Goal: Task Accomplishment & Management: Manage account settings

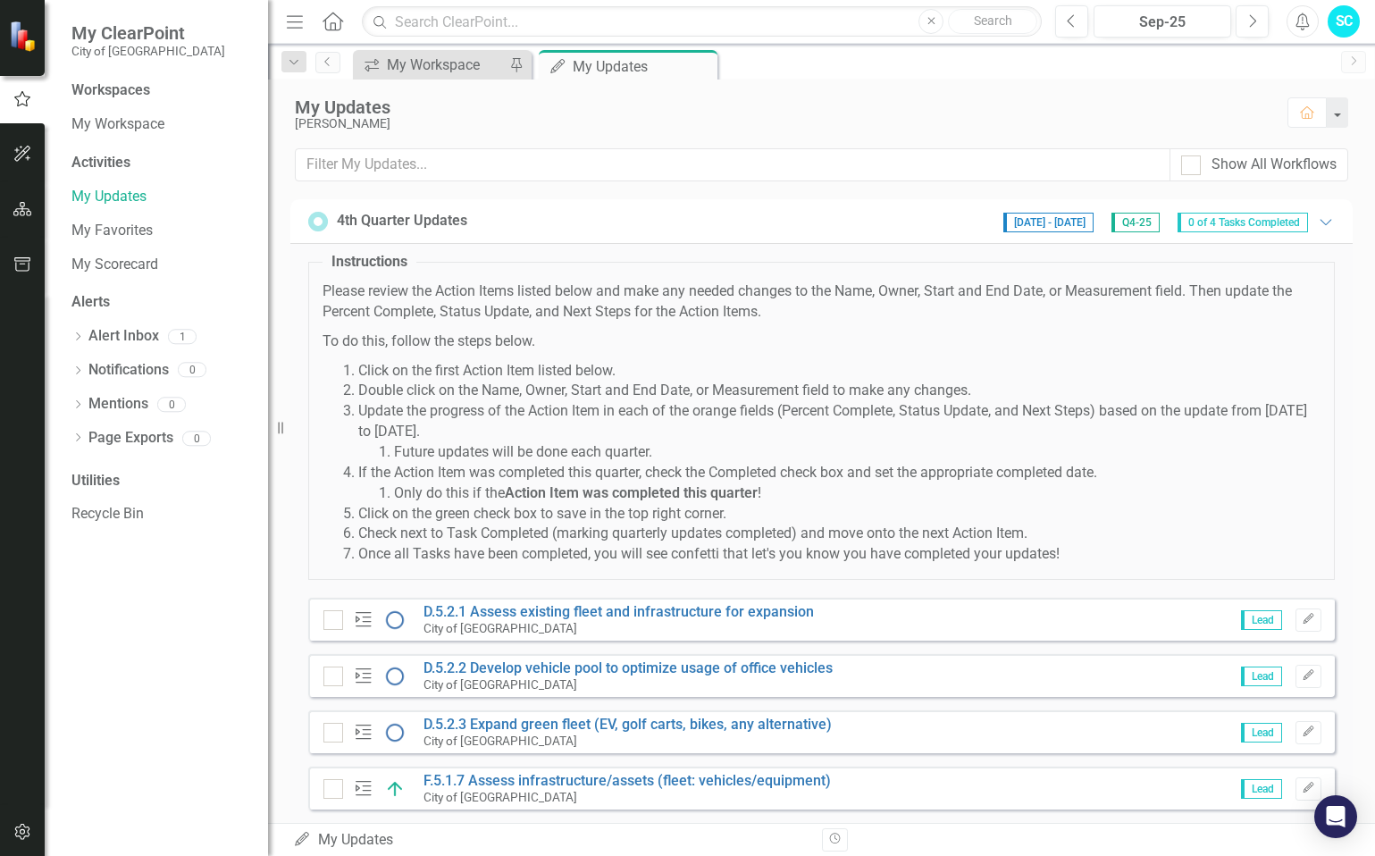
click at [391, 615] on img at bounding box center [394, 619] width 21 height 21
click at [395, 622] on img at bounding box center [394, 619] width 21 height 21
click at [436, 606] on link "D.5.2.1 Assess existing fleet and infrastructure for expansion" at bounding box center [618, 611] width 390 height 17
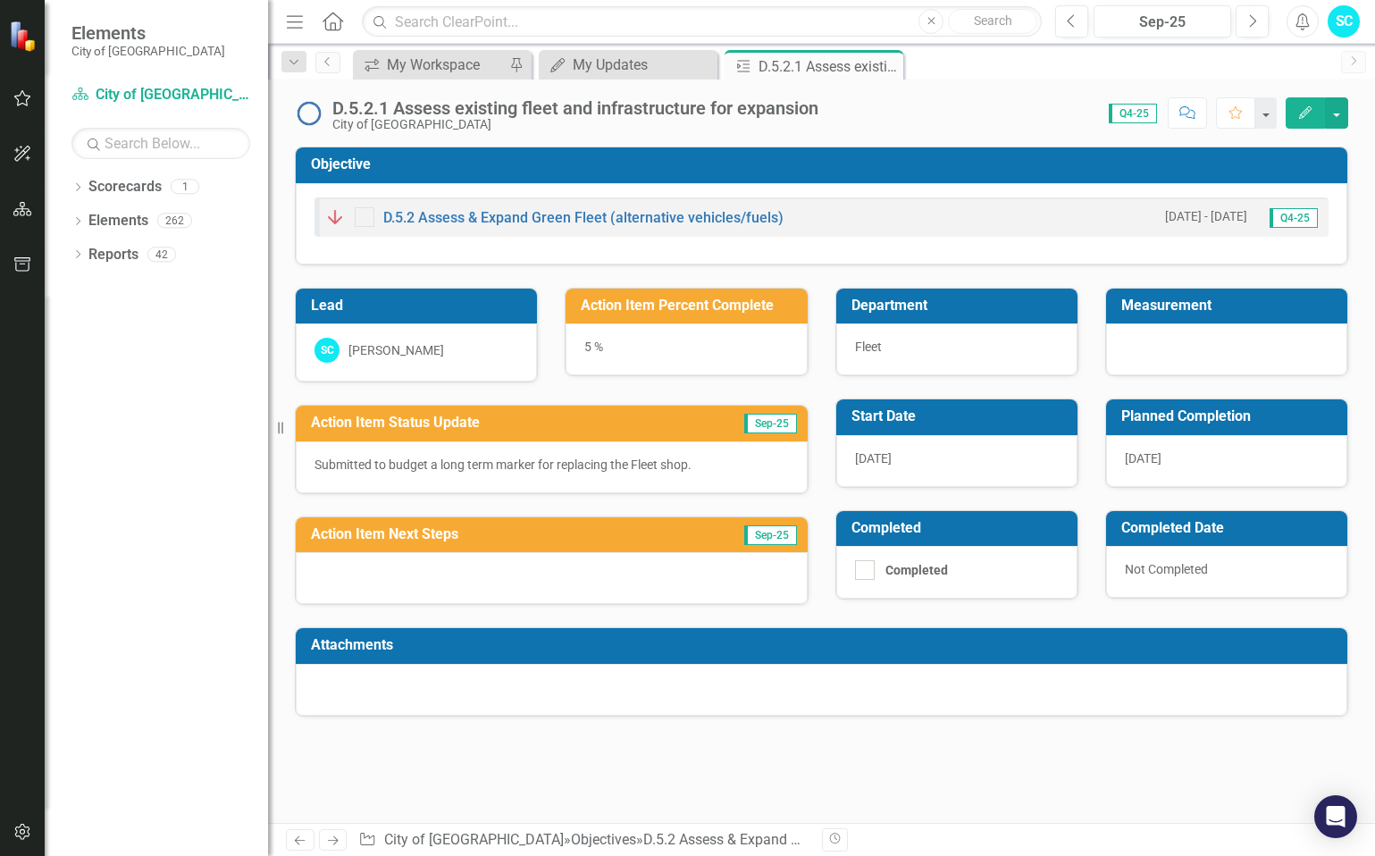
click at [587, 348] on div "5 %" at bounding box center [685, 349] width 241 height 52
click at [1340, 113] on button "button" at bounding box center [1335, 112] width 23 height 31
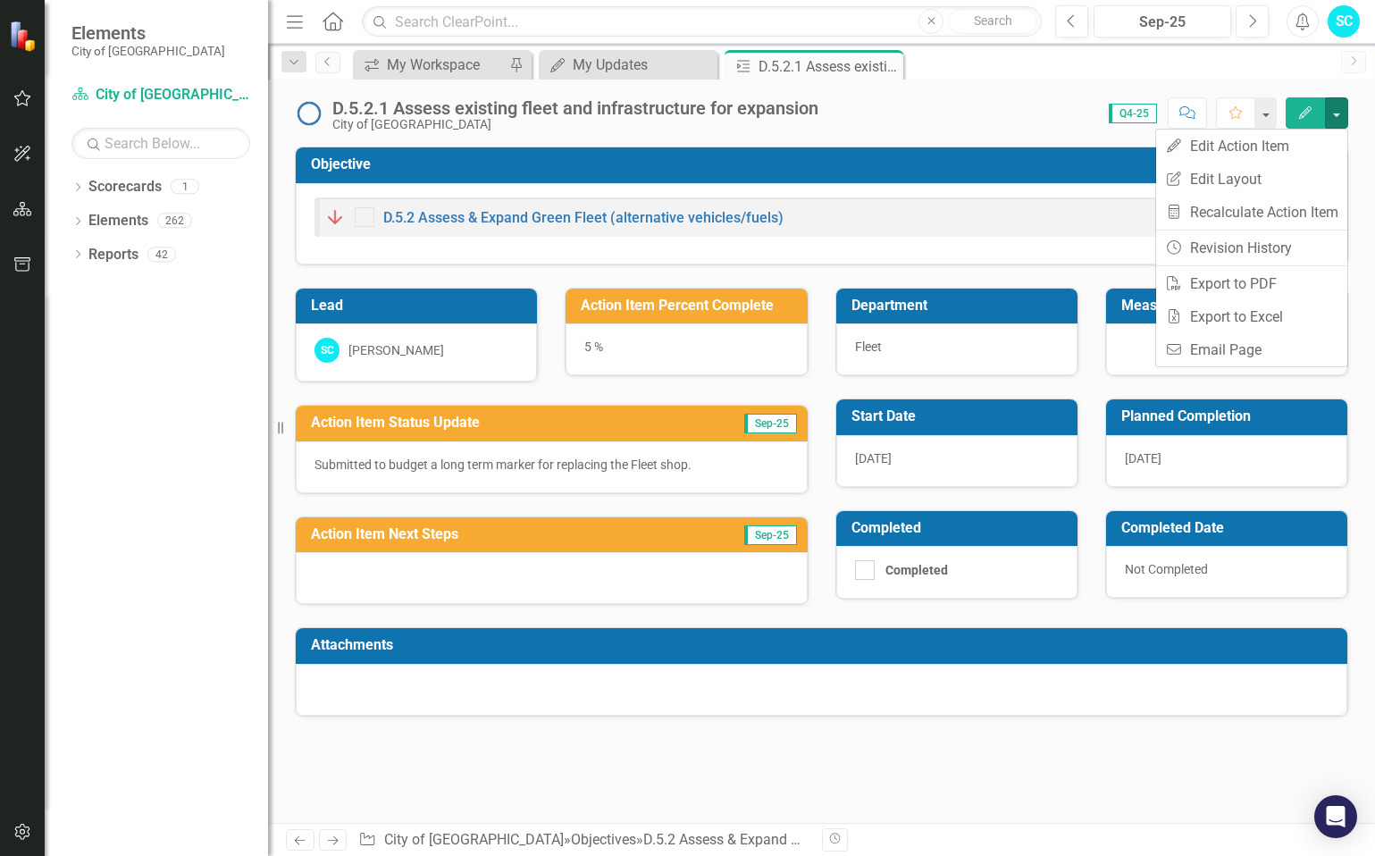
click at [1014, 81] on div "D.5.2.1 Assess existing fleet and infrastructure for expansion City of [GEOGRAP…" at bounding box center [821, 106] width 1107 height 54
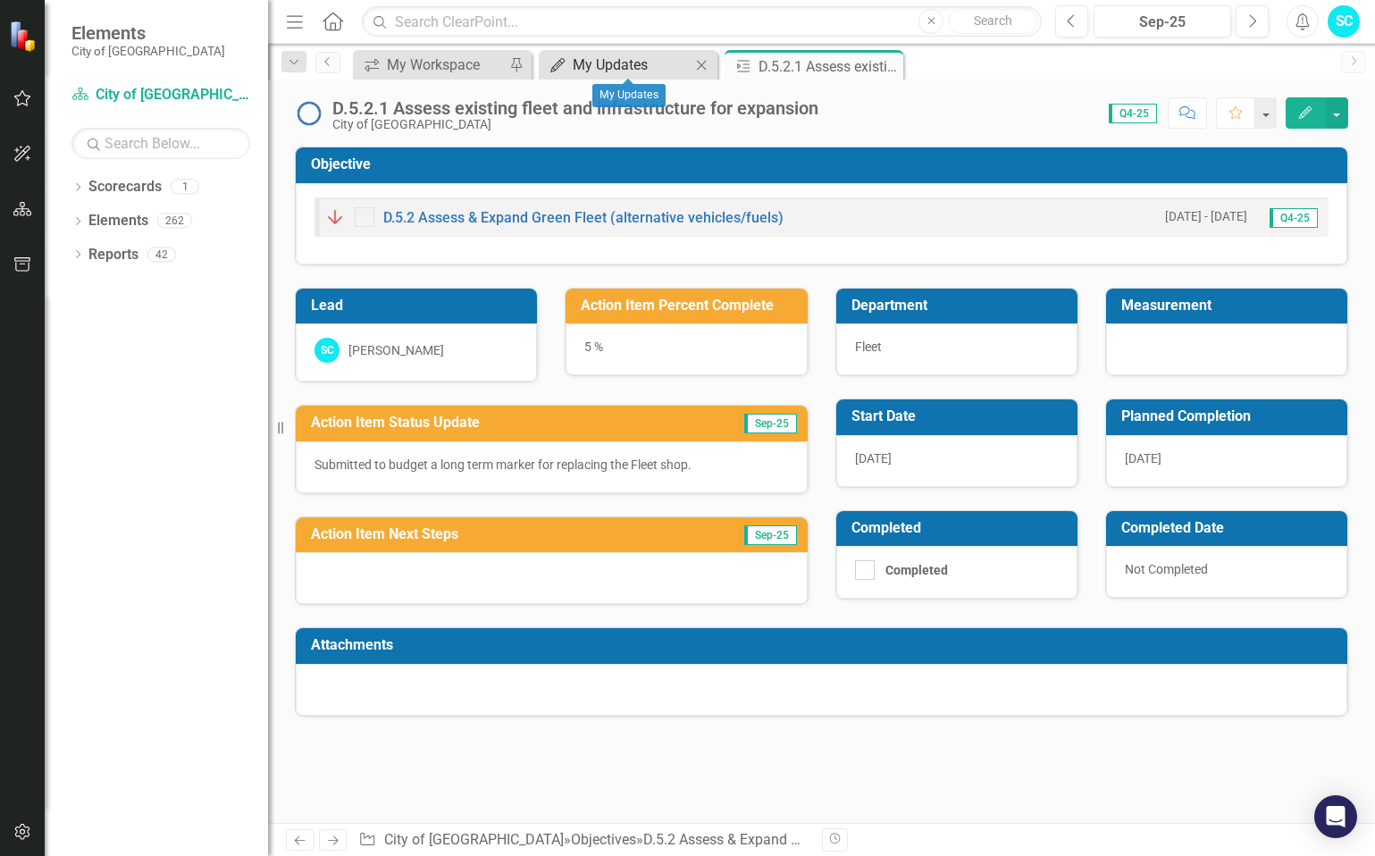
click at [600, 63] on div "My Updates" at bounding box center [631, 65] width 118 height 22
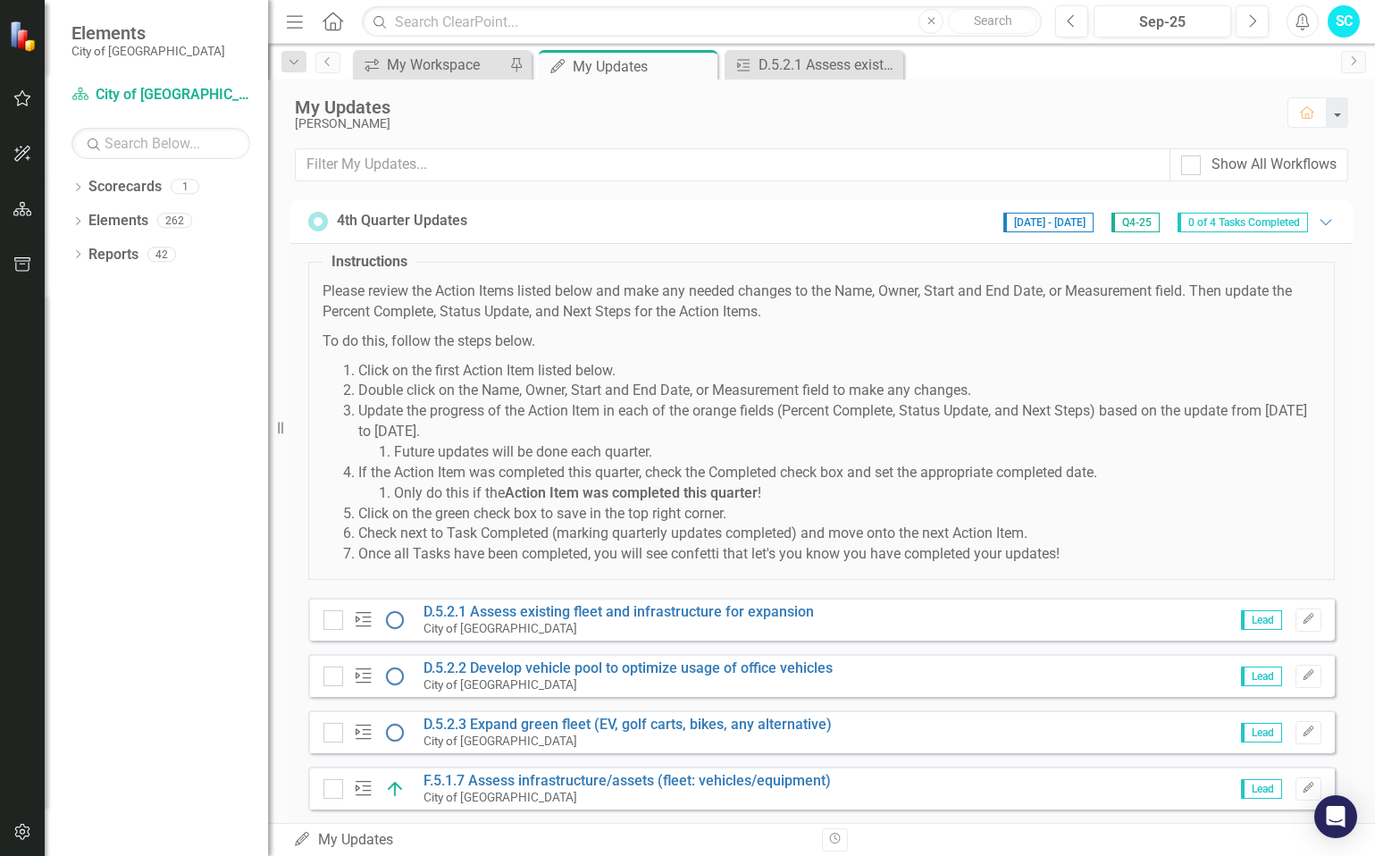
scroll to position [40, 0]
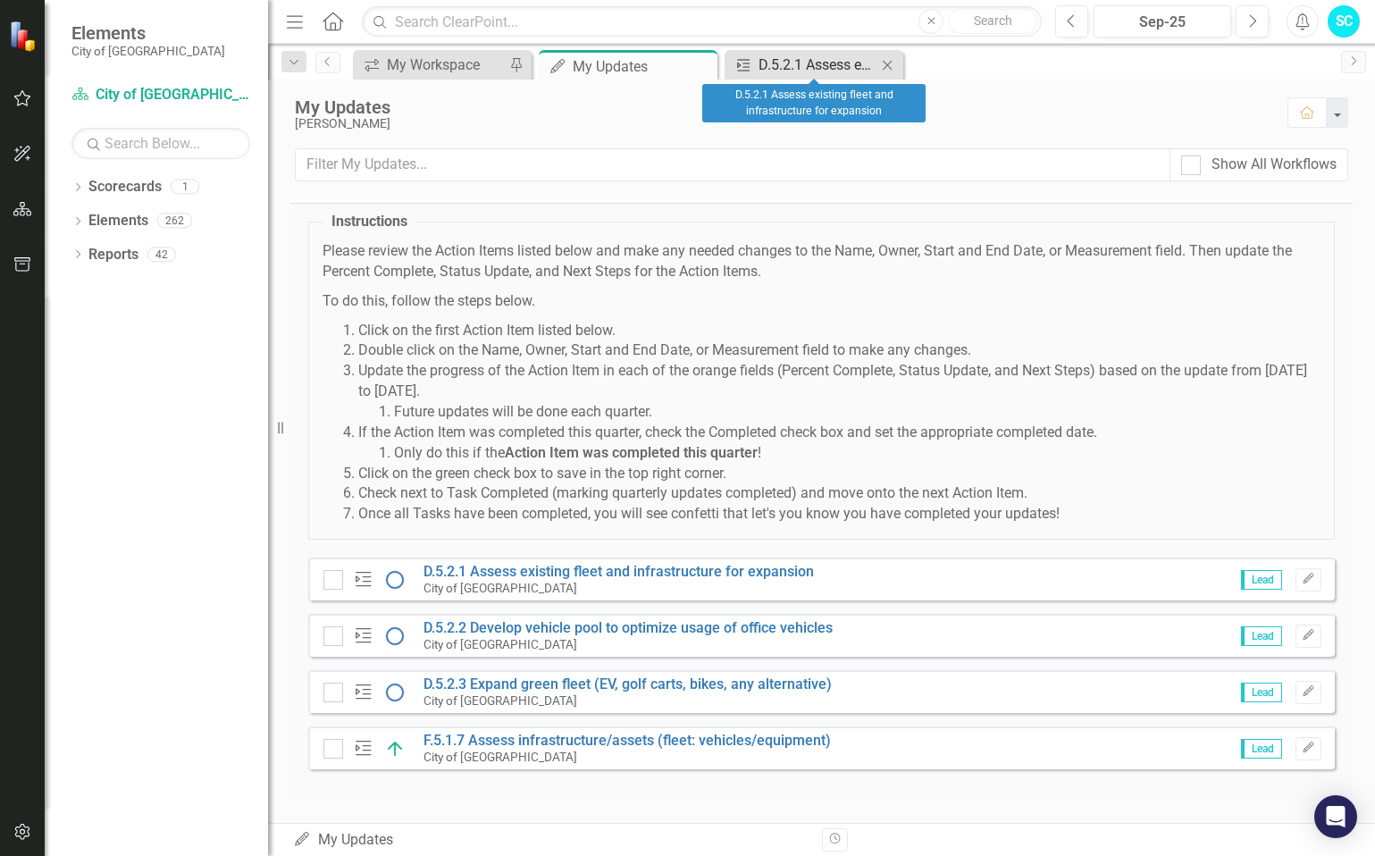
click at [818, 55] on div "D.5.2.1 Assess existing fleet and infrastructure for expansion" at bounding box center [817, 65] width 118 height 22
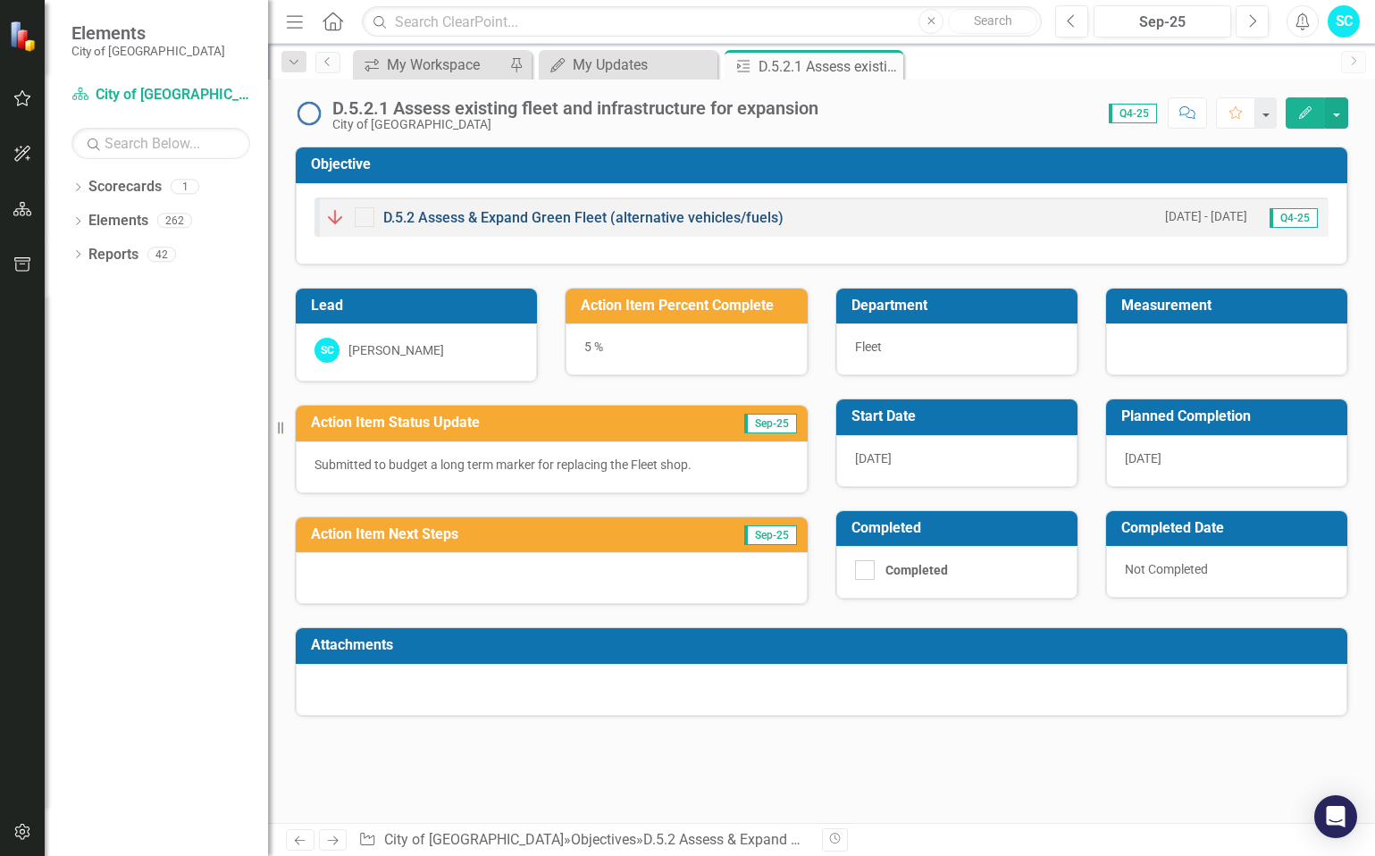
click at [491, 216] on link "D.5.2 Assess & Expand Green Fleet (alternative vehicles/fuels)" at bounding box center [583, 217] width 400 height 17
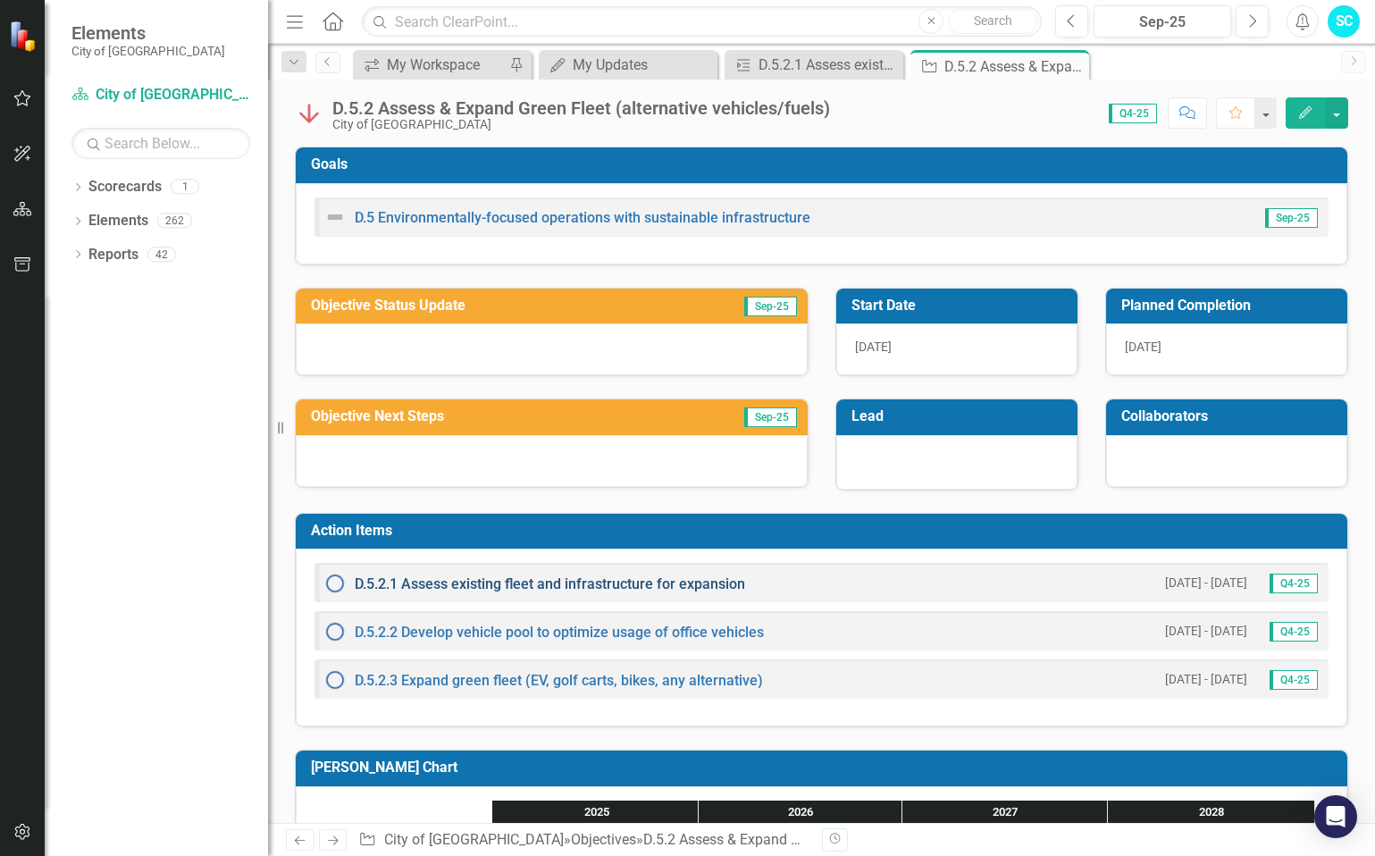
click at [522, 581] on link "D.5.2.1 Assess existing fleet and infrastructure for expansion" at bounding box center [550, 583] width 390 height 17
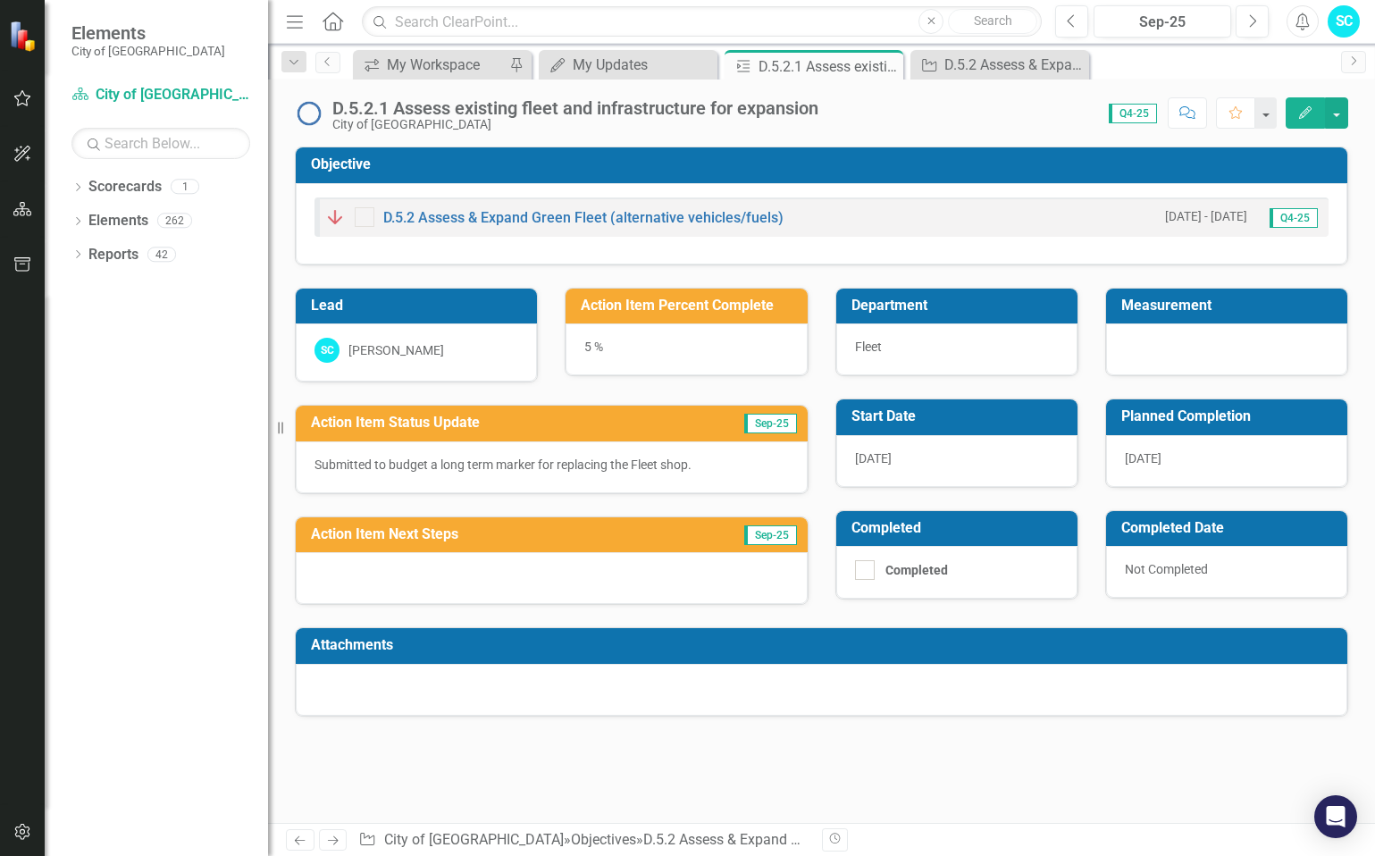
click at [1307, 114] on icon "Edit" at bounding box center [1305, 112] width 16 height 13
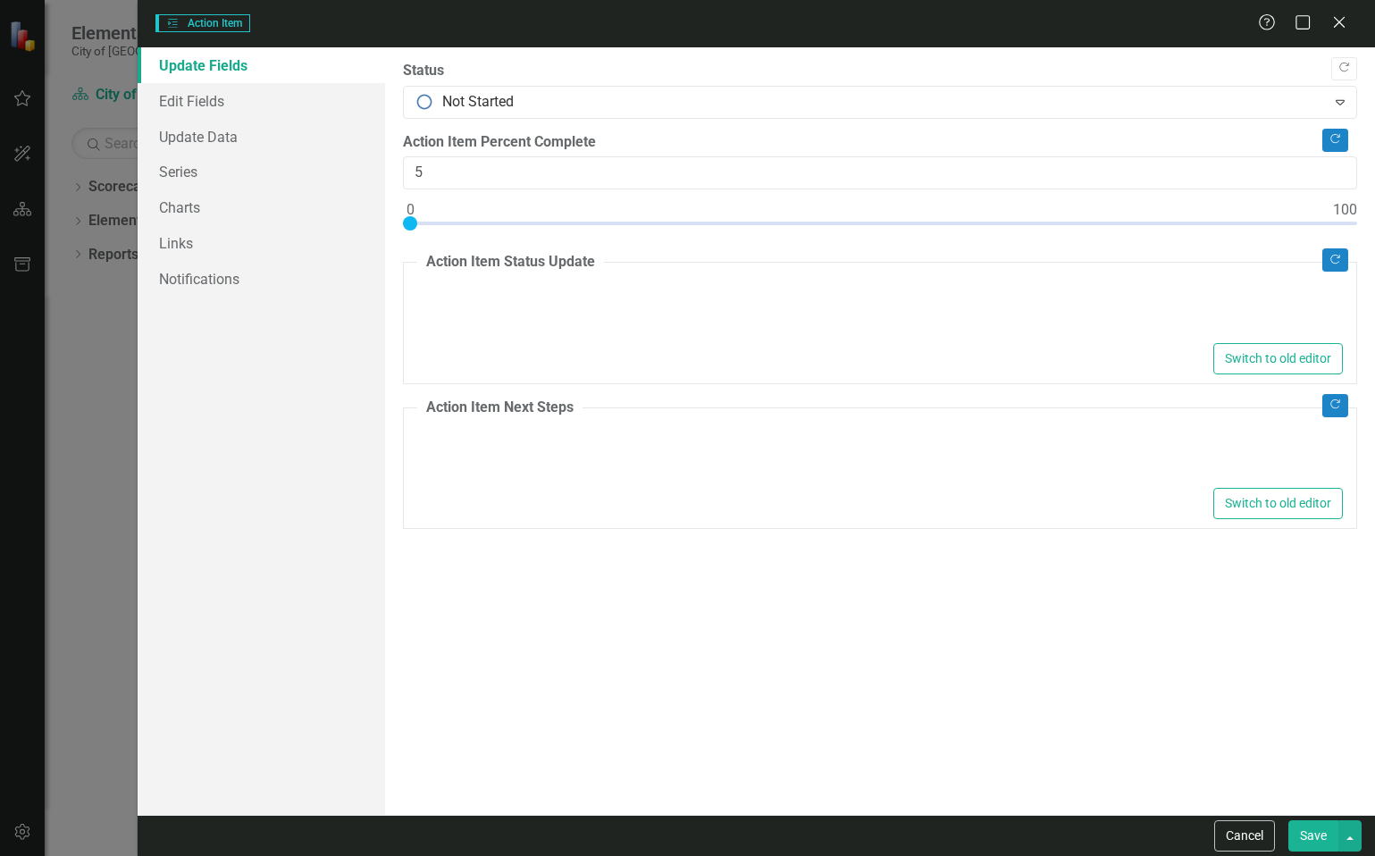
type textarea "<p>Submitted to budget a long term marker for replacing the Fleet shop.</p>"
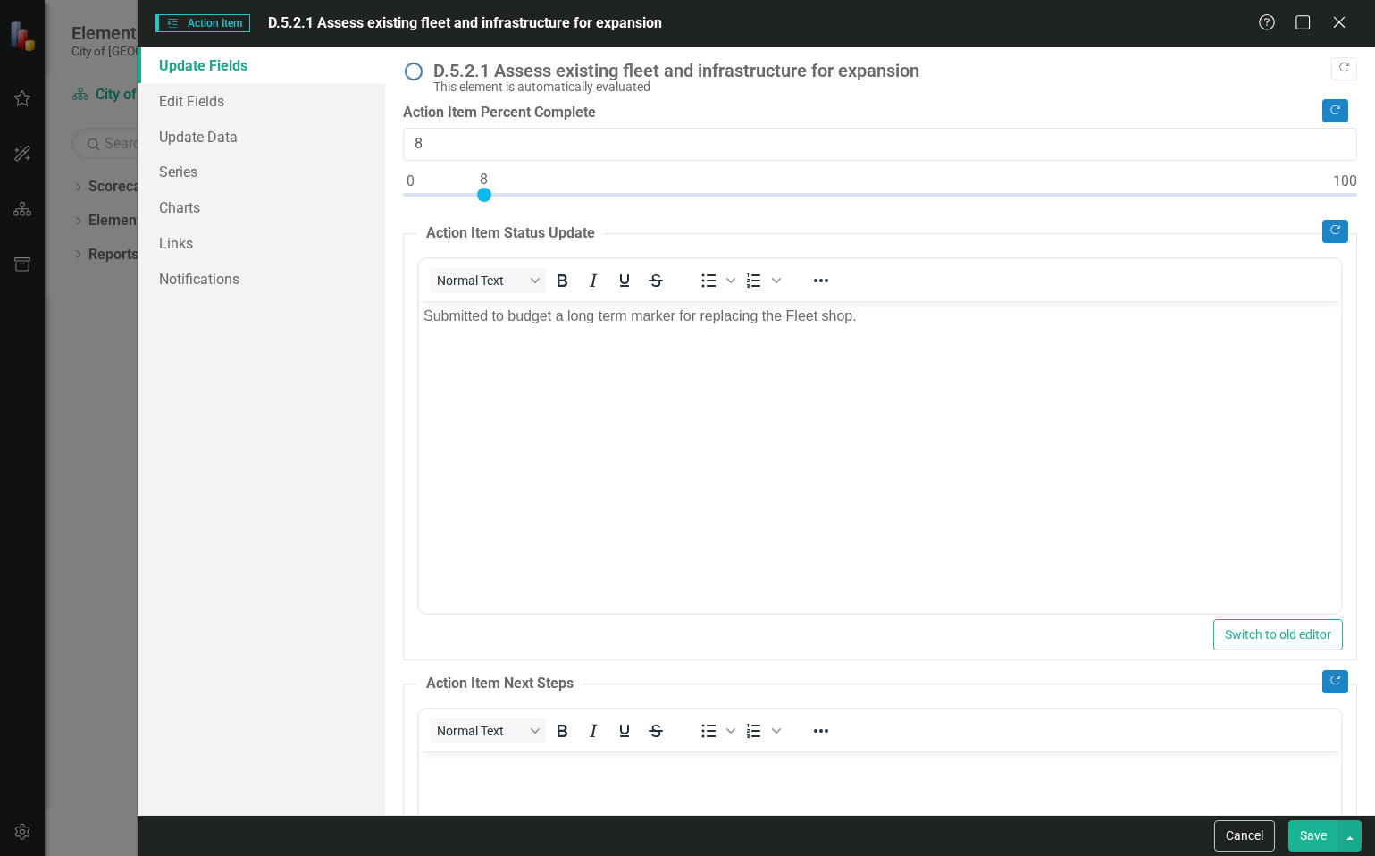
drag, startPoint x: 459, startPoint y: 195, endPoint x: 488, endPoint y: 195, distance: 28.6
click at [488, 195] on div at bounding box center [484, 195] width 14 height 14
type input "100"
drag, startPoint x: 484, startPoint y: 193, endPoint x: 1399, endPoint y: 244, distance: 916.0
click at [1374, 244] on html "Elements City of Dunedin Scorecard City of [GEOGRAPHIC_DATA] Search Dropdown Sc…" at bounding box center [687, 428] width 1375 height 856
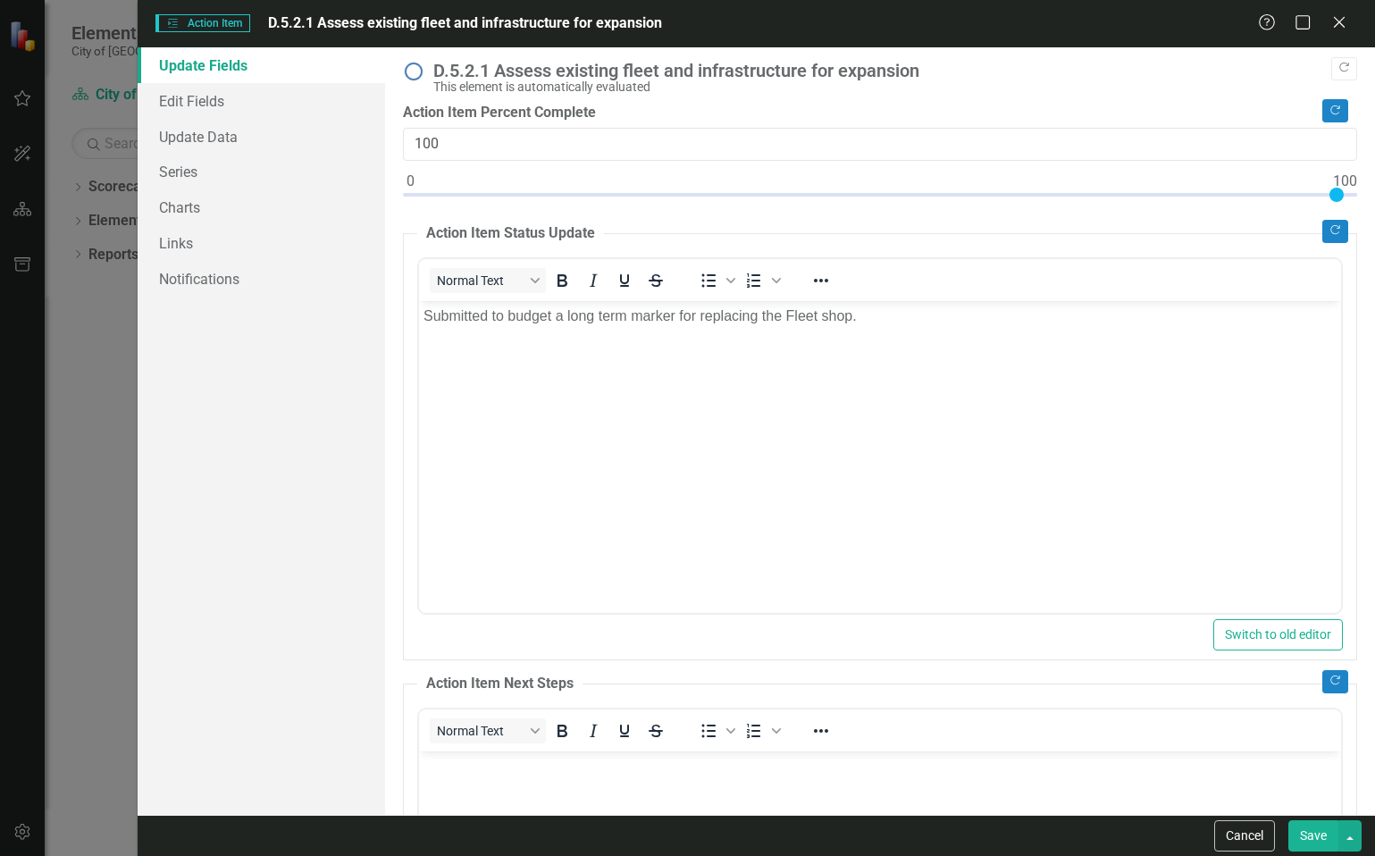
scroll to position [187, 0]
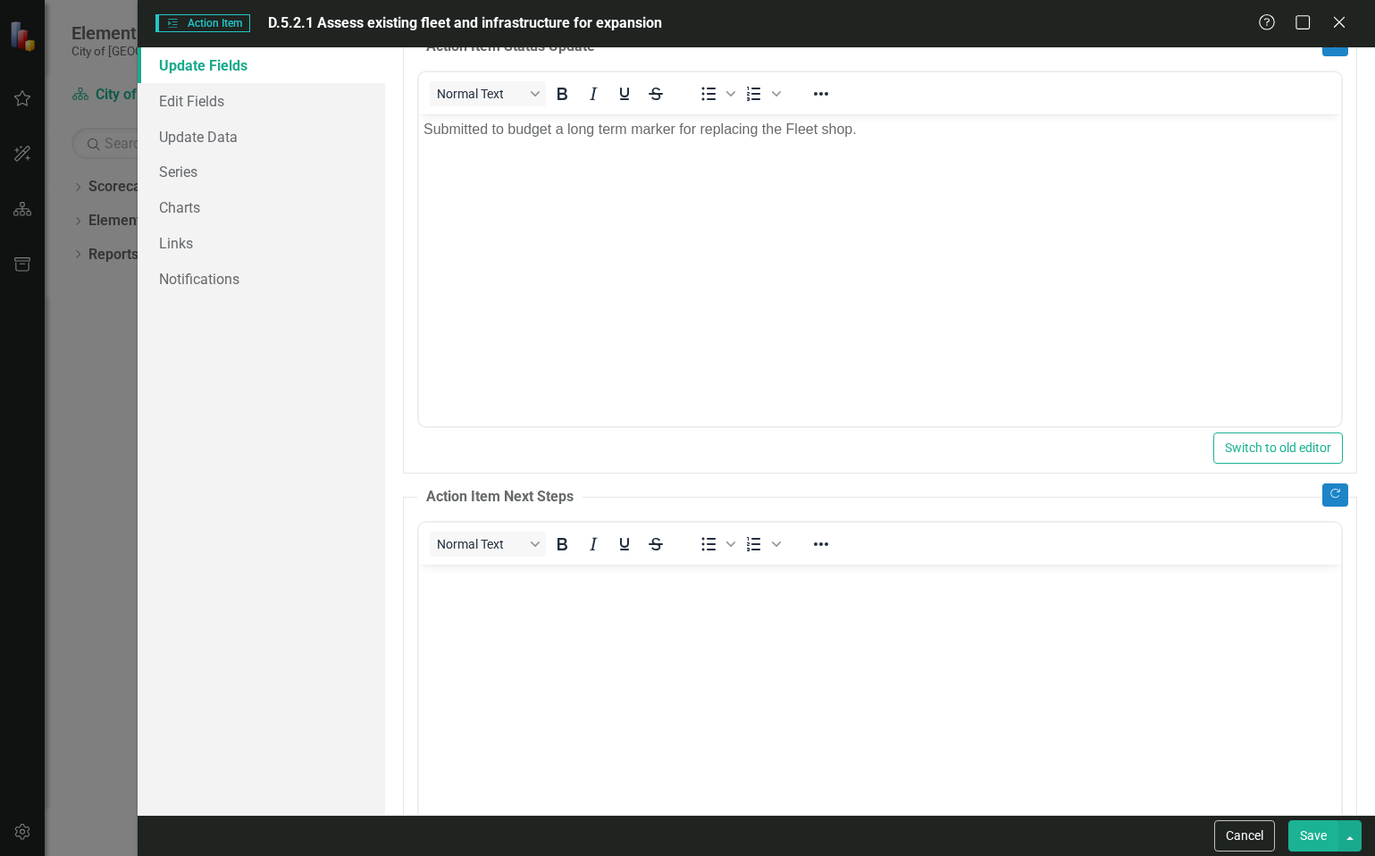
click at [1323, 837] on button "Save" at bounding box center [1313, 835] width 50 height 31
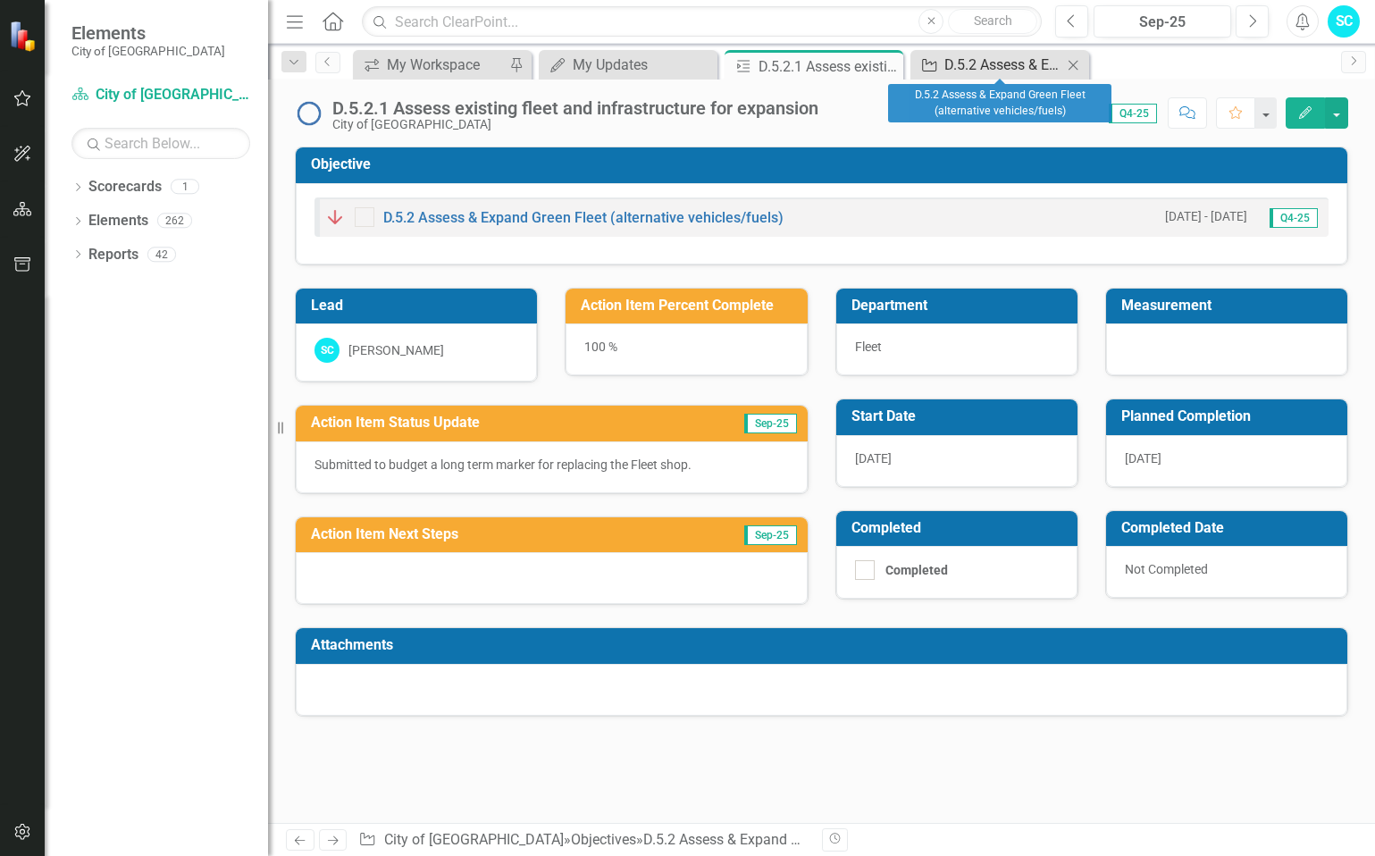
click at [957, 66] on div "D.5.2 Assess & Expand Green Fleet (alternative vehicles/fuels)" at bounding box center [1003, 65] width 118 height 22
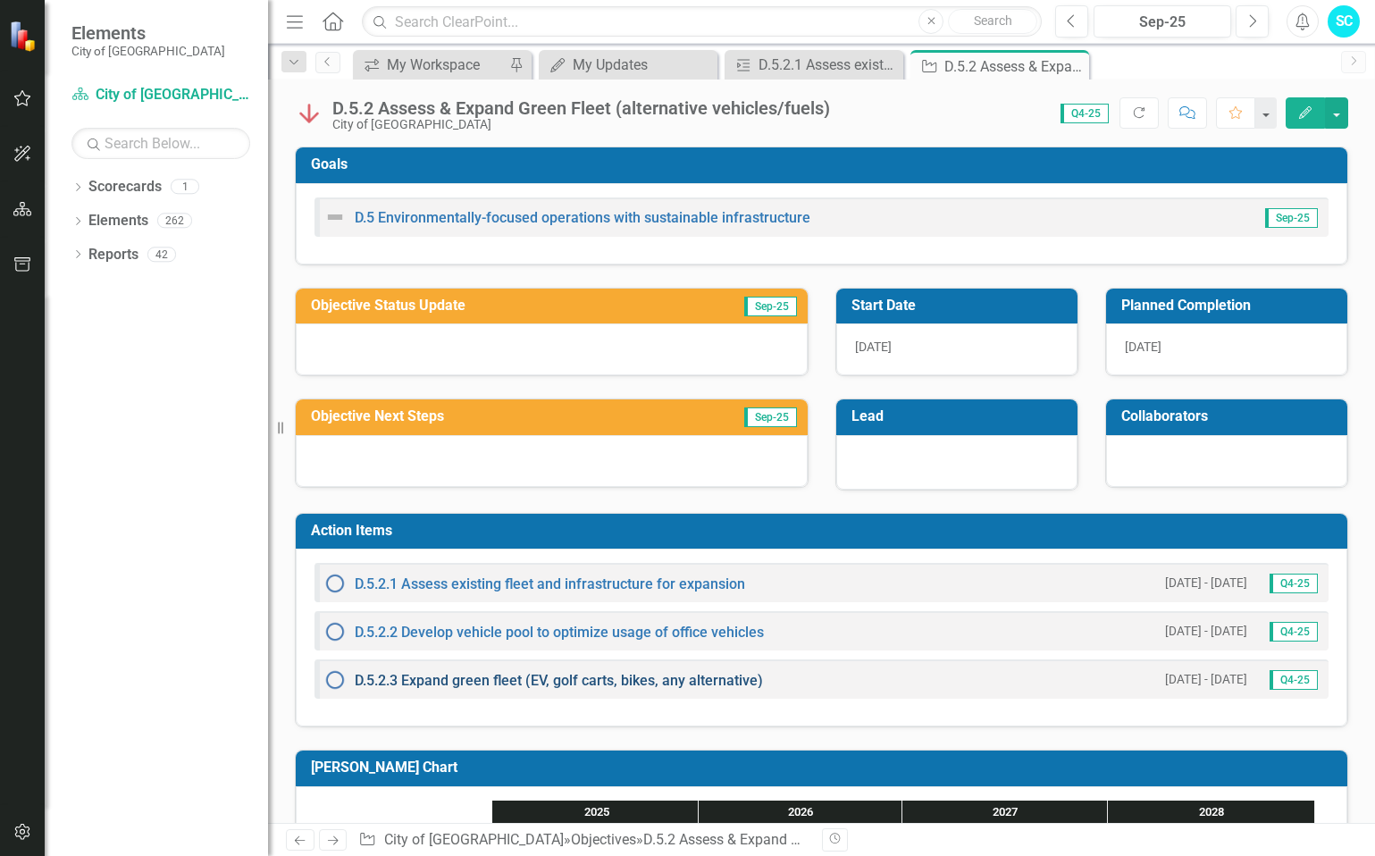
click at [524, 678] on link "D.5.2.3 Expand green fleet (EV, golf carts, bikes, any alternative)" at bounding box center [559, 680] width 408 height 17
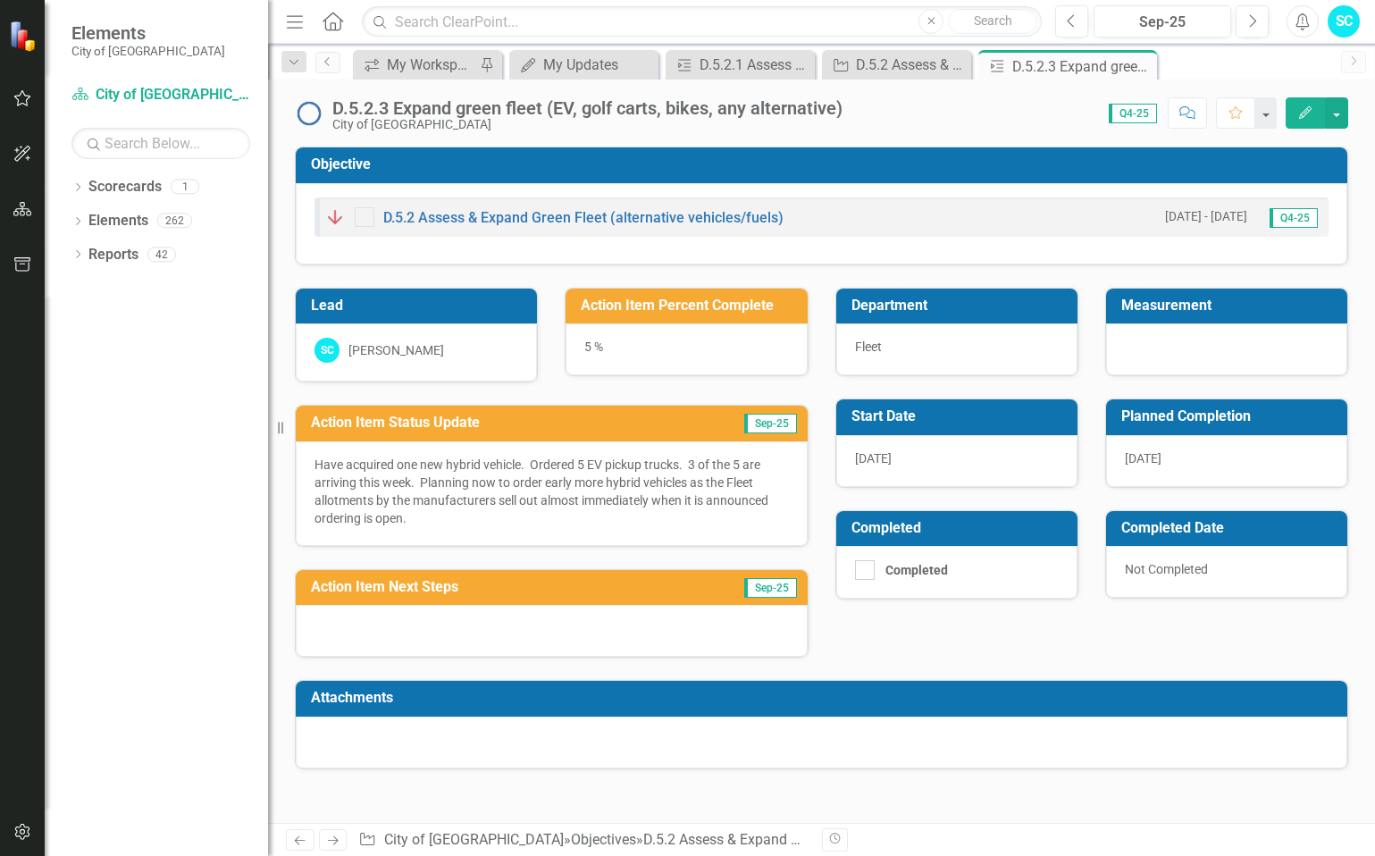
click at [1301, 113] on icon "Edit" at bounding box center [1305, 112] width 16 height 13
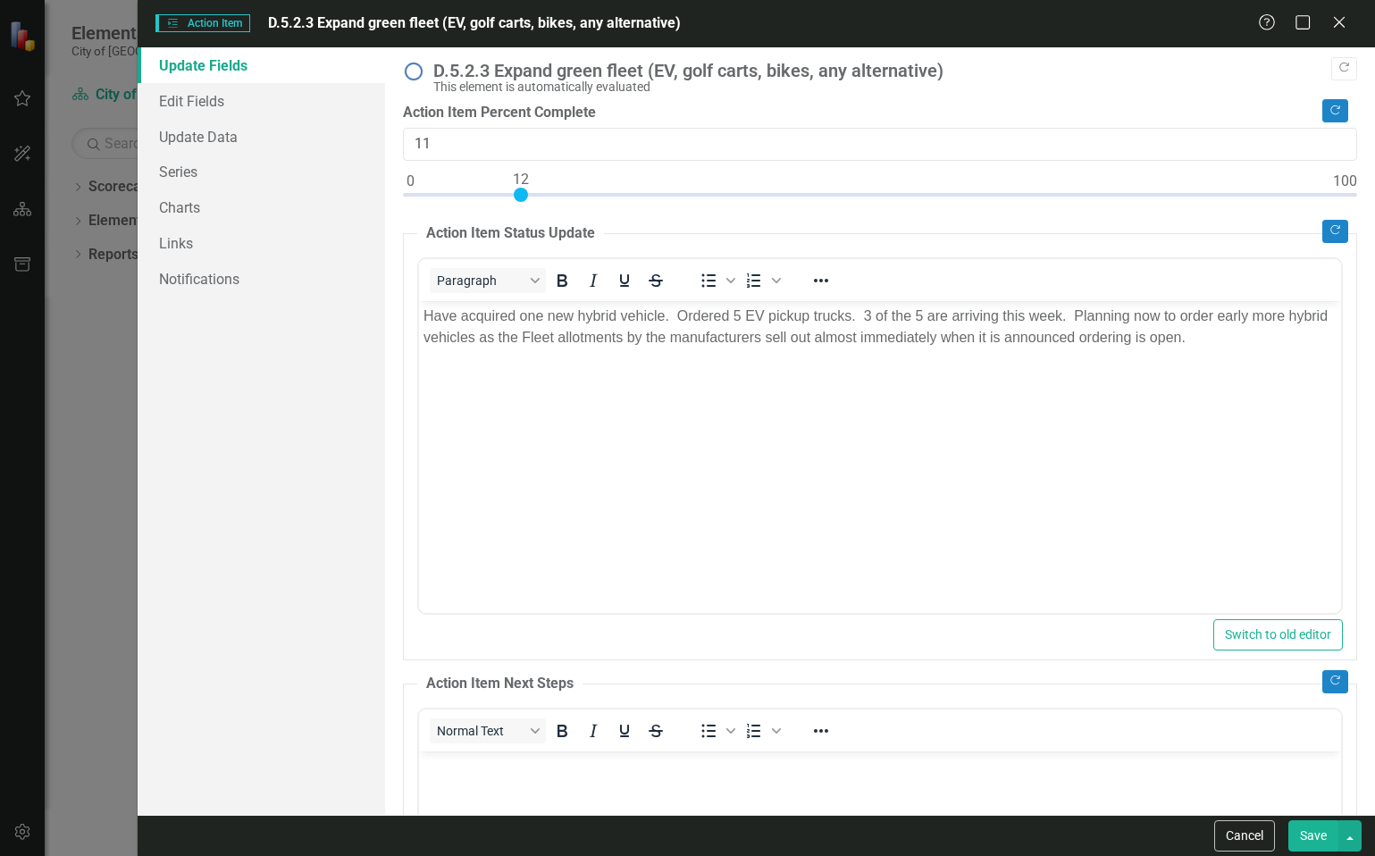
type input "12"
drag, startPoint x: 455, startPoint y: 192, endPoint x: 520, endPoint y: 196, distance: 64.5
click at [520, 196] on div at bounding box center [521, 195] width 14 height 14
click at [1241, 342] on p "Have acquired one new hybrid vehicle. Ordered 5 EV pickup trucks. 3 of the 5 ar…" at bounding box center [878, 326] width 913 height 43
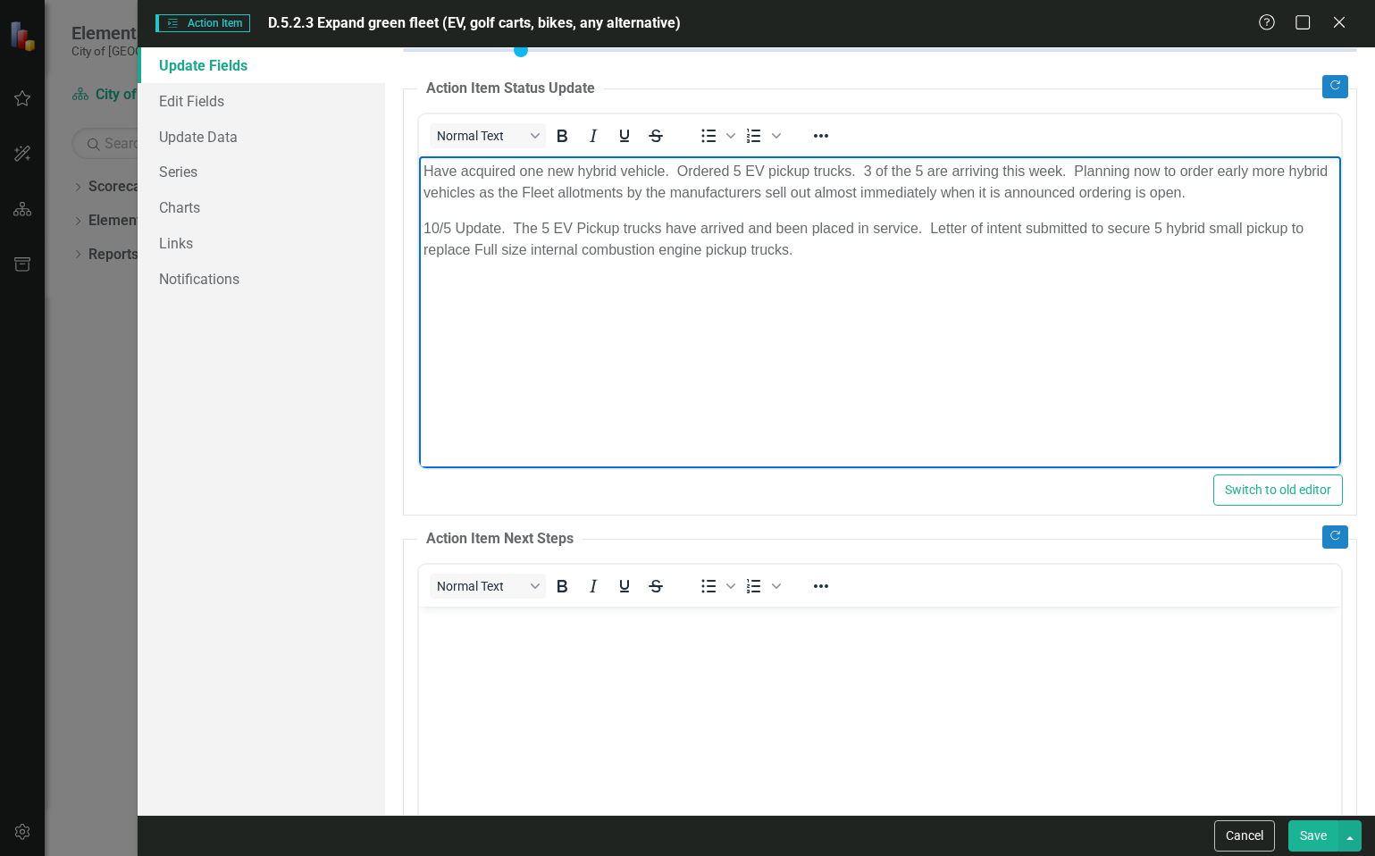
scroll to position [322, 0]
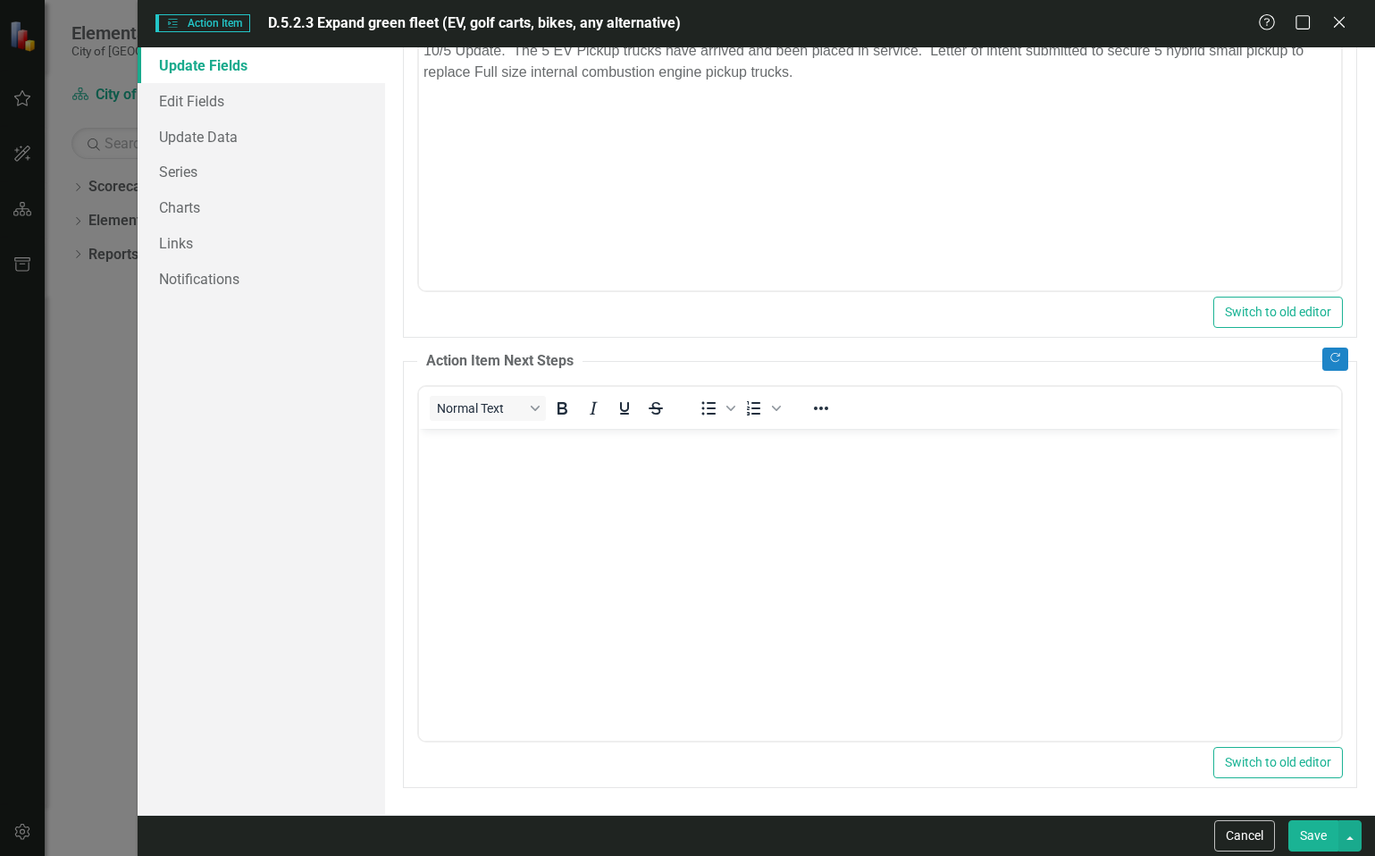
click at [1310, 837] on button "Save" at bounding box center [1313, 835] width 50 height 31
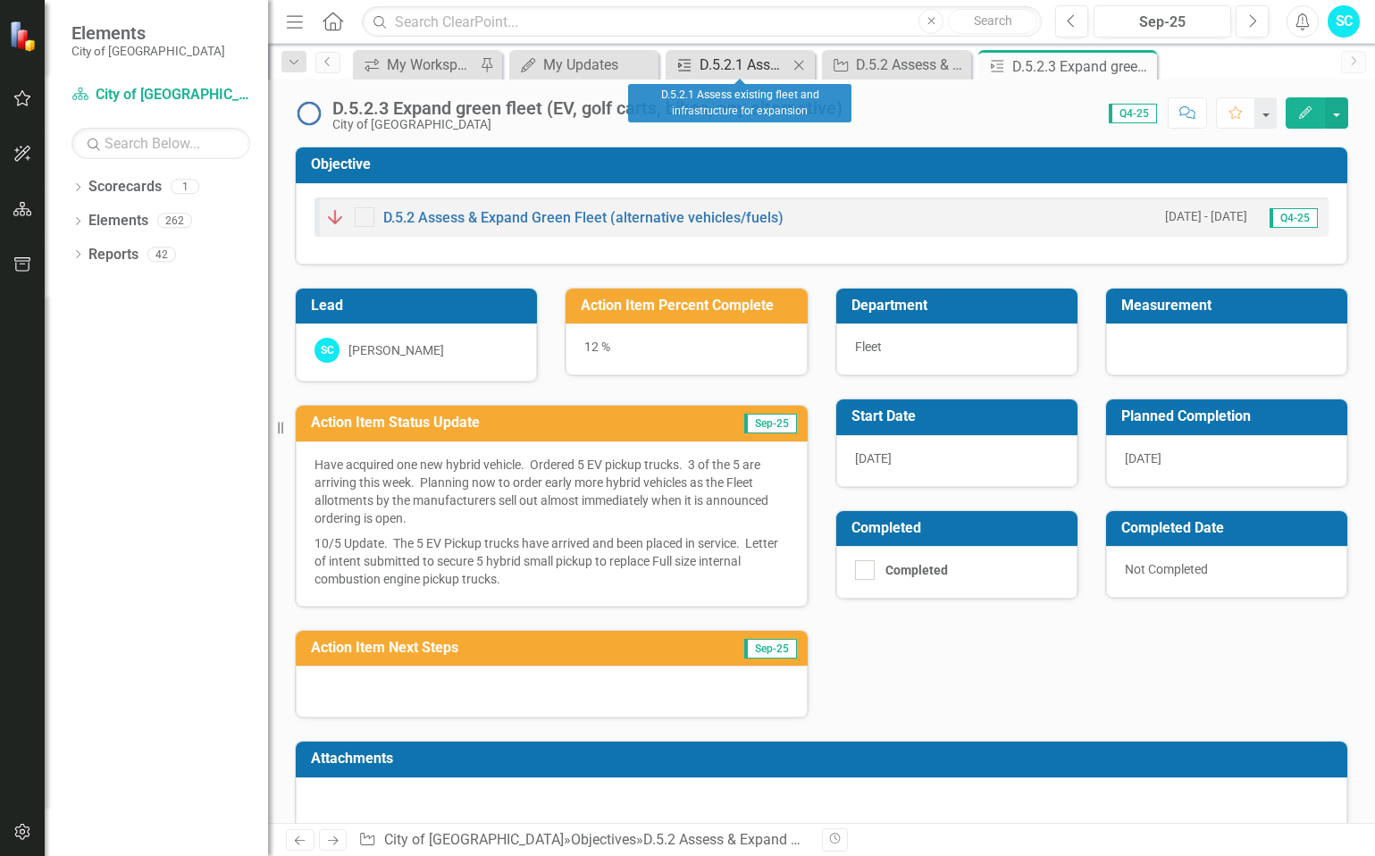
click at [768, 65] on div "D.5.2.1 Assess existing fleet and infrastructure for expansion" at bounding box center [743, 65] width 88 height 22
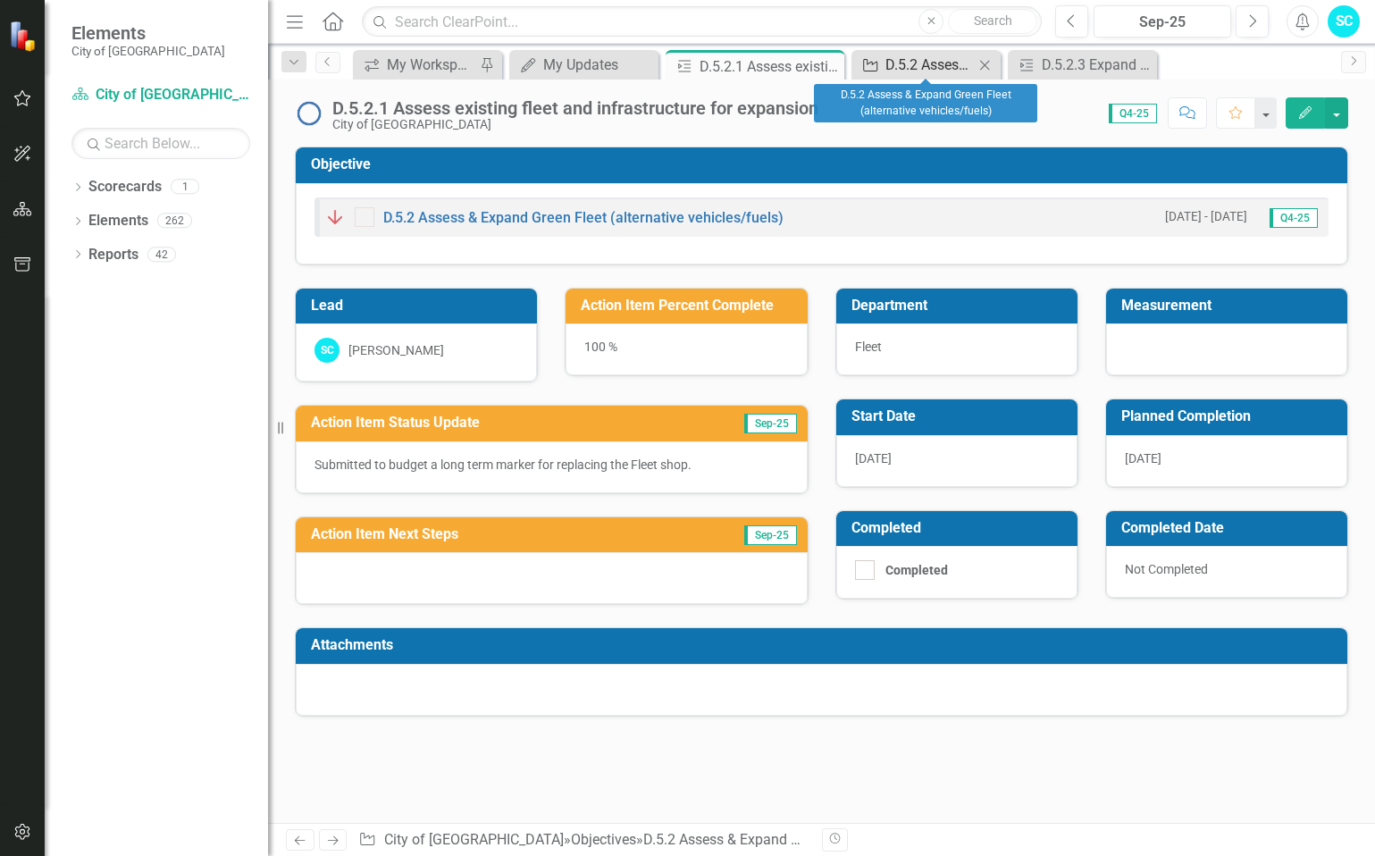
click at [899, 67] on div "D.5.2 Assess & Expand Green Fleet (alternative vehicles/fuels)" at bounding box center [929, 65] width 88 height 22
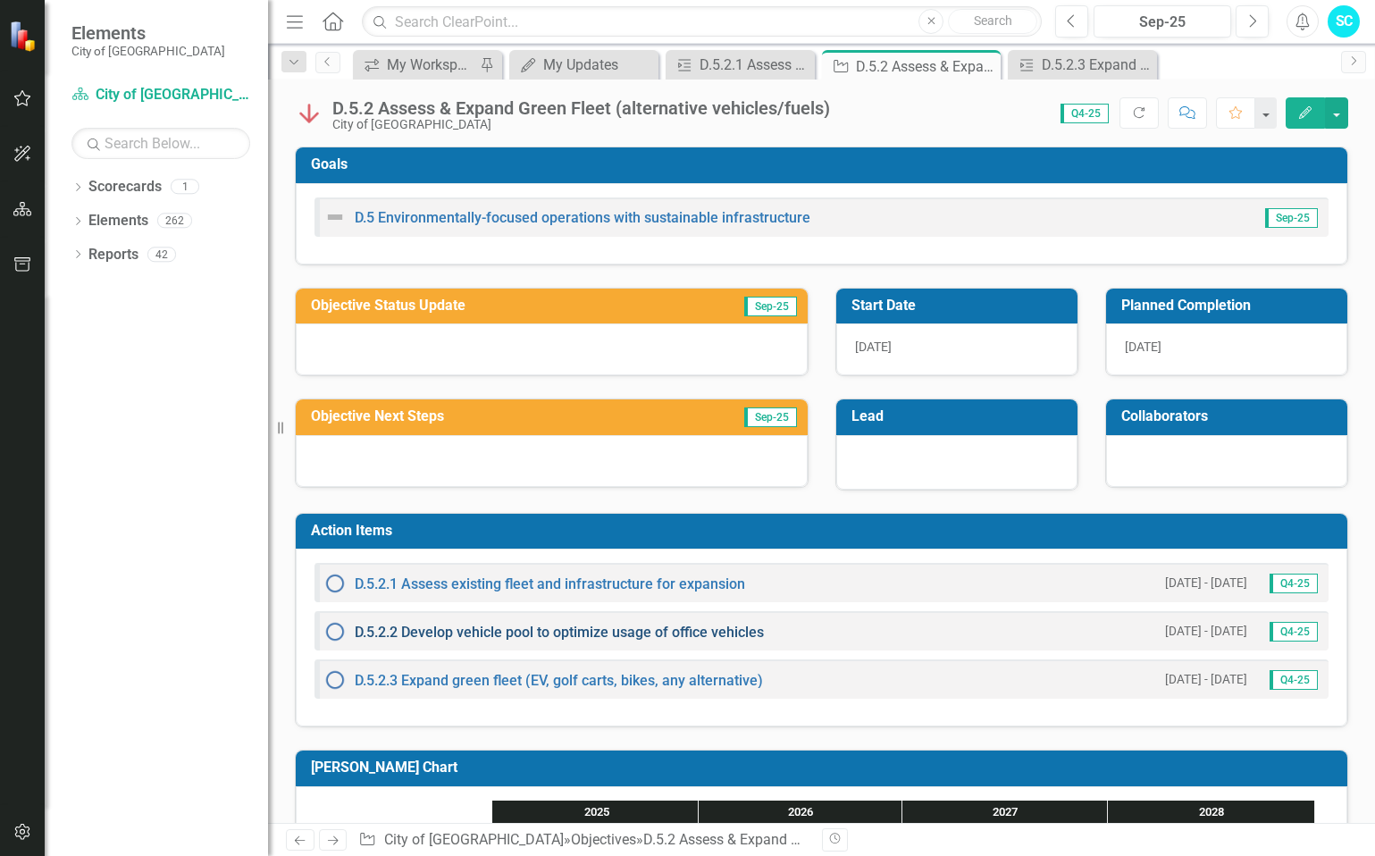
click at [434, 633] on link "D.5.2.2 Develop vehicle pool to optimize usage of office vehicles" at bounding box center [559, 631] width 409 height 17
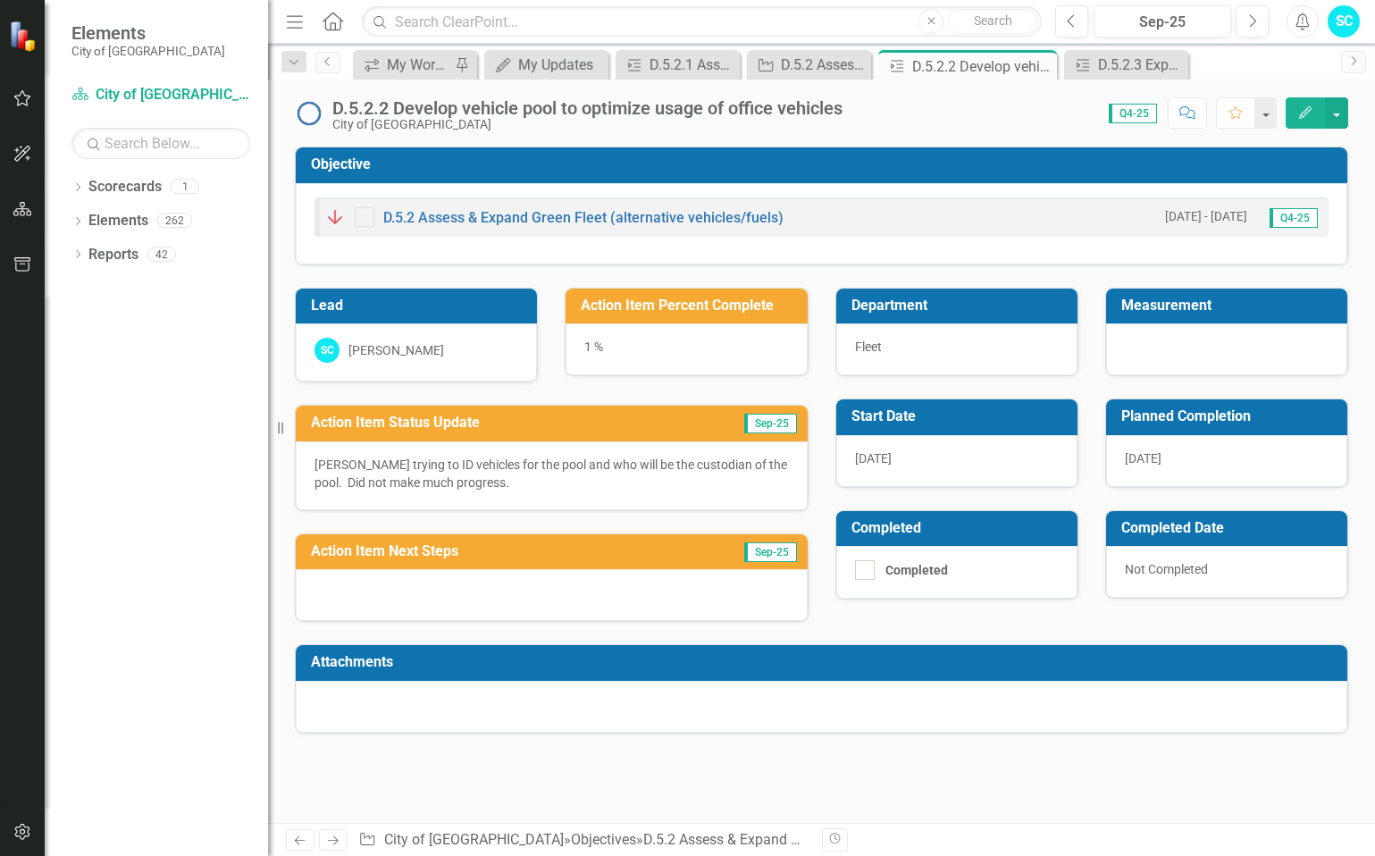
click at [1301, 112] on icon "Edit" at bounding box center [1305, 112] width 16 height 13
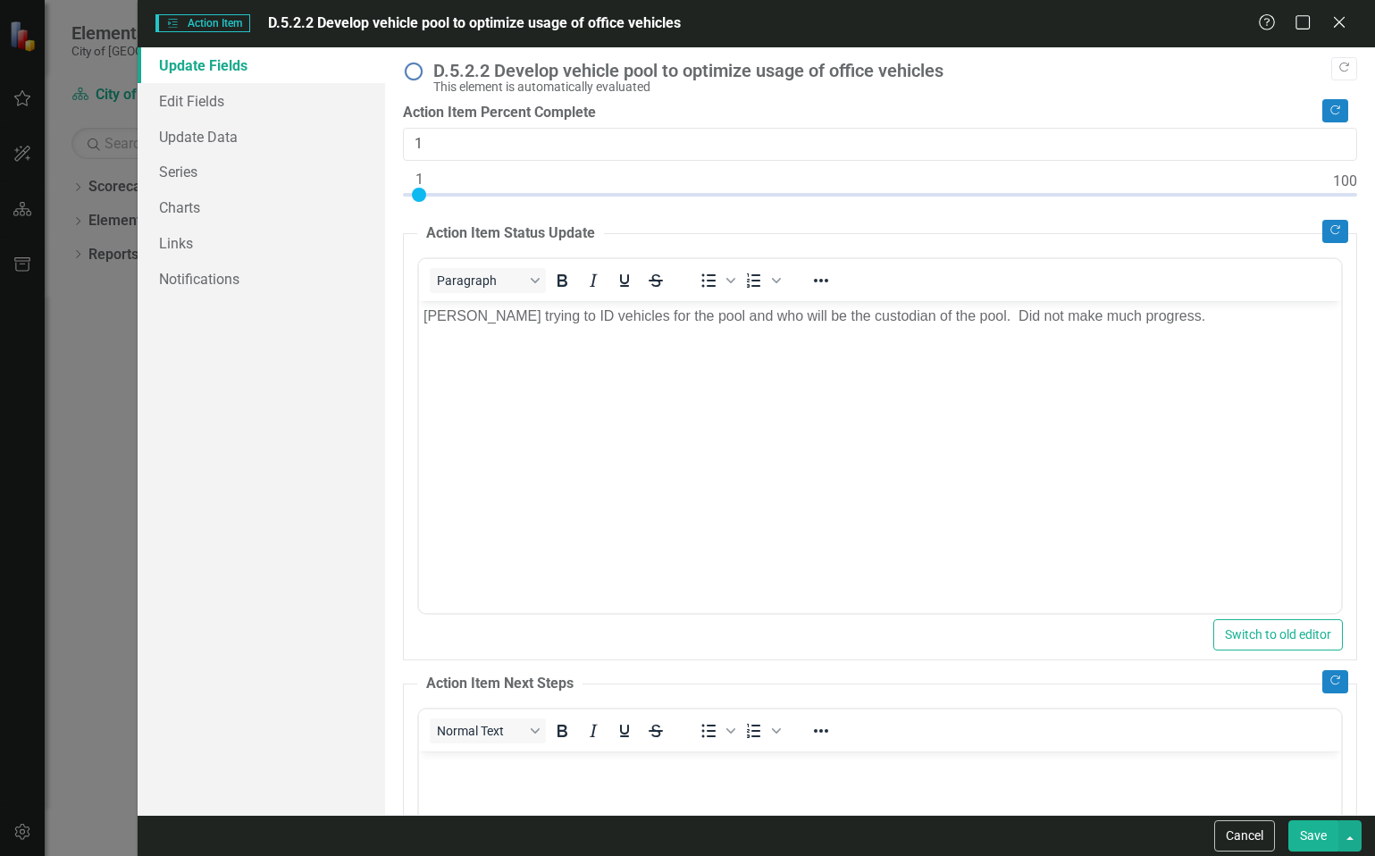
type input "2"
drag, startPoint x: 420, startPoint y: 197, endPoint x: 432, endPoint y: 197, distance: 12.5
click at [432, 197] on div at bounding box center [429, 195] width 14 height 14
click at [1156, 322] on p "[PERSON_NAME] trying to ID vehicles for the pool and who will be the custodian …" at bounding box center [878, 315] width 913 height 21
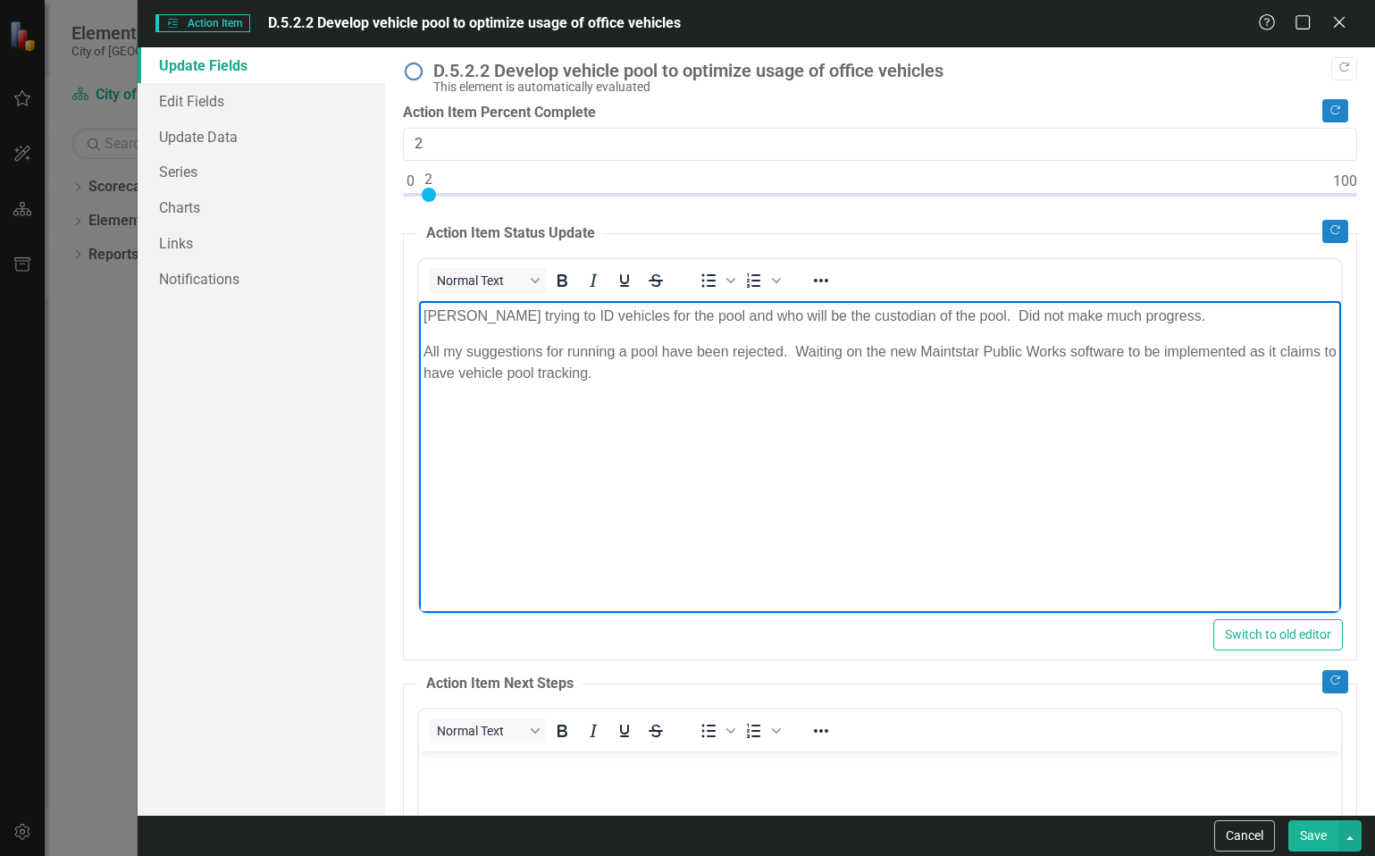
click at [421, 351] on body "[PERSON_NAME] trying to ID vehicles for the pool and who will be the custodian …" at bounding box center [879, 434] width 922 height 268
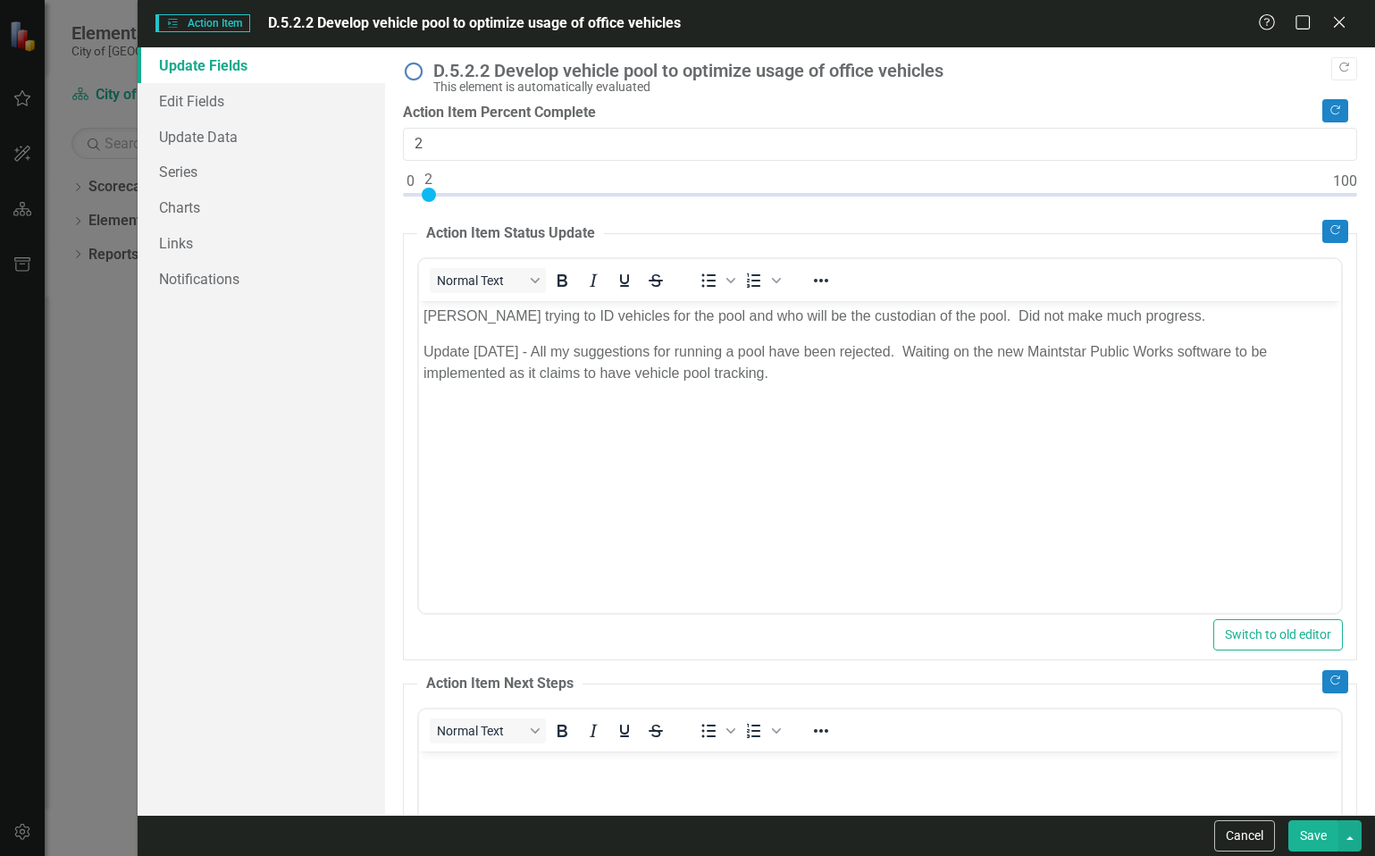
click at [866, 622] on div "Switch to old editor" at bounding box center [879, 634] width 925 height 31
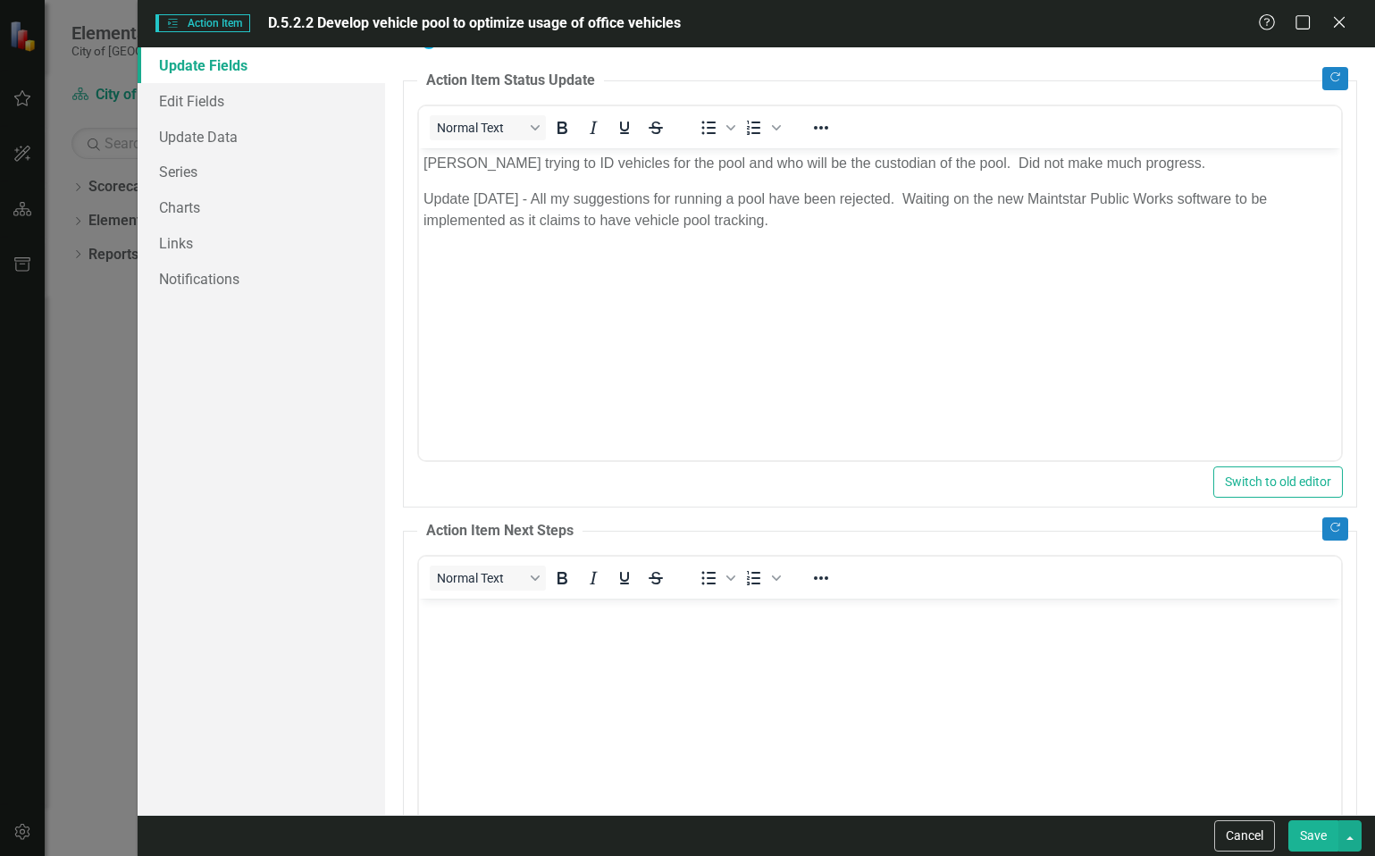
scroll to position [322, 0]
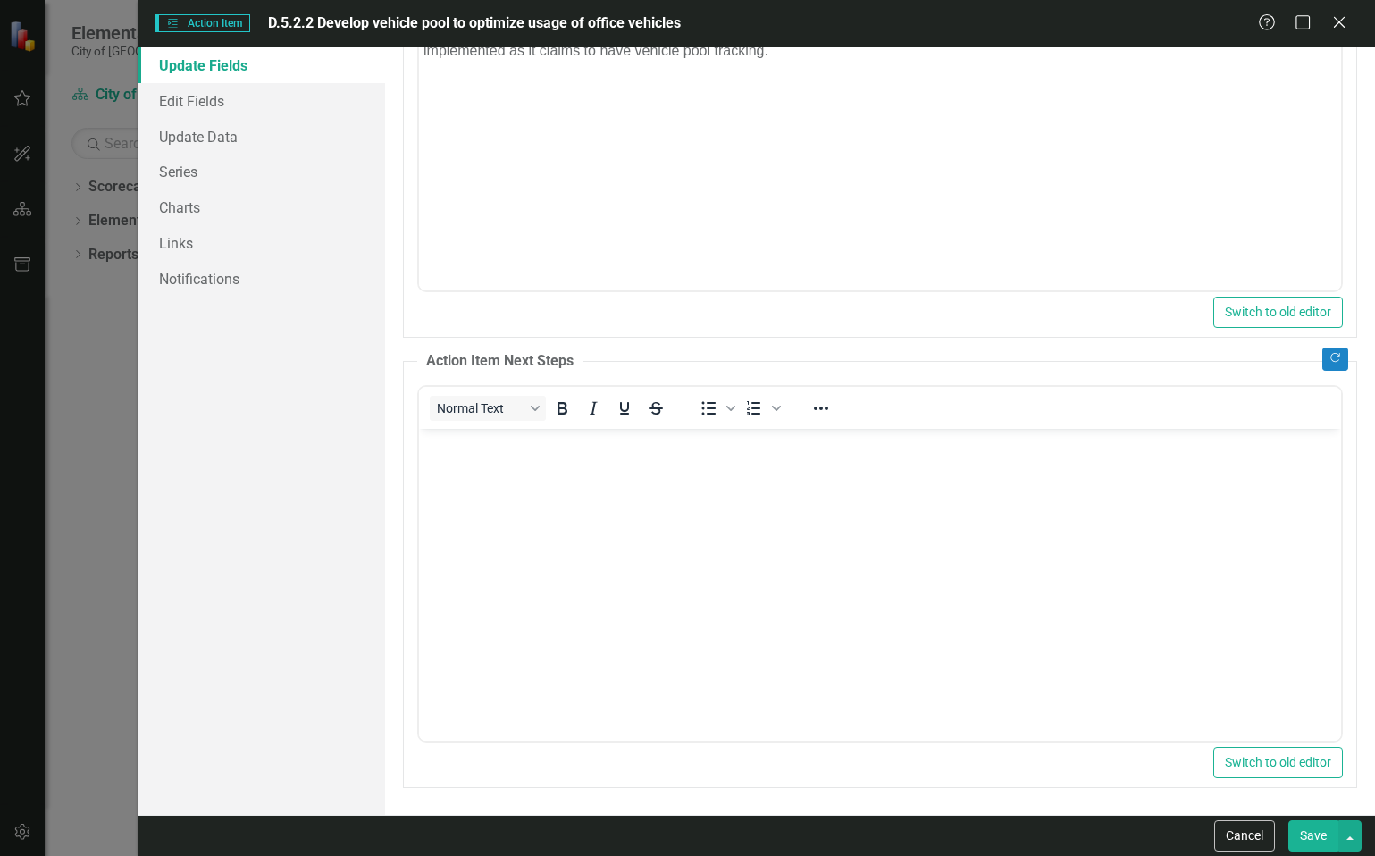
click at [1310, 838] on button "Save" at bounding box center [1313, 835] width 50 height 31
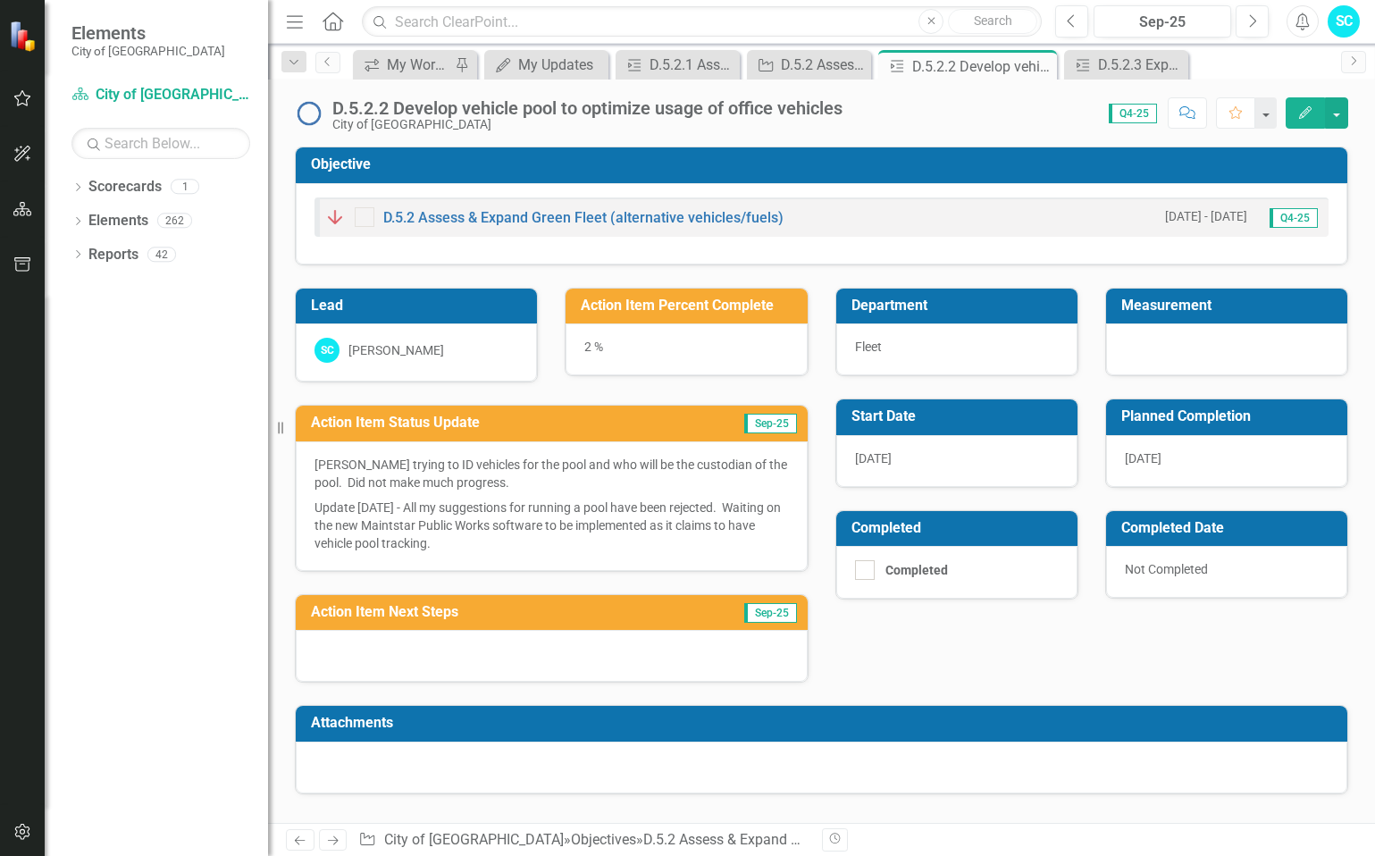
click at [0, 0] on icon "Close" at bounding box center [0, 0] width 0 height 0
click at [1142, 66] on icon "Close" at bounding box center [1140, 66] width 18 height 14
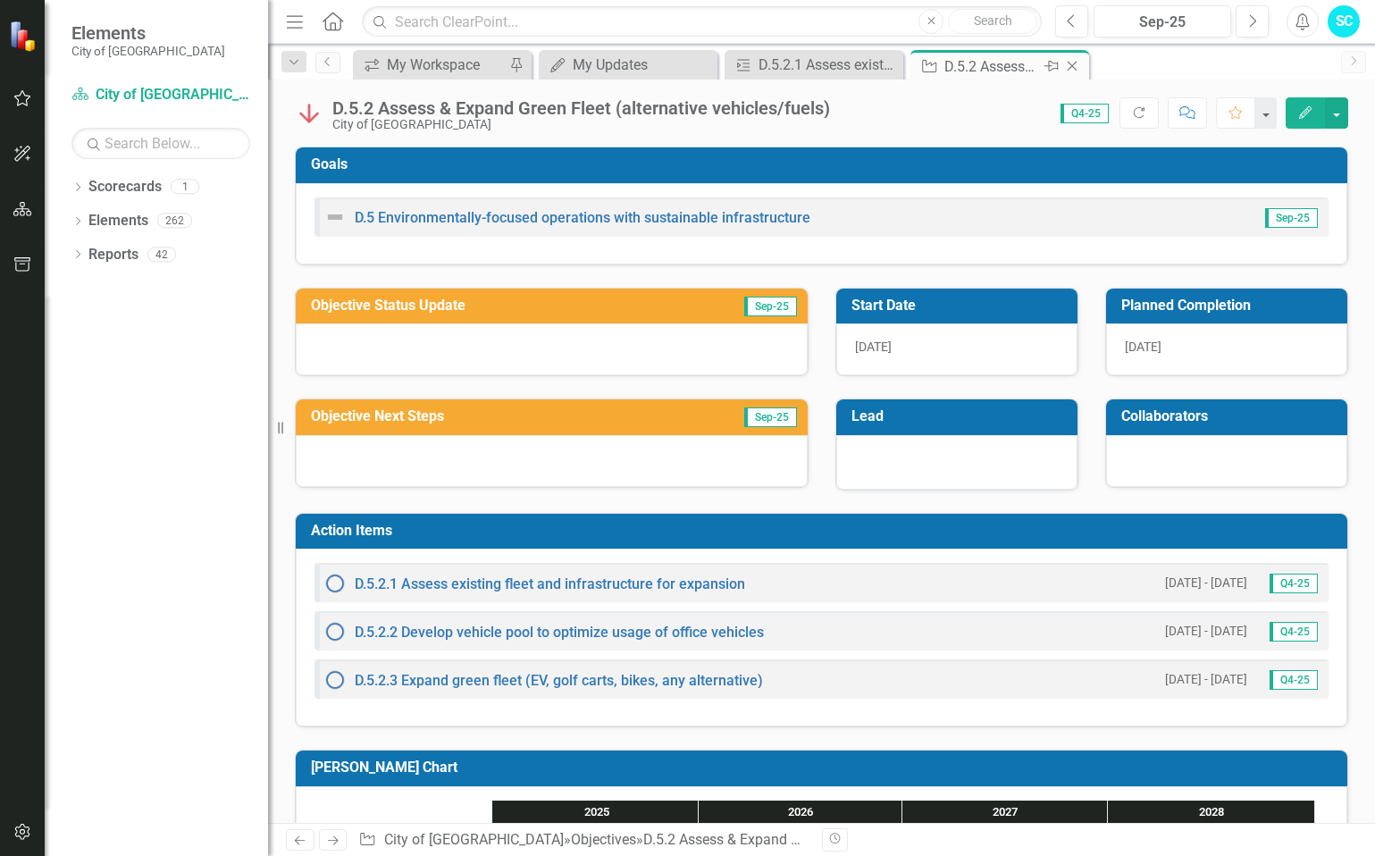
click at [1075, 62] on icon "Close" at bounding box center [1072, 66] width 18 height 14
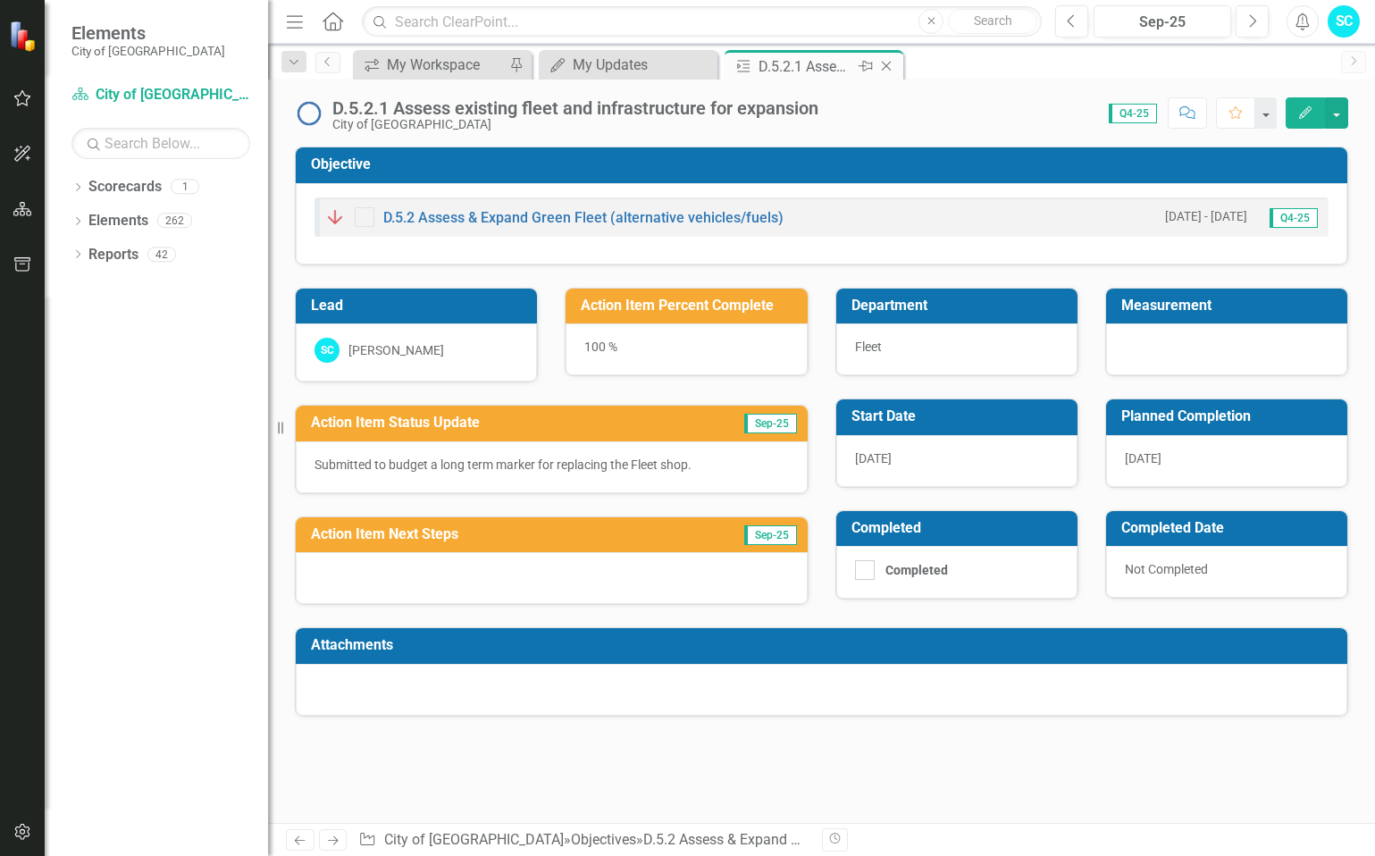
click at [886, 63] on icon "Close" at bounding box center [886, 66] width 18 height 14
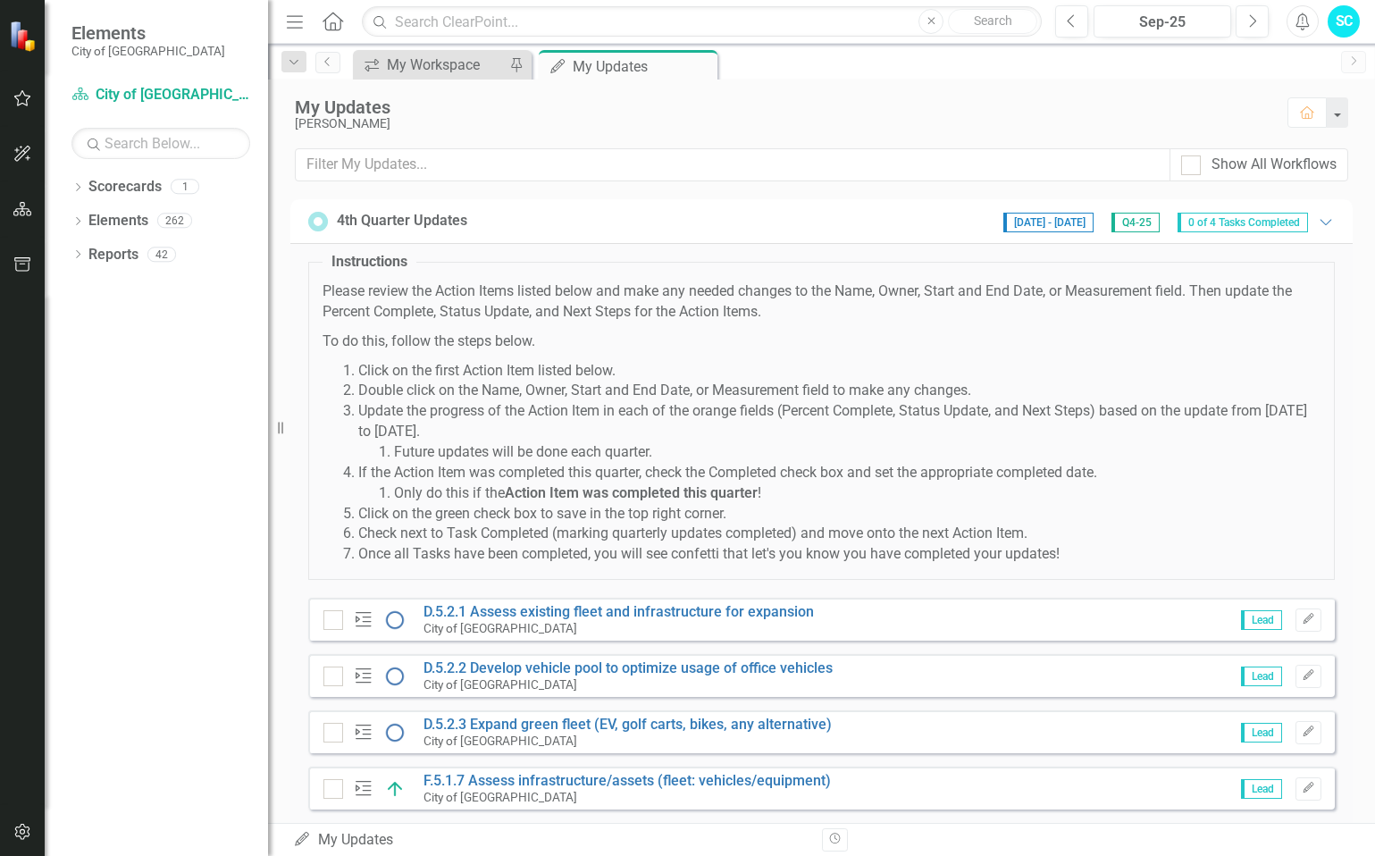
click at [1258, 221] on span "0 of 4 Tasks Completed" at bounding box center [1242, 223] width 130 height 20
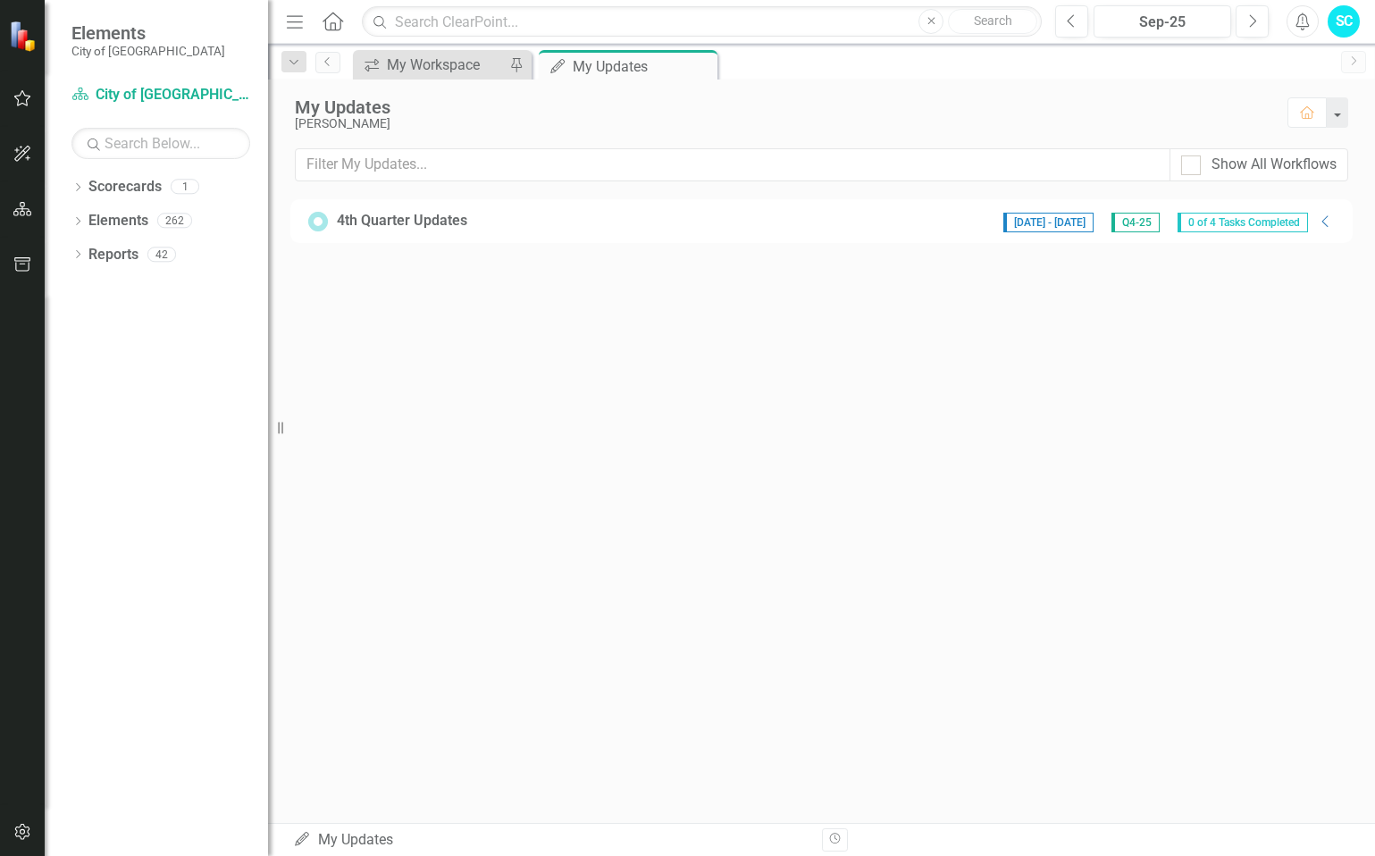
click at [1228, 216] on span "0 of 4 Tasks Completed" at bounding box center [1242, 223] width 130 height 20
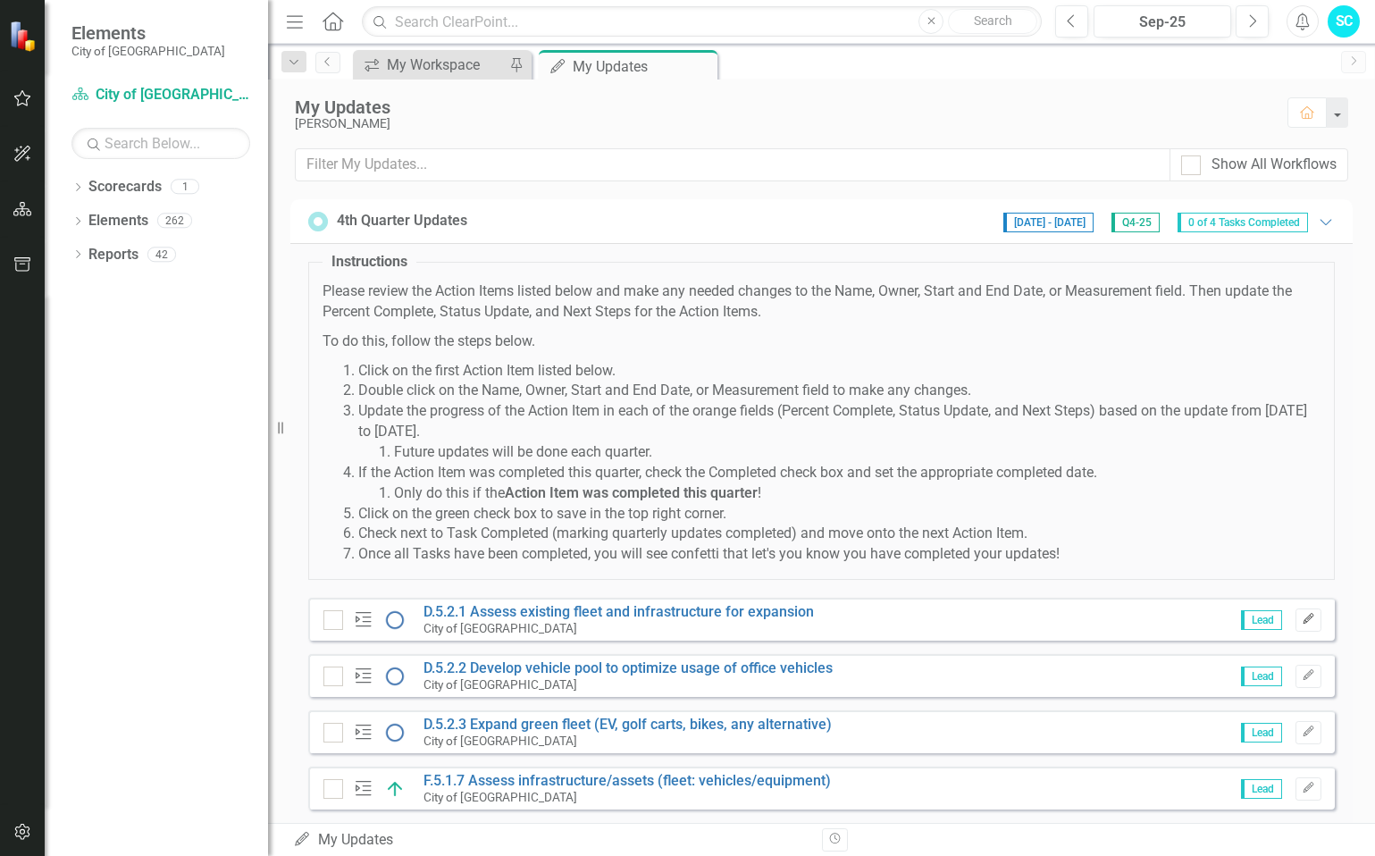
click at [1302, 617] on icon "button" at bounding box center [1307, 619] width 11 height 11
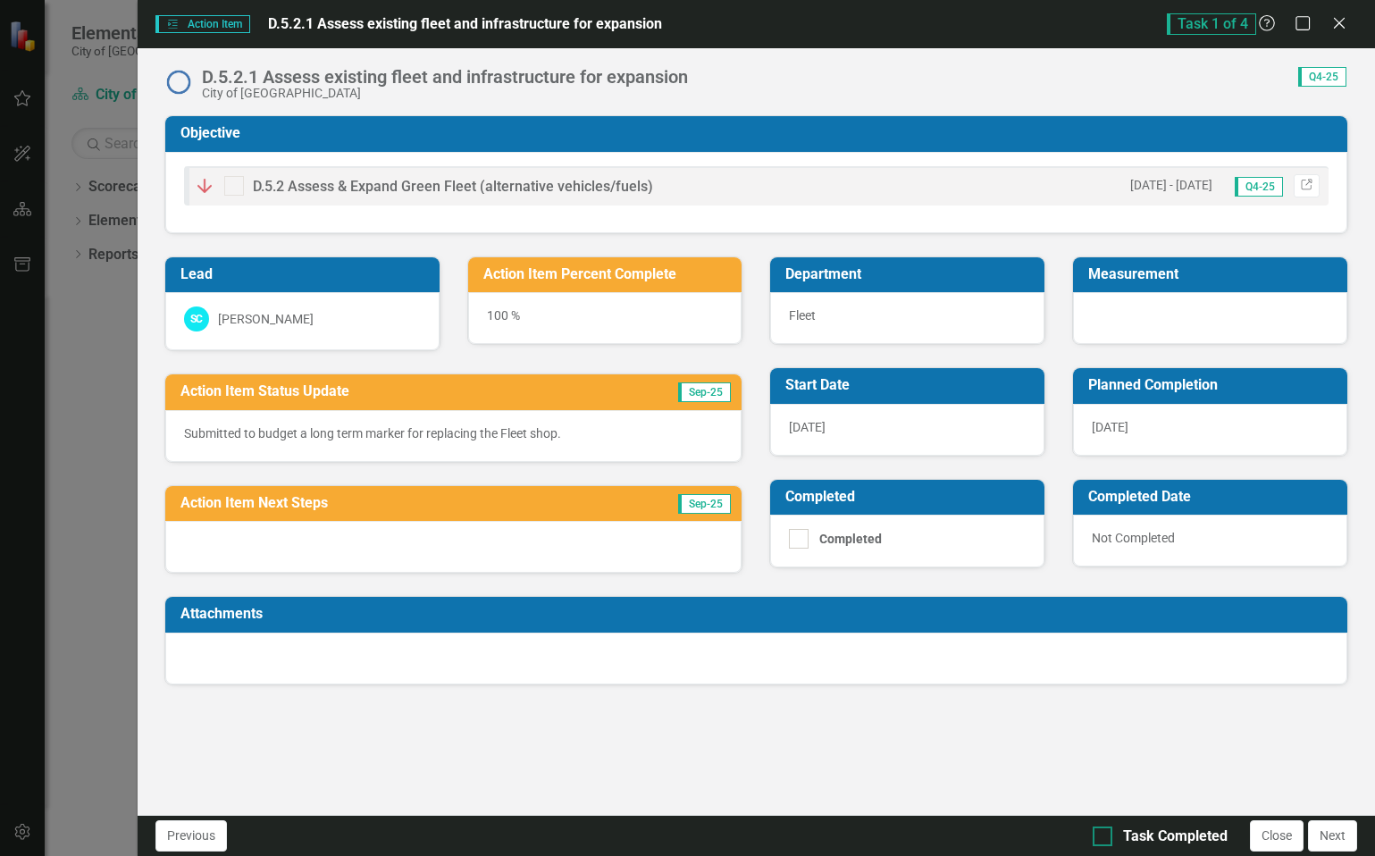
click at [1109, 844] on div at bounding box center [1102, 836] width 20 height 20
click at [1104, 838] on input "Task Completed" at bounding box center [1098, 832] width 12 height 12
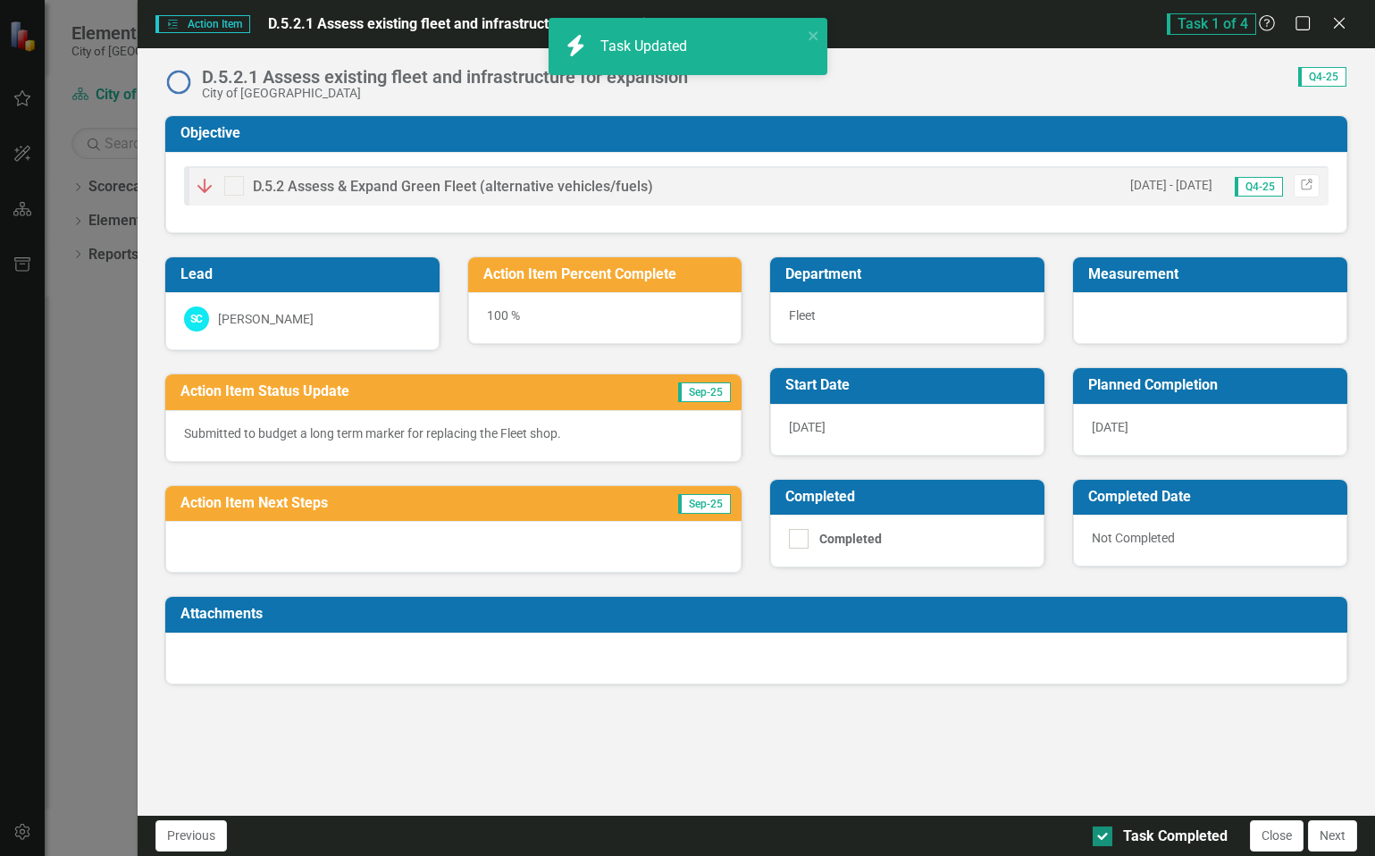
checkbox input "true"
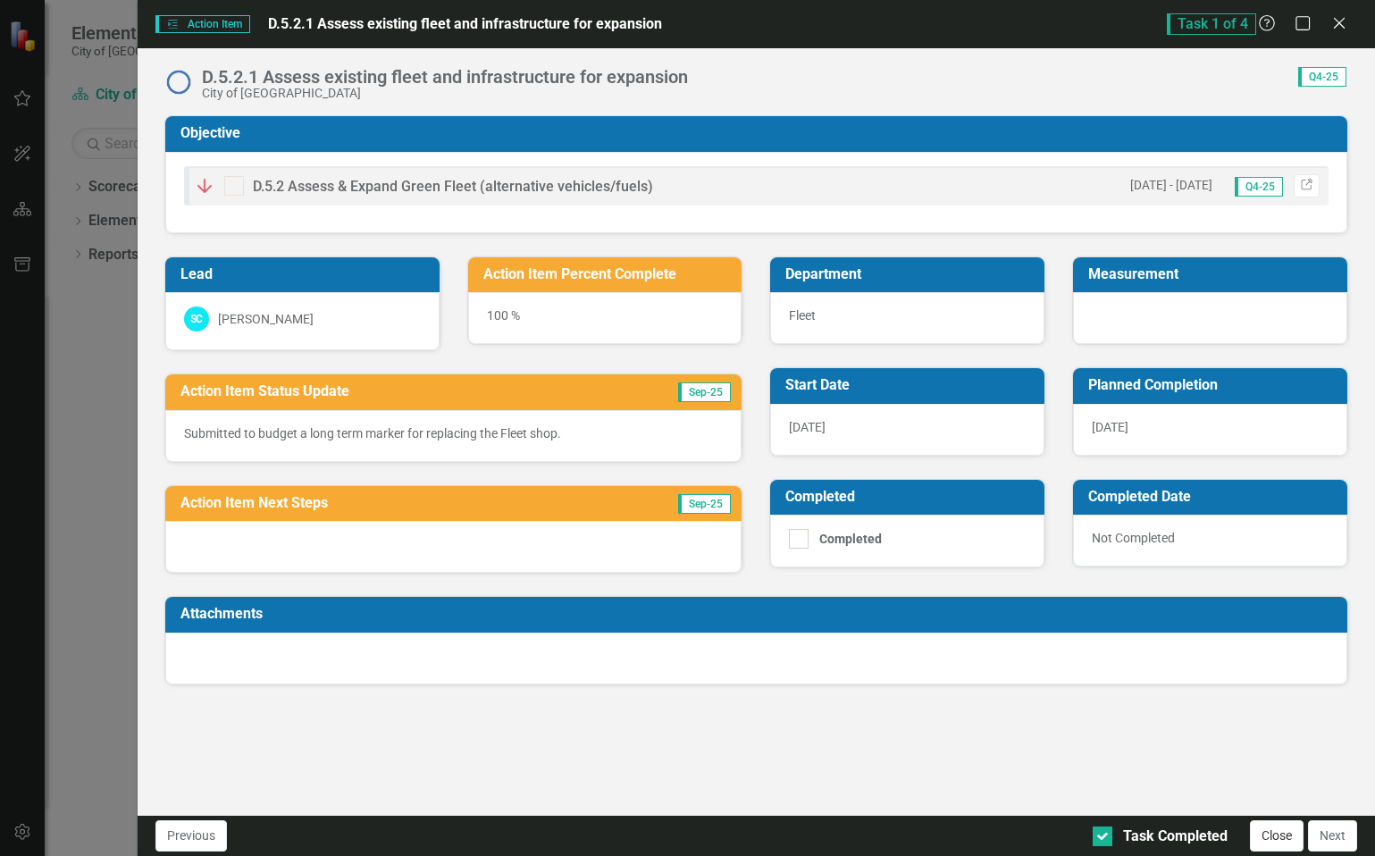
click at [1274, 840] on button "Close" at bounding box center [1276, 835] width 54 height 31
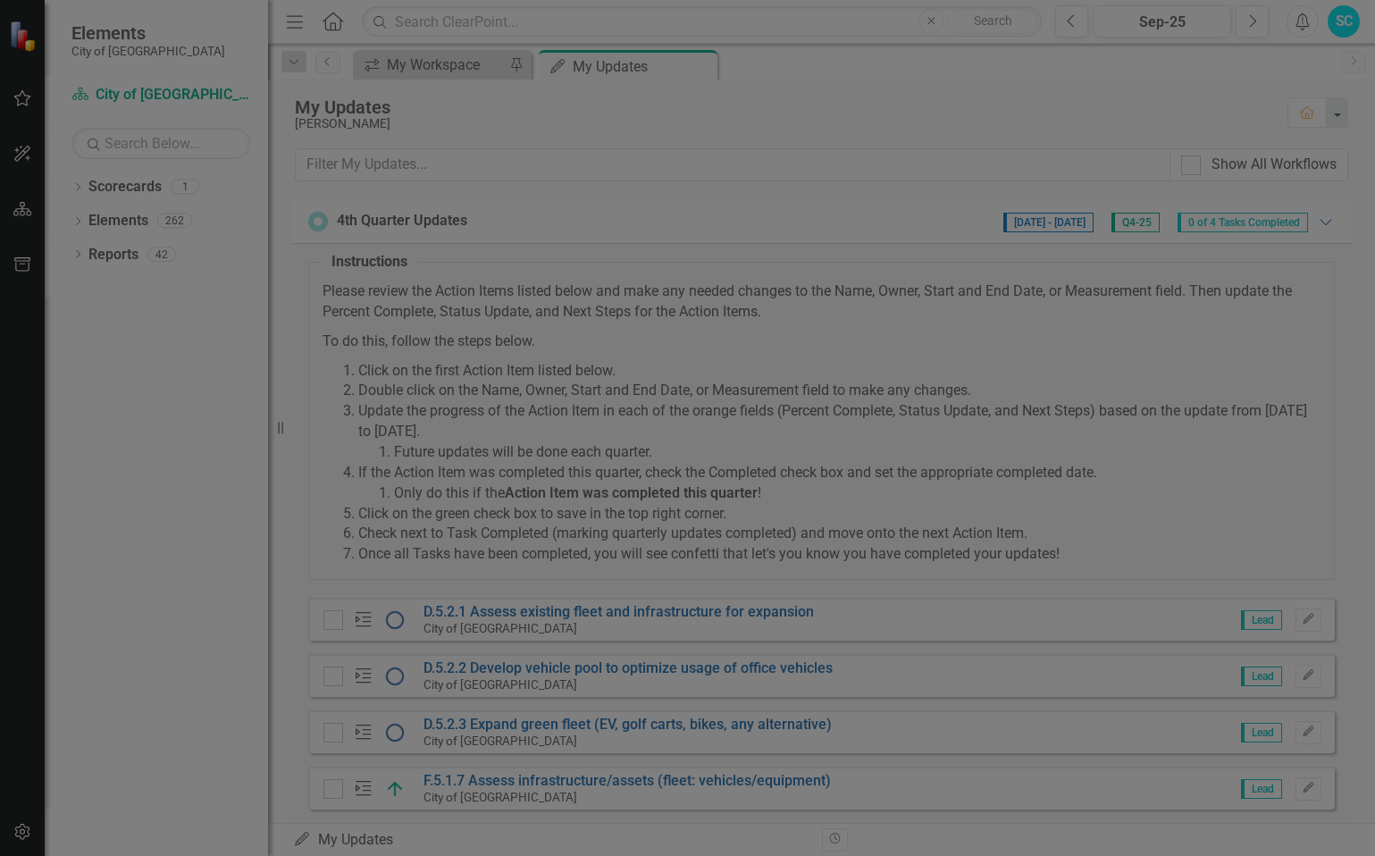
checkbox input "true"
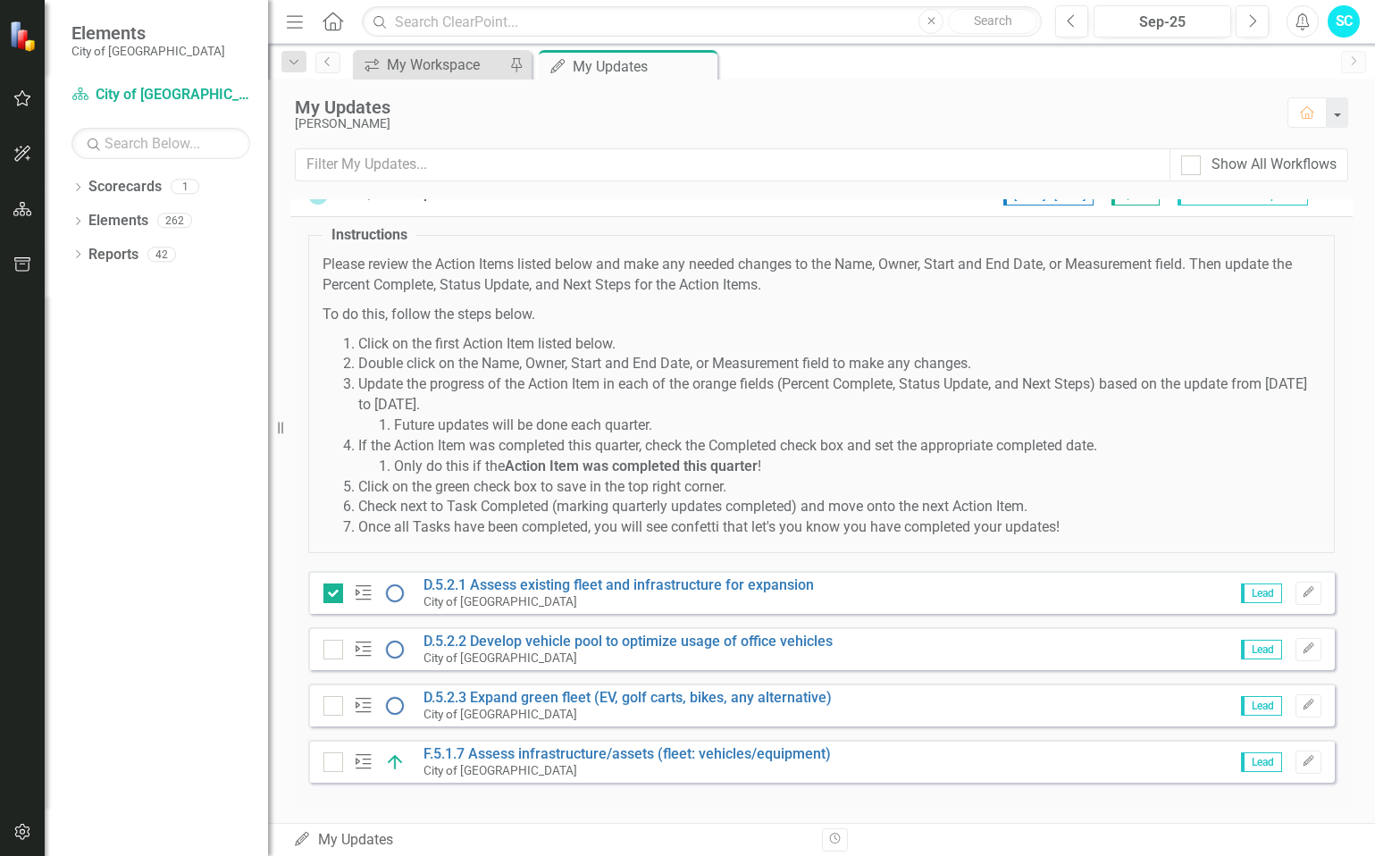
scroll to position [40, 0]
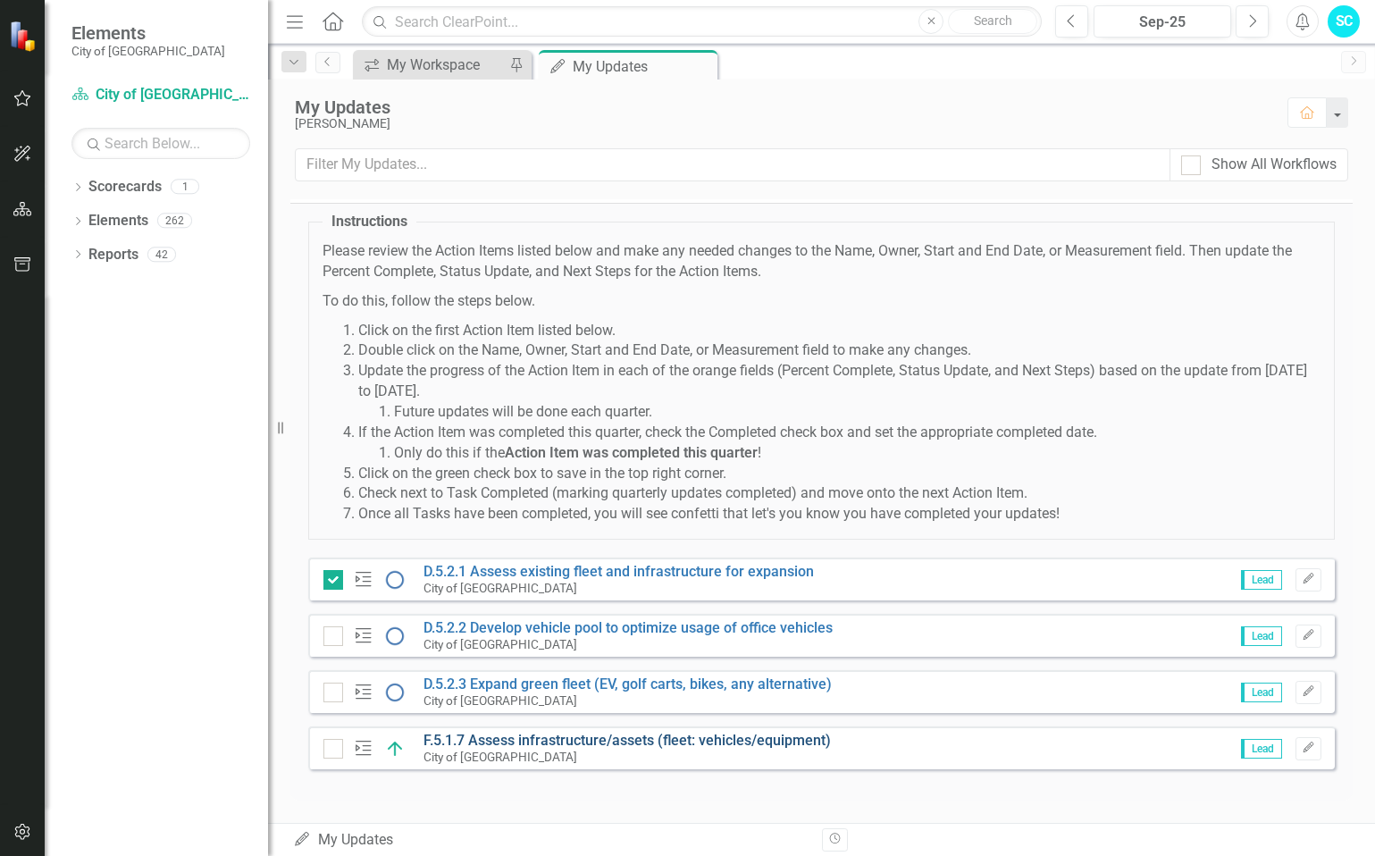
click at [512, 735] on link "F.5.1.7 Assess infrastructure/assets (fleet: vehicles/equipment)" at bounding box center [626, 739] width 407 height 17
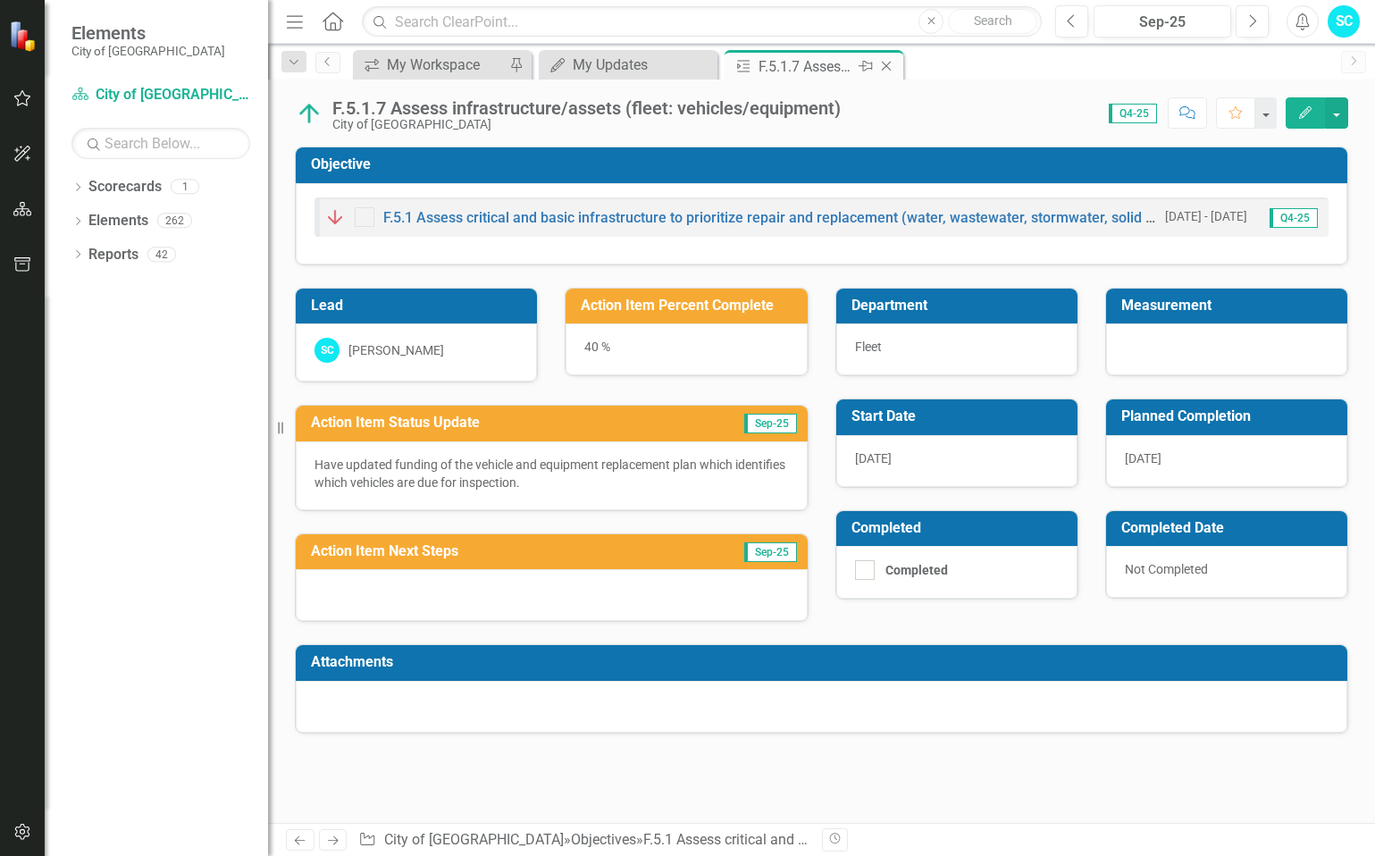
click at [890, 66] on icon "Close" at bounding box center [886, 66] width 18 height 14
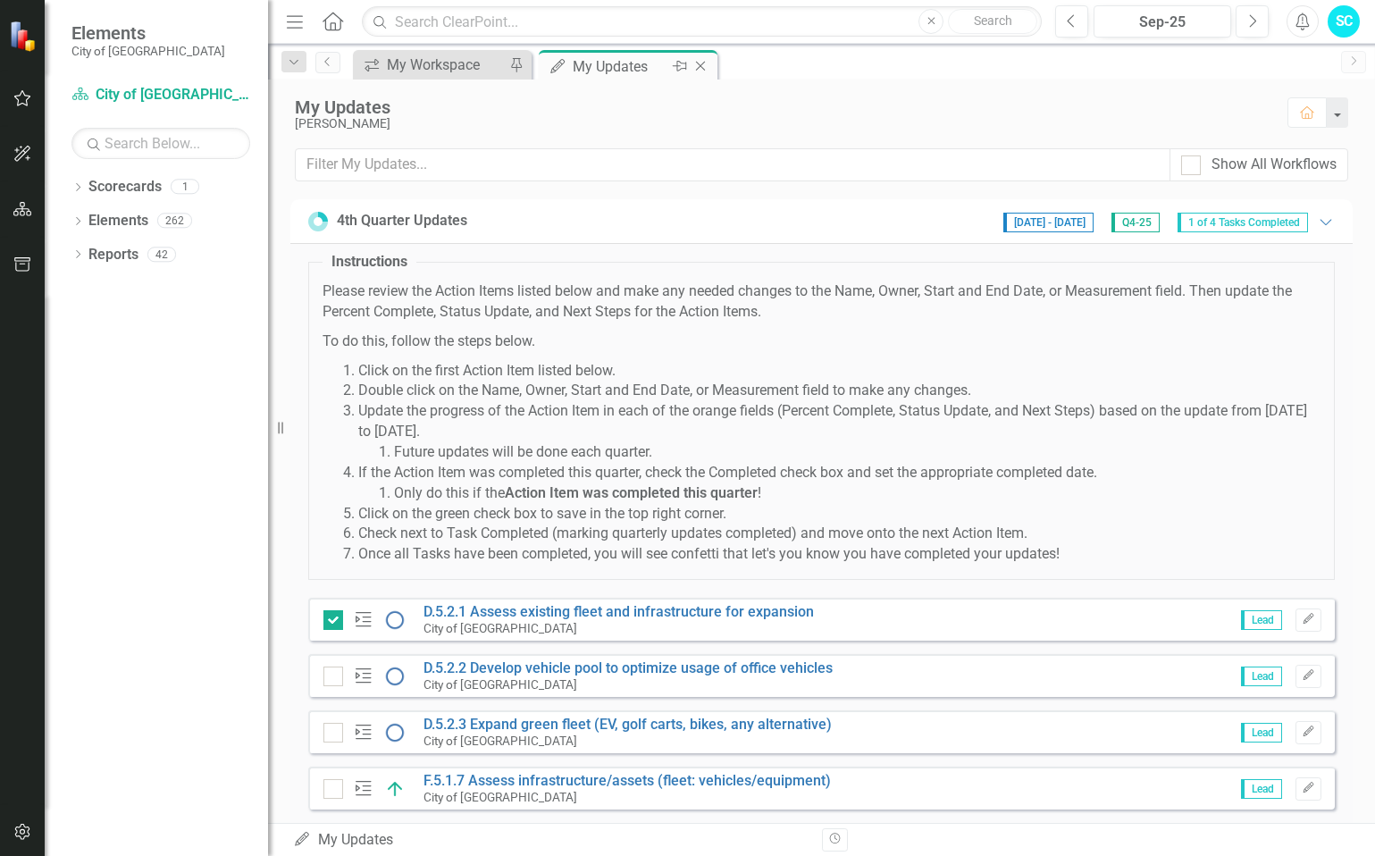
click at [559, 58] on div "My Updates" at bounding box center [554, 66] width 22 height 22
click at [606, 67] on div "My Updates" at bounding box center [620, 66] width 96 height 22
click at [606, 63] on div "My Updates" at bounding box center [620, 66] width 96 height 22
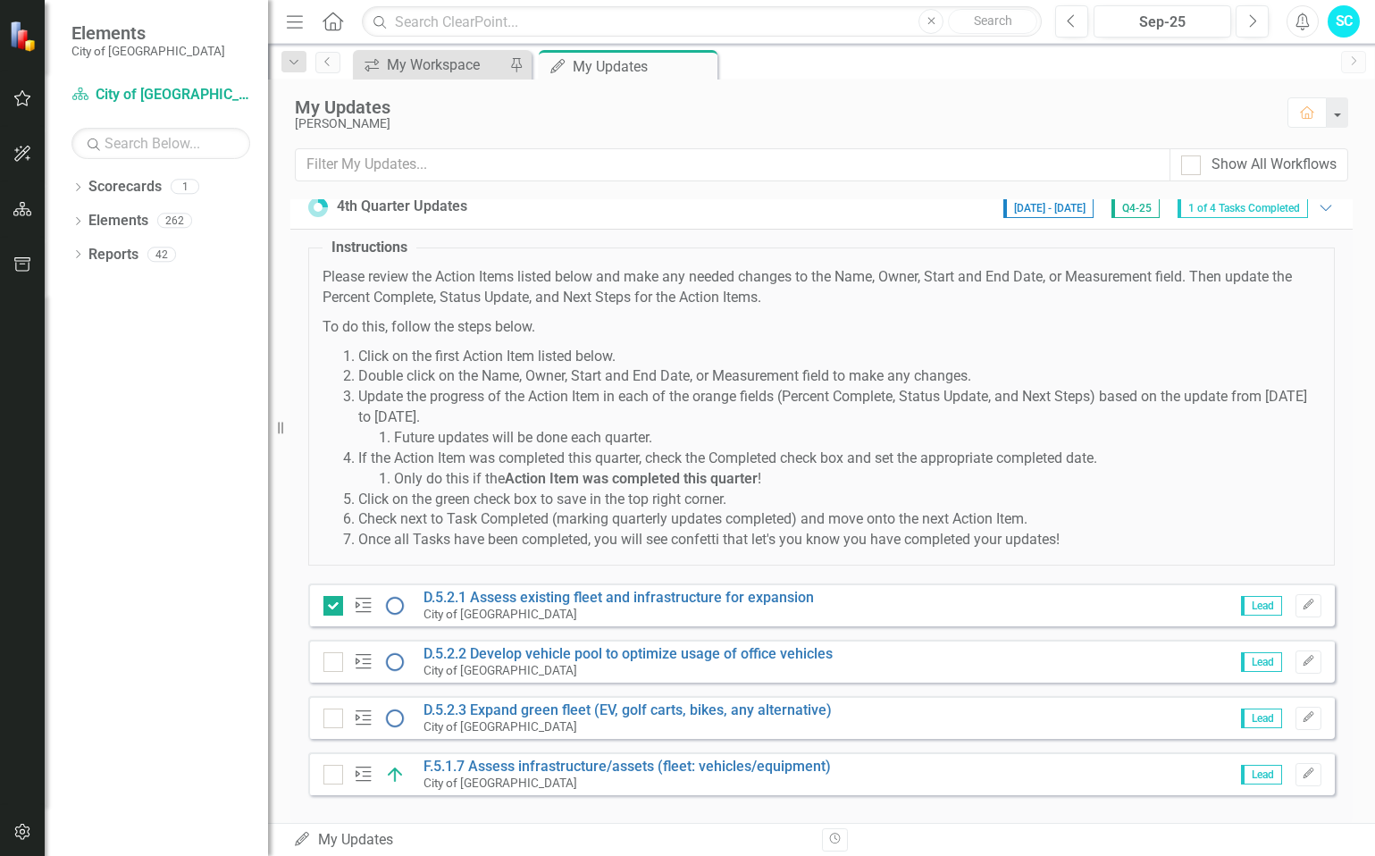
scroll to position [40, 0]
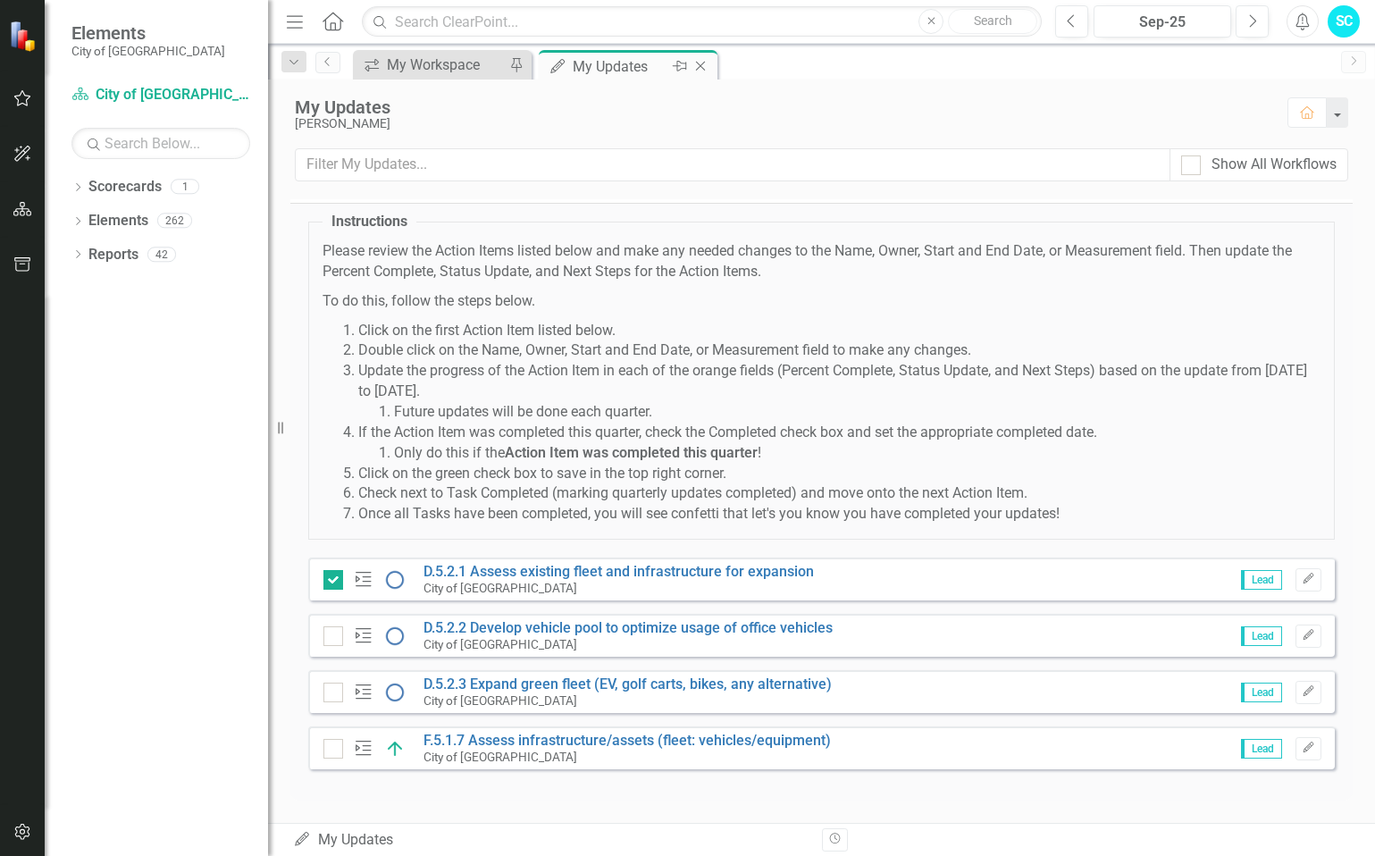
click at [705, 65] on icon "Close" at bounding box center [700, 66] width 18 height 14
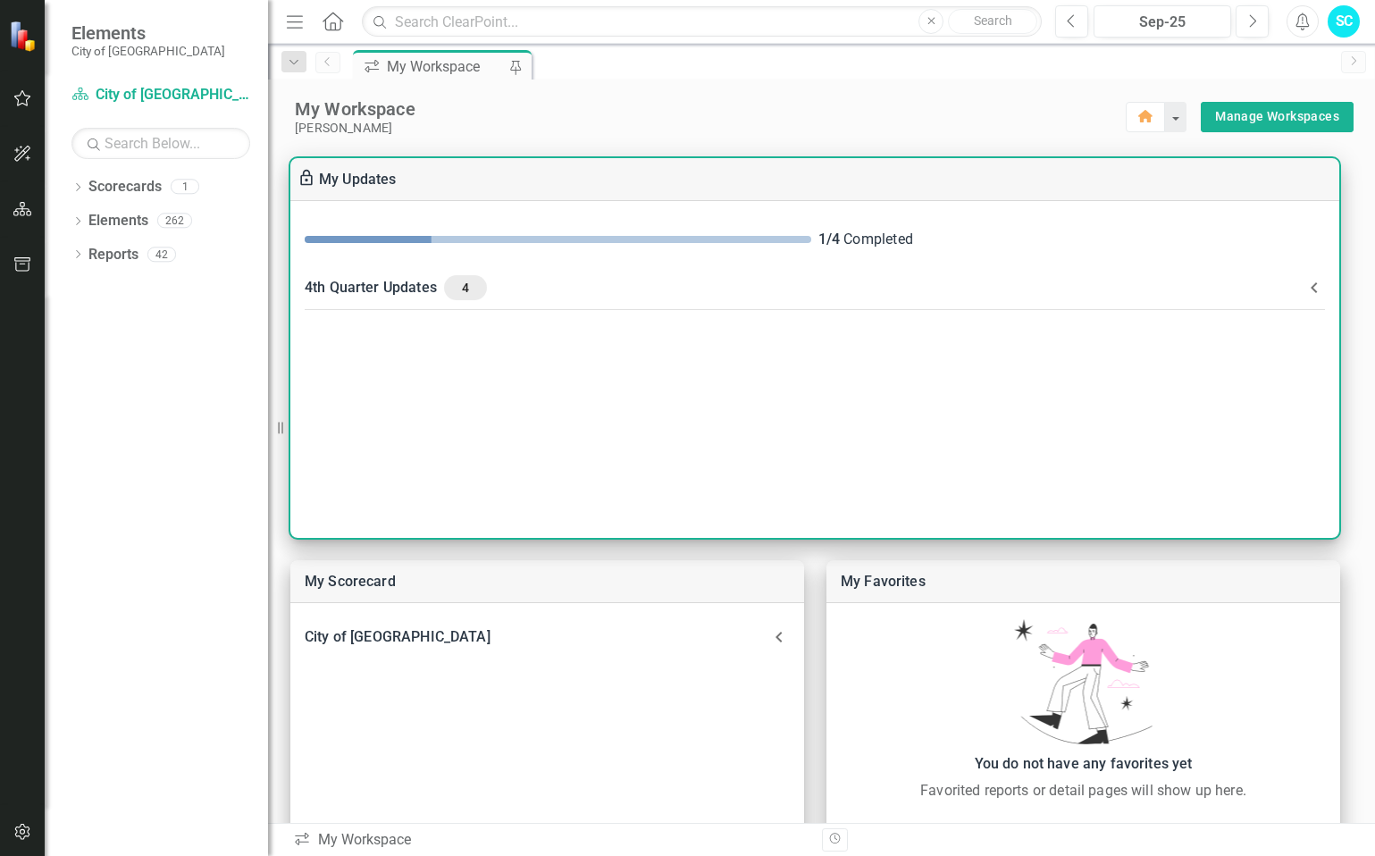
click at [349, 181] on link "My Updates" at bounding box center [358, 179] width 78 height 17
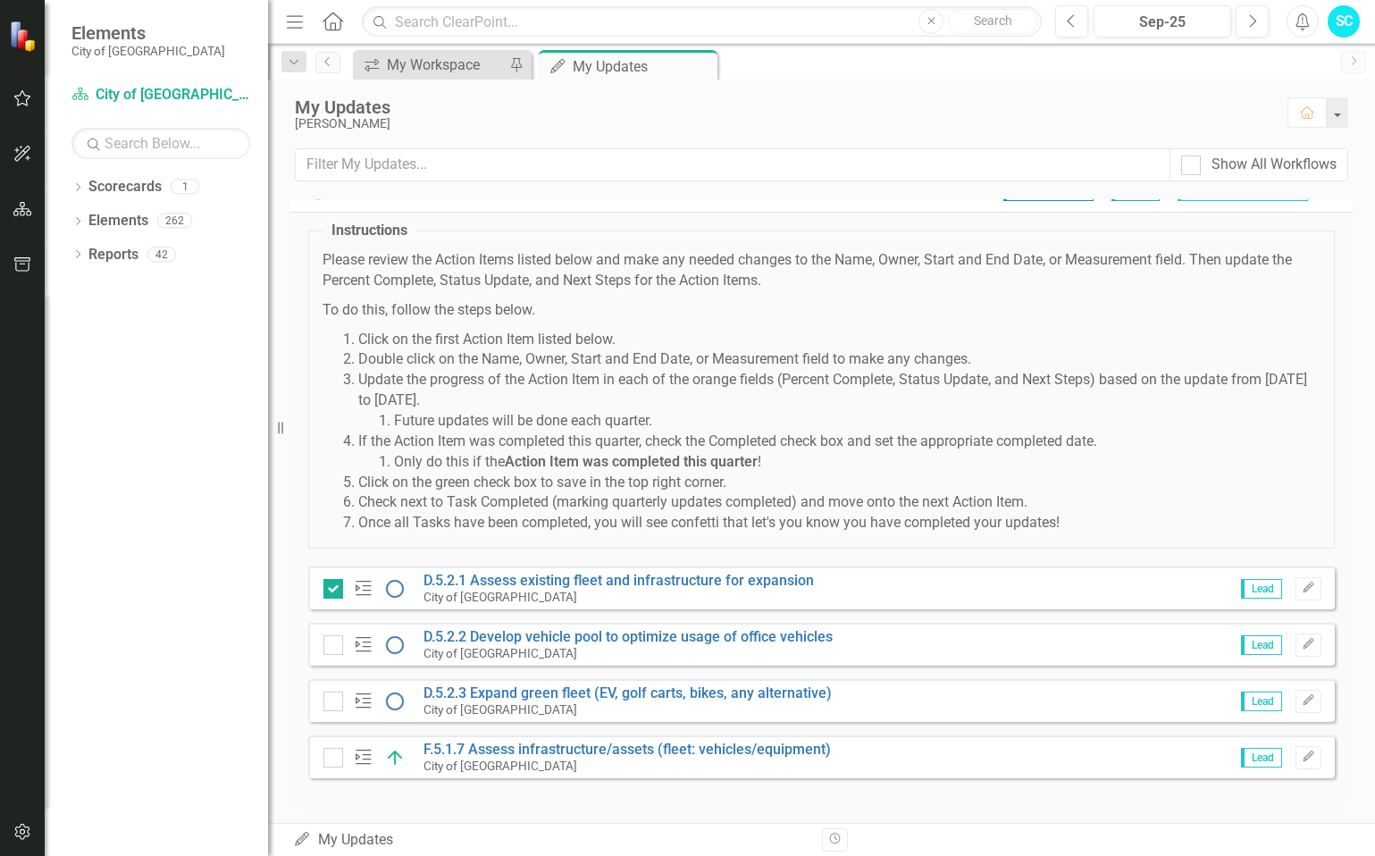
scroll to position [40, 0]
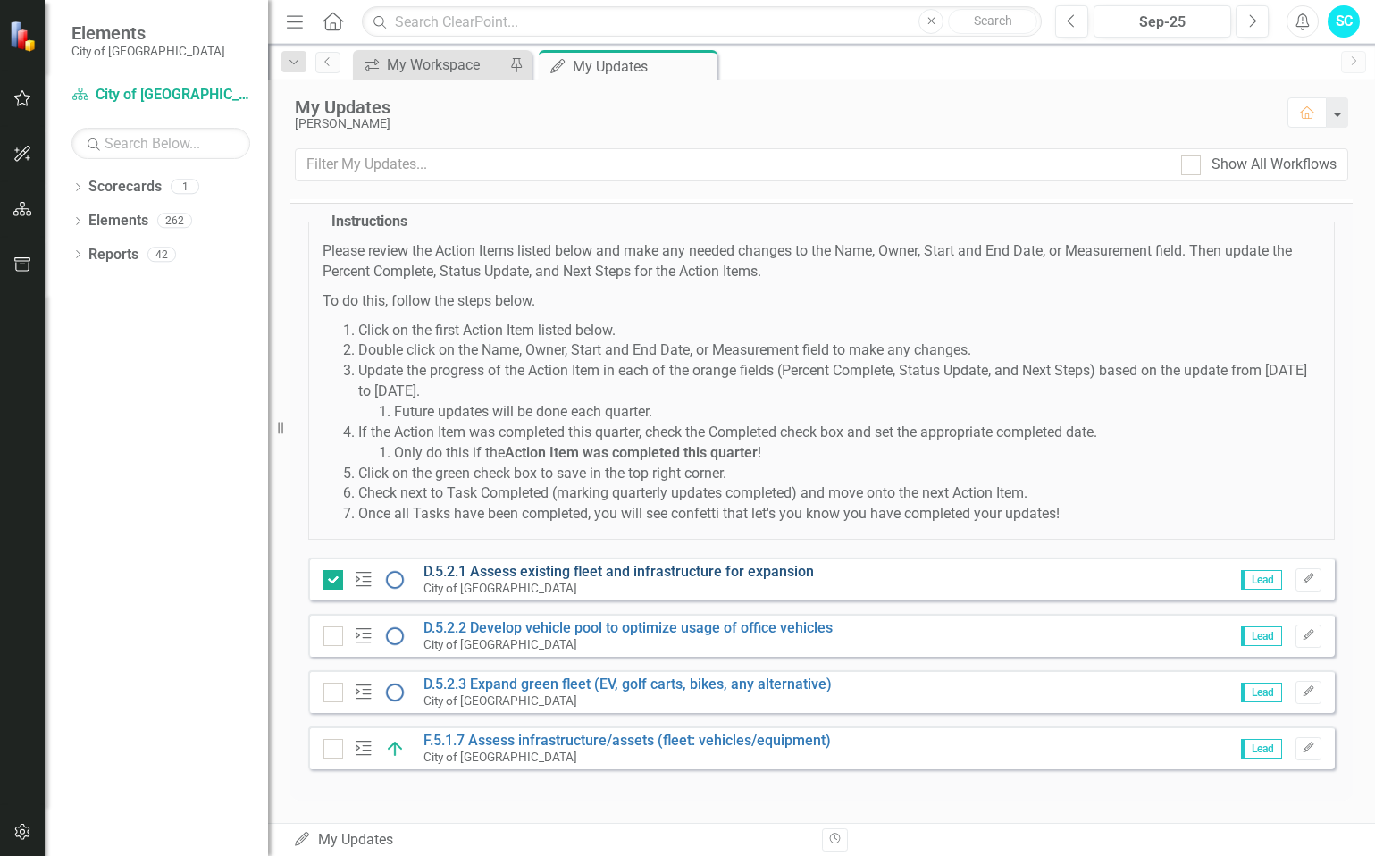
click at [512, 571] on link "D.5.2.1 Assess existing fleet and infrastructure for expansion" at bounding box center [618, 571] width 390 height 17
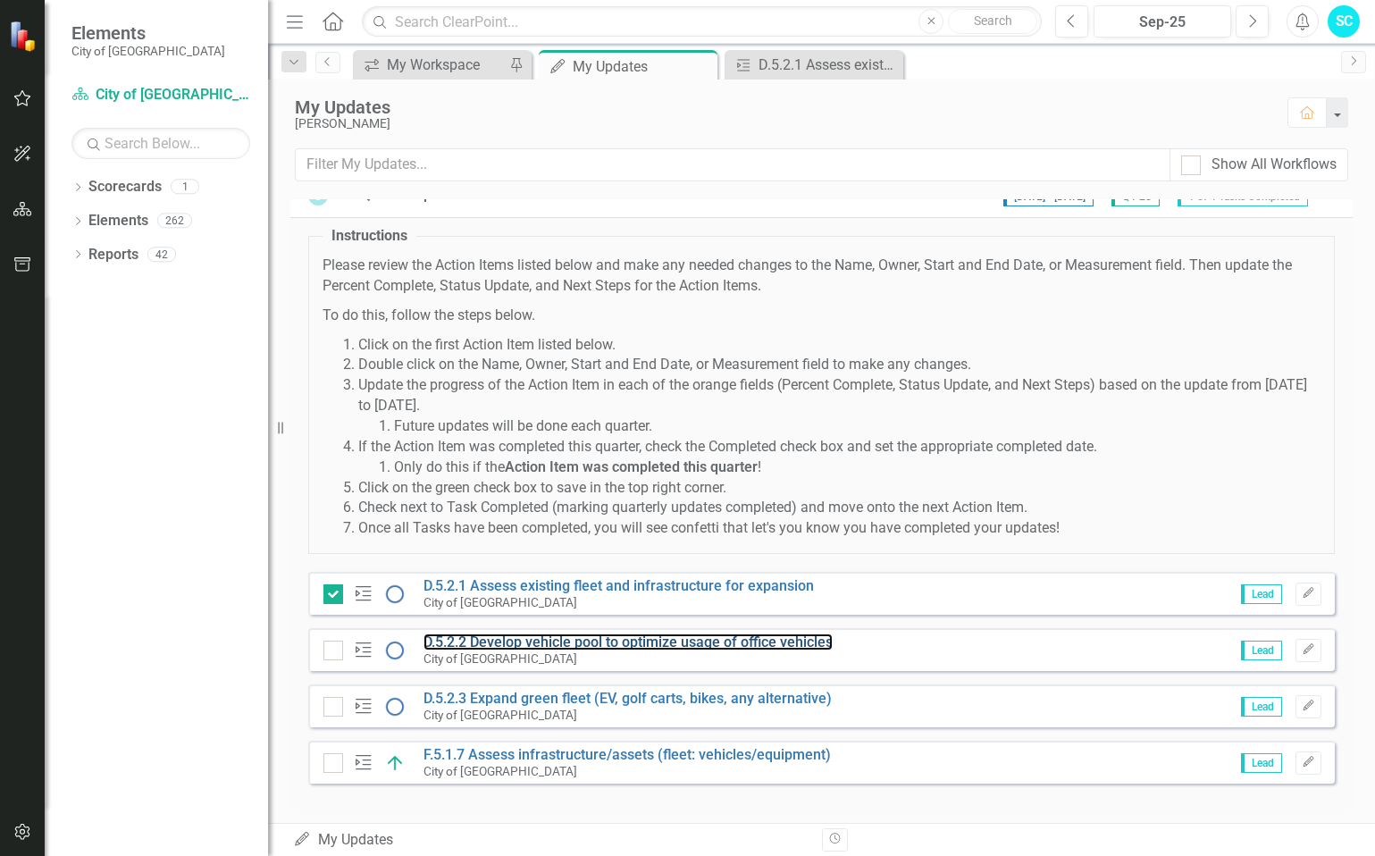
scroll to position [40, 0]
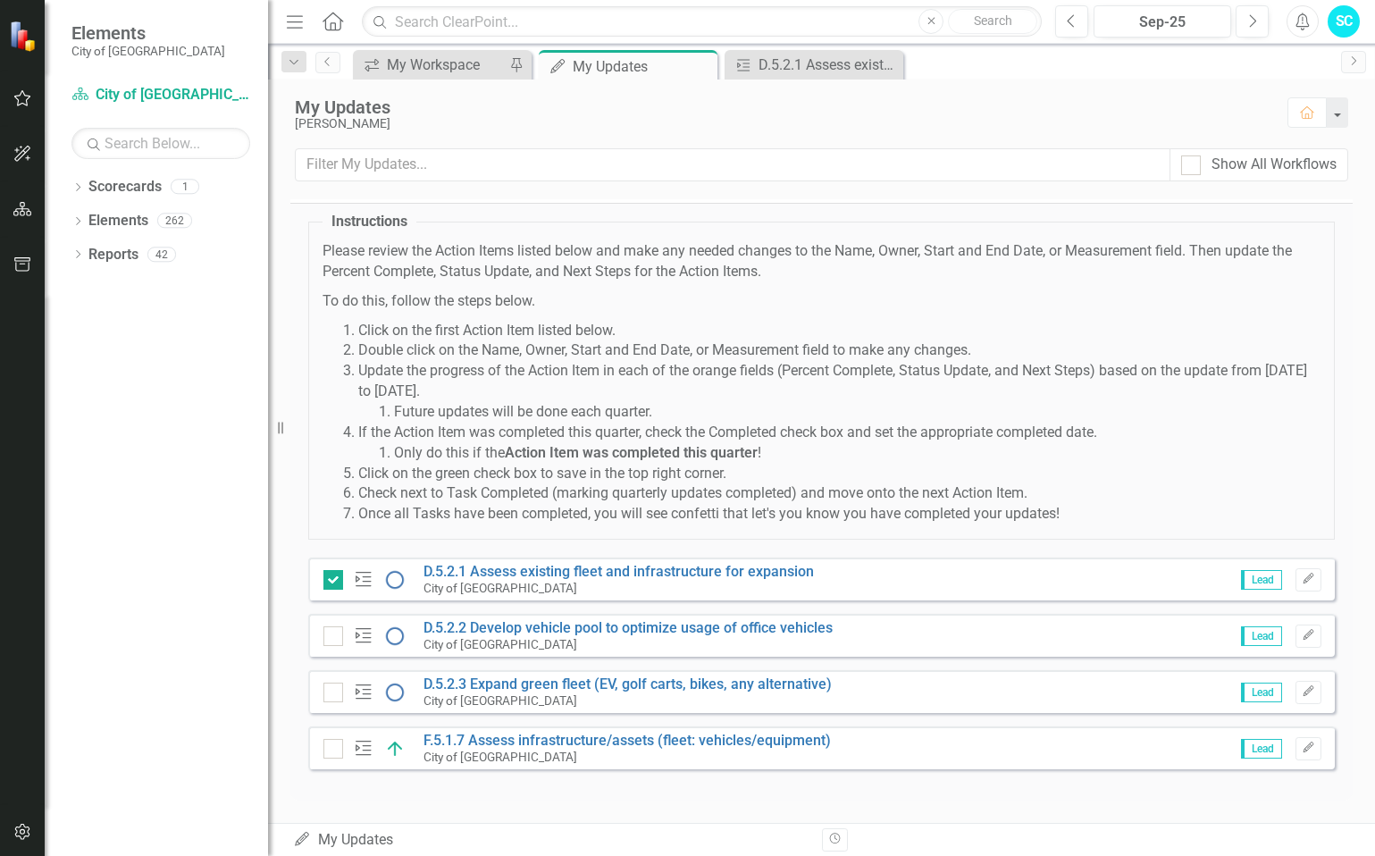
click at [396, 634] on img at bounding box center [394, 635] width 21 height 21
click at [549, 628] on link "D.5.2.2 Develop vehicle pool to optimize usage of office vehicles" at bounding box center [627, 627] width 409 height 17
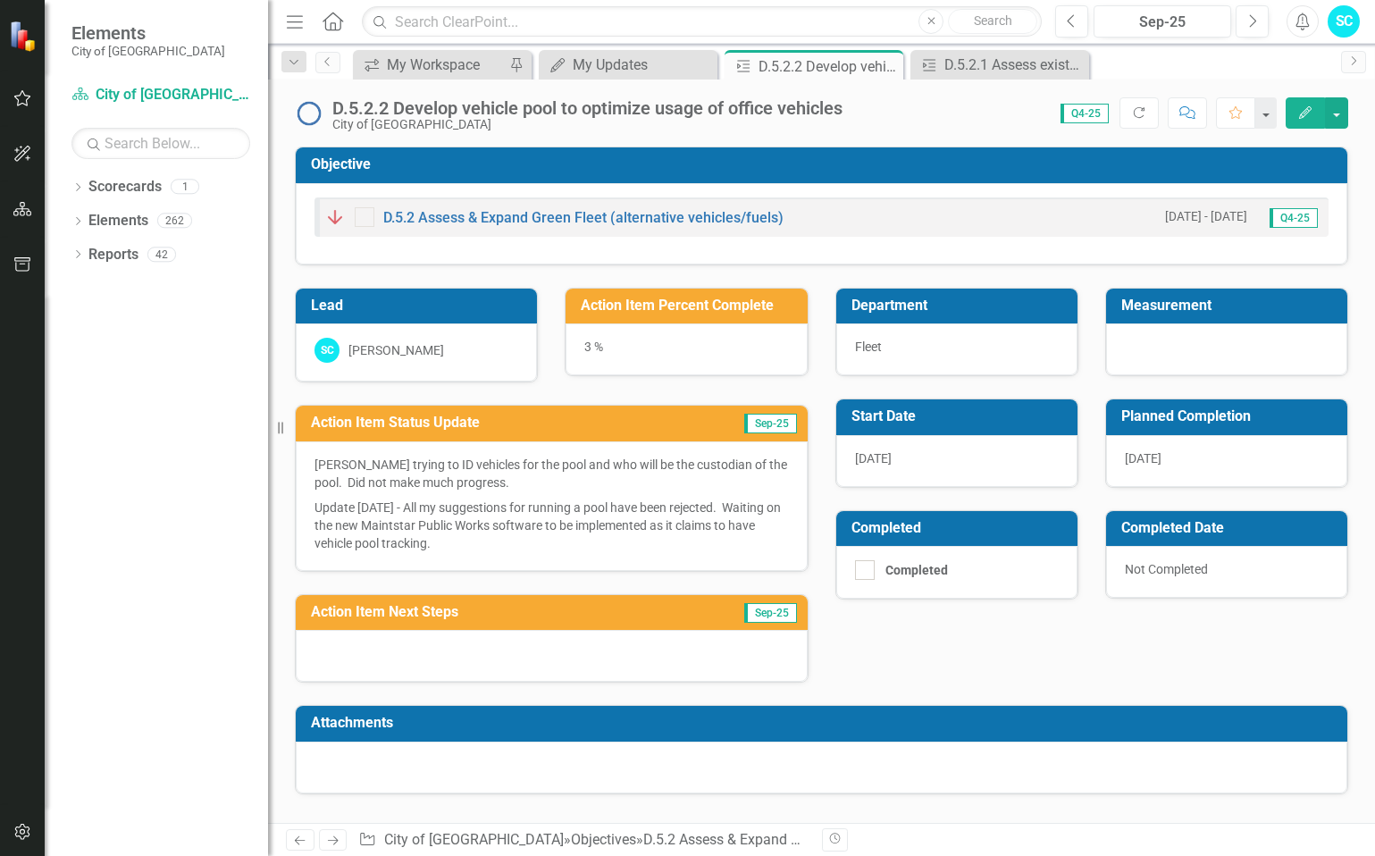
click at [1299, 107] on icon "Edit" at bounding box center [1305, 112] width 16 height 13
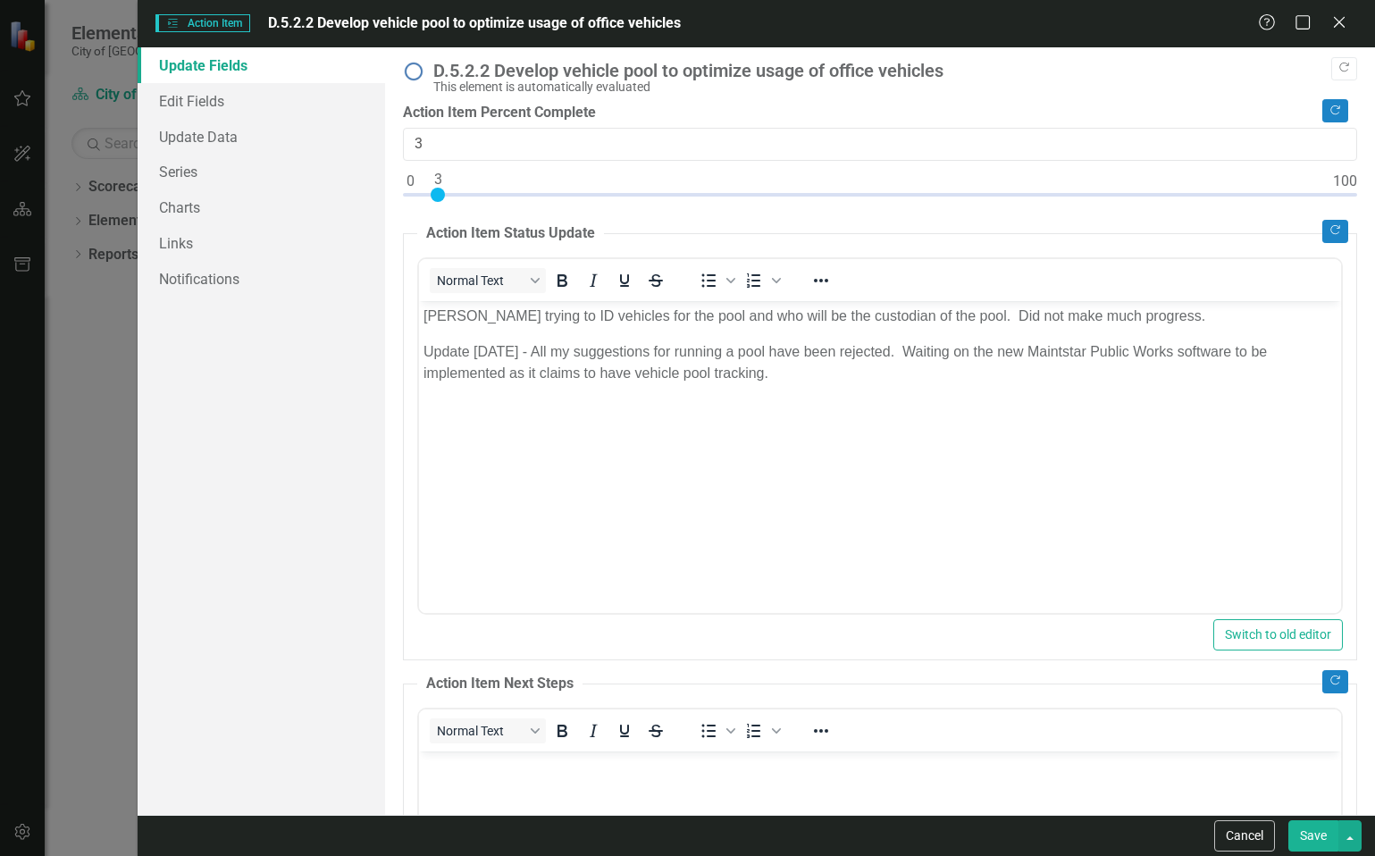
click at [821, 568] on html "[PERSON_NAME] trying to ID vehicles for the pool and who will be the custodian …" at bounding box center [879, 434] width 922 height 268
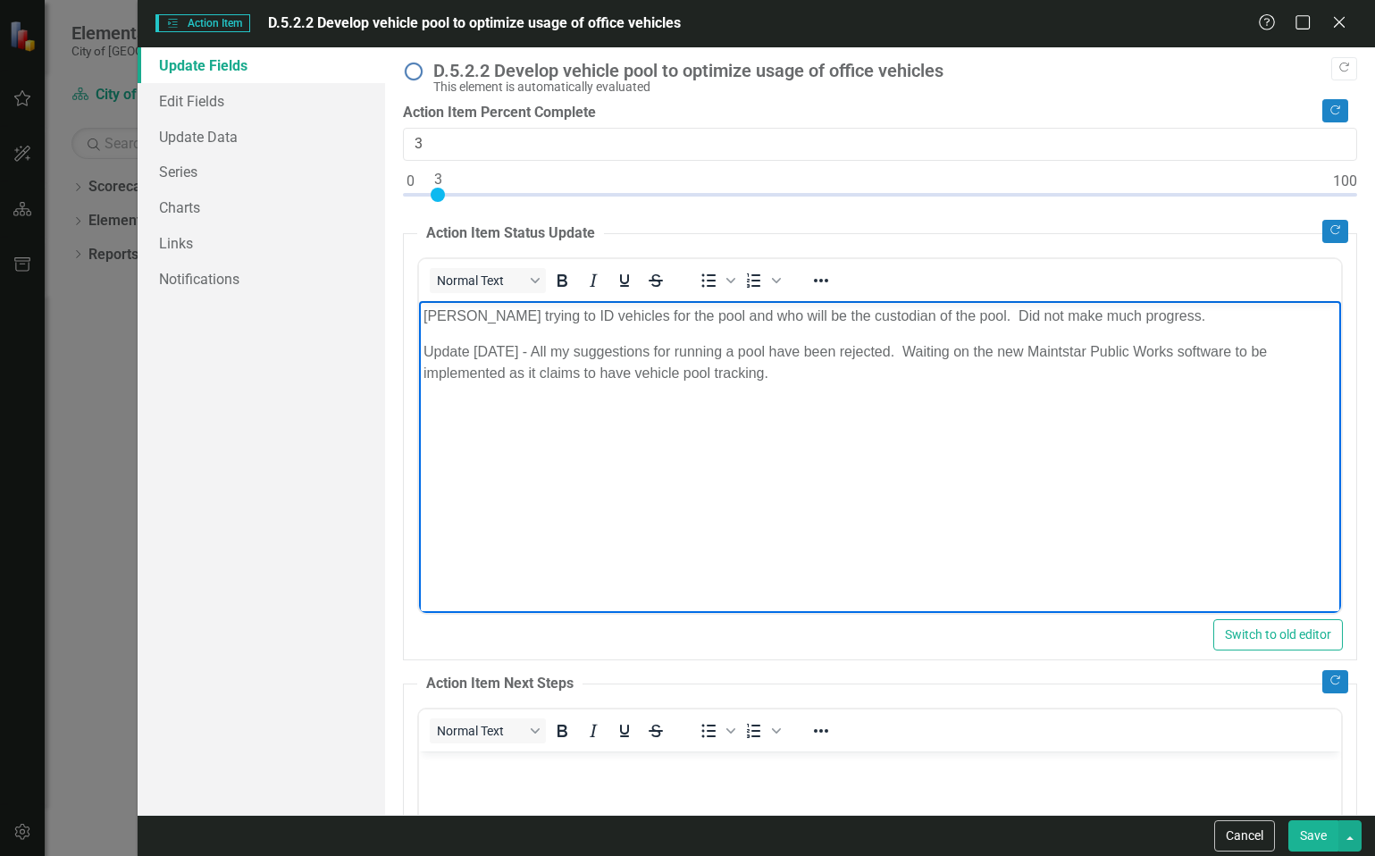
click at [1318, 834] on button "Save" at bounding box center [1313, 835] width 50 height 31
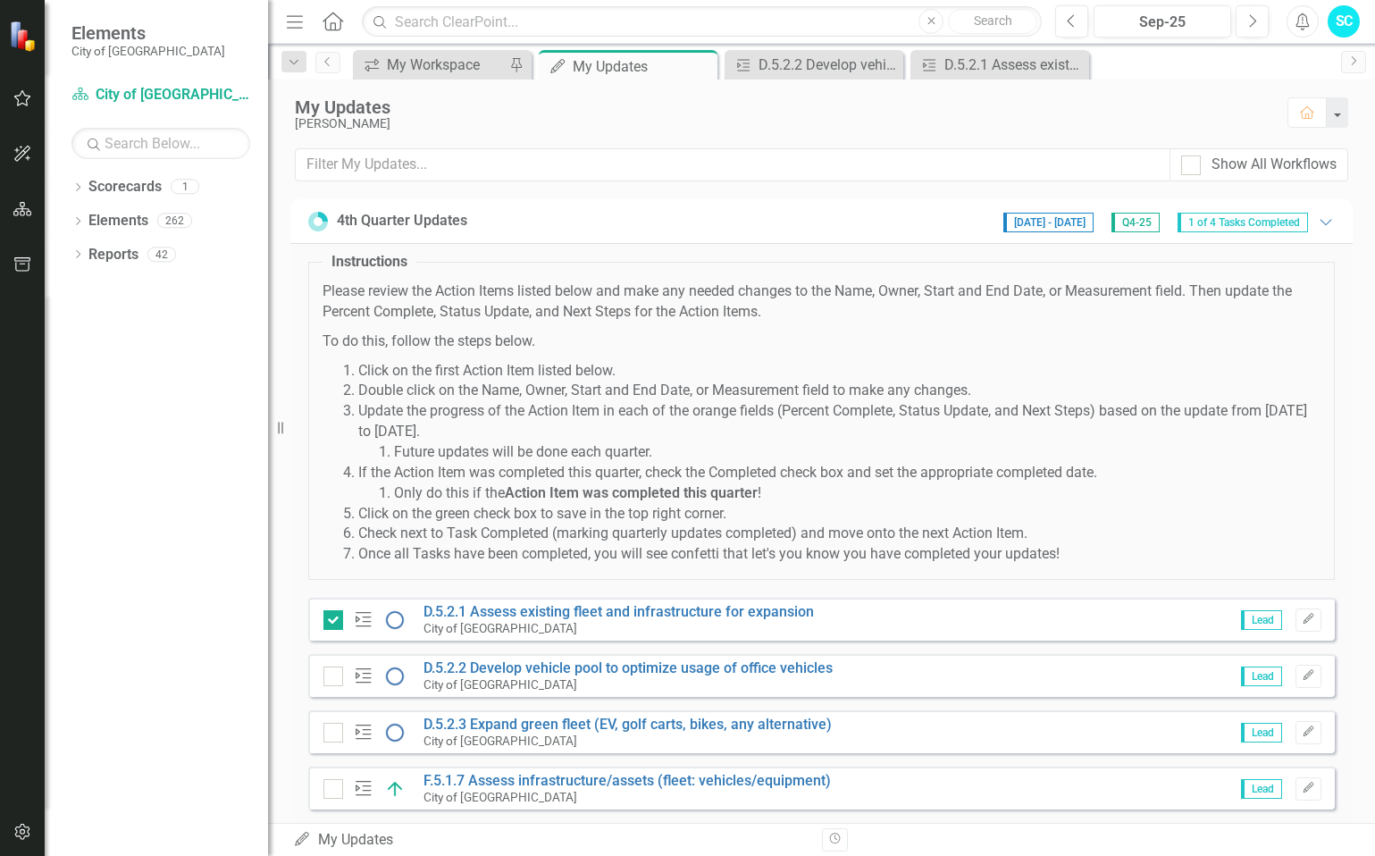
scroll to position [40, 0]
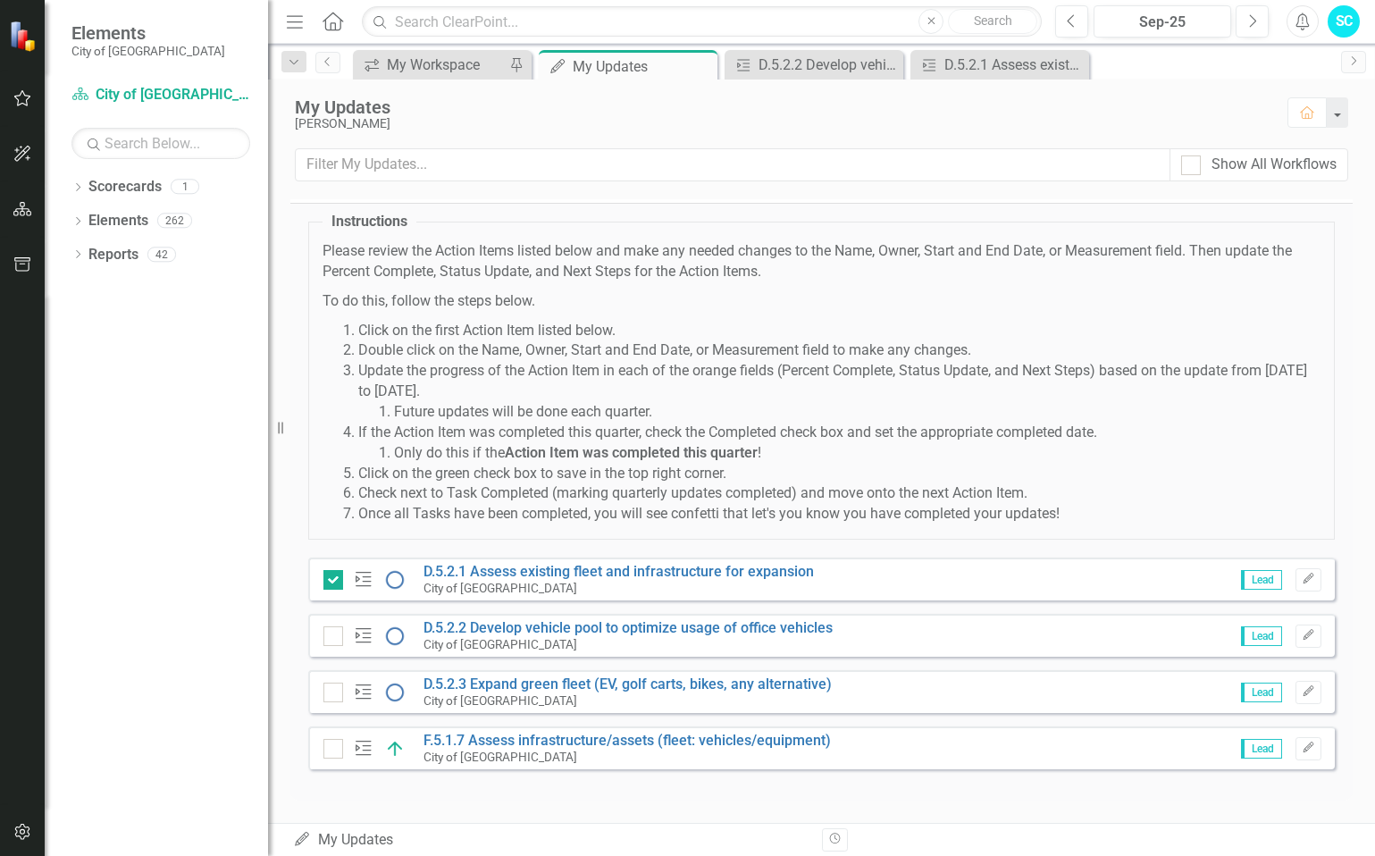
click at [366, 842] on div "My Updates My Updates" at bounding box center [550, 840] width 515 height 21
click at [1237, 89] on div "My Updates [PERSON_NAME] Home" at bounding box center [821, 113] width 1107 height 69
click at [108, 99] on link "Scorecard City of [GEOGRAPHIC_DATA]" at bounding box center [160, 95] width 179 height 21
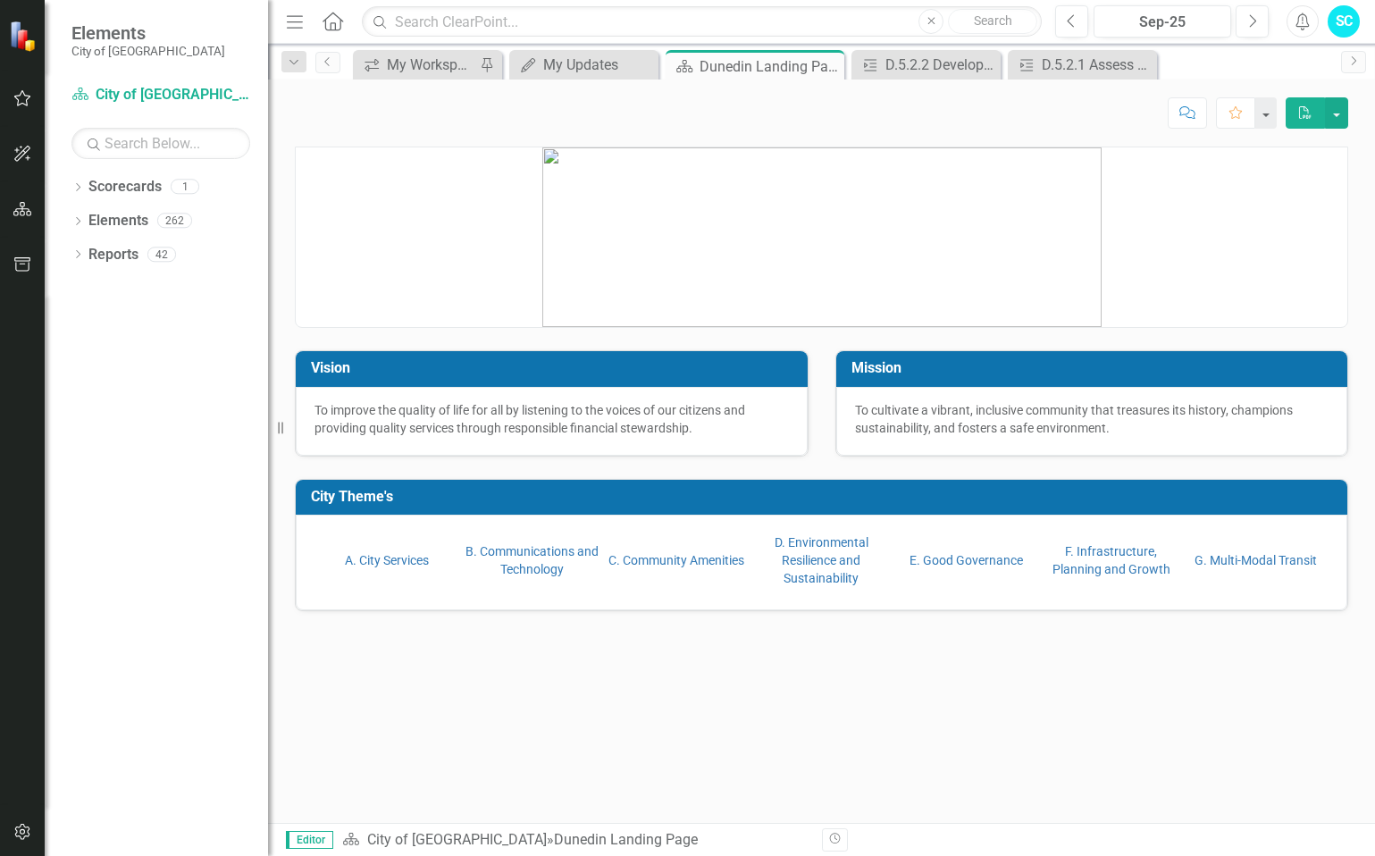
click at [1352, 25] on div "SC" at bounding box center [1343, 21] width 32 height 32
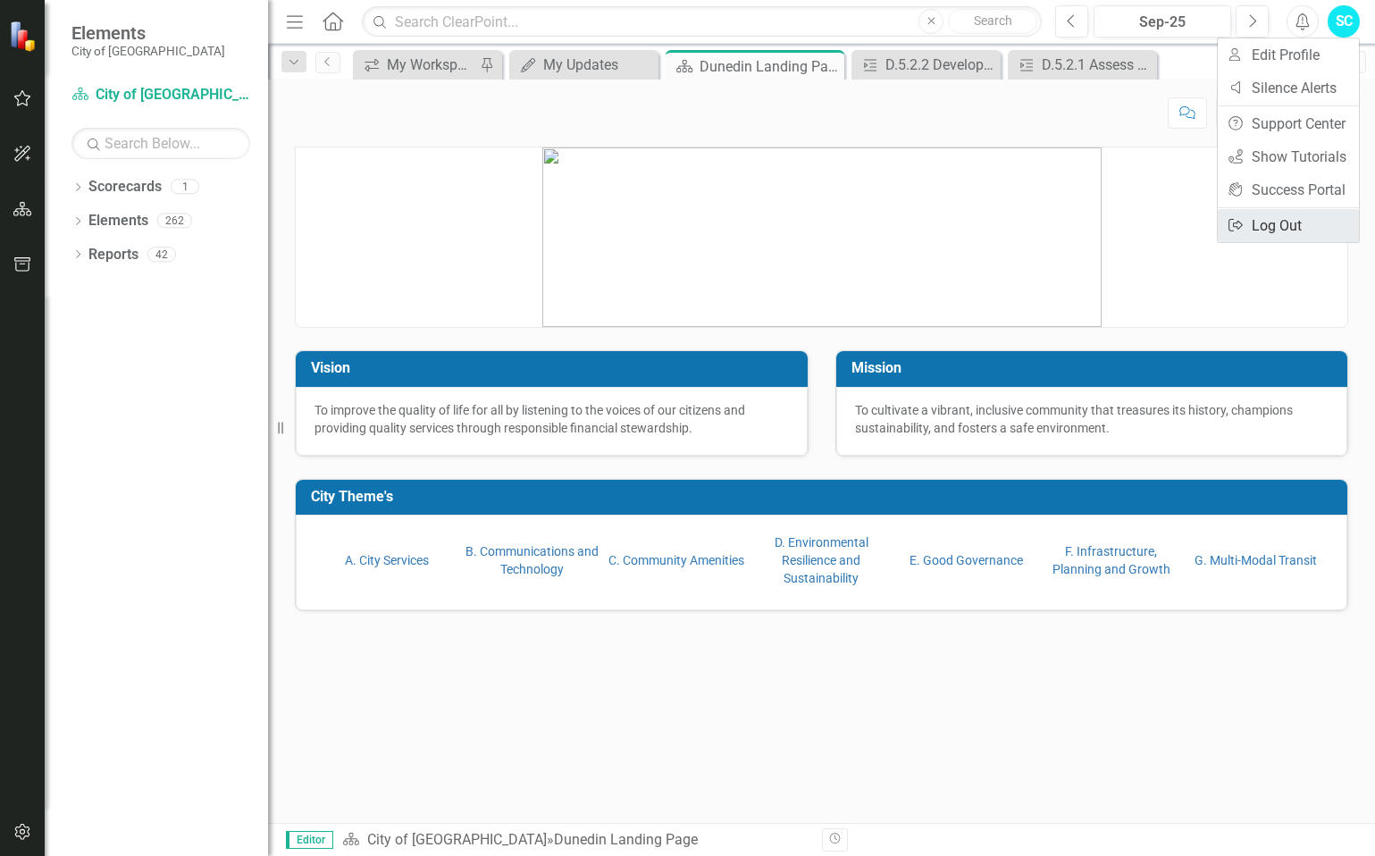
click at [1288, 227] on link "Logout Log Out" at bounding box center [1287, 225] width 141 height 33
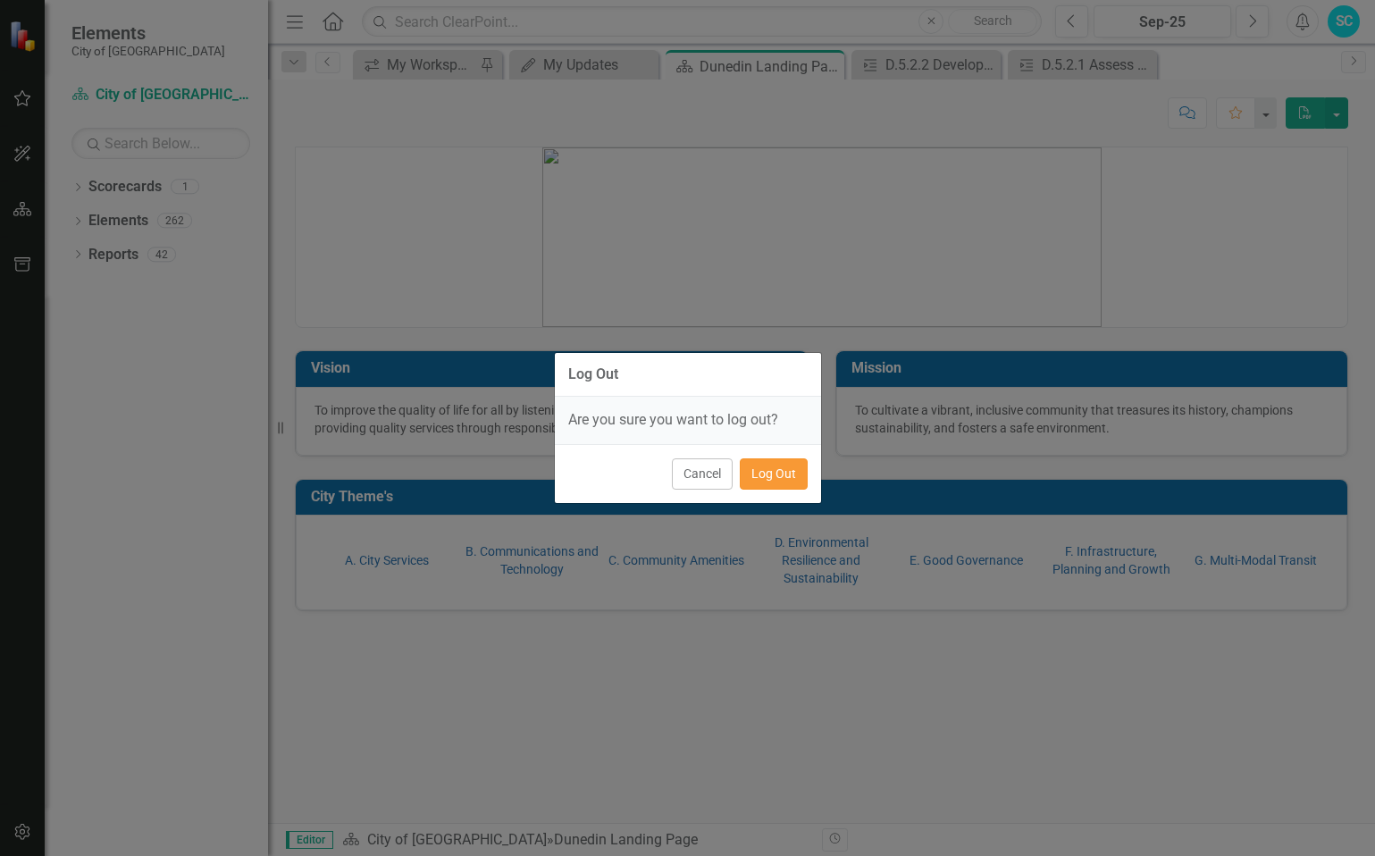
click at [768, 470] on button "Log Out" at bounding box center [774, 473] width 68 height 31
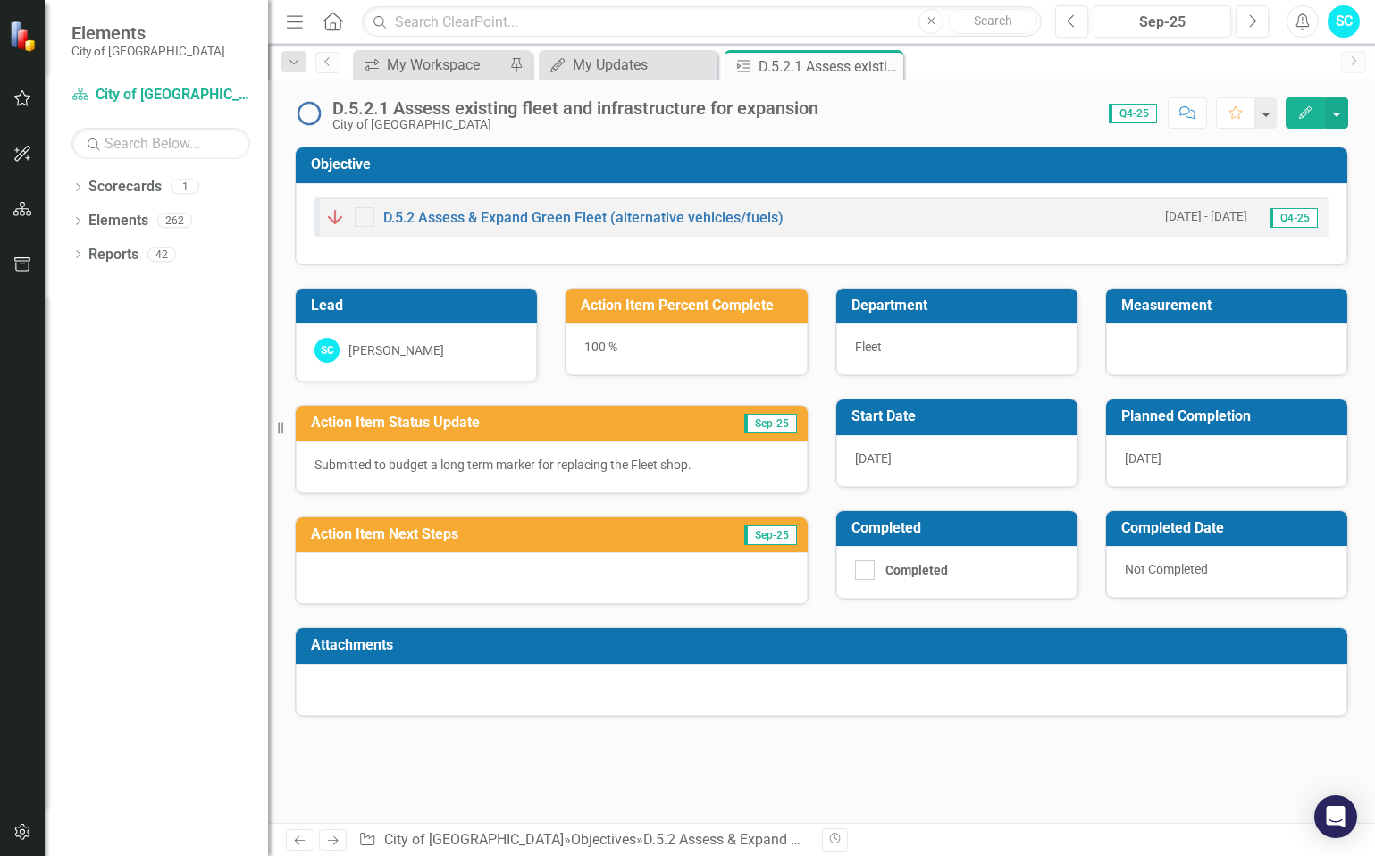
click at [898, 304] on h3 "Department" at bounding box center [959, 305] width 217 height 16
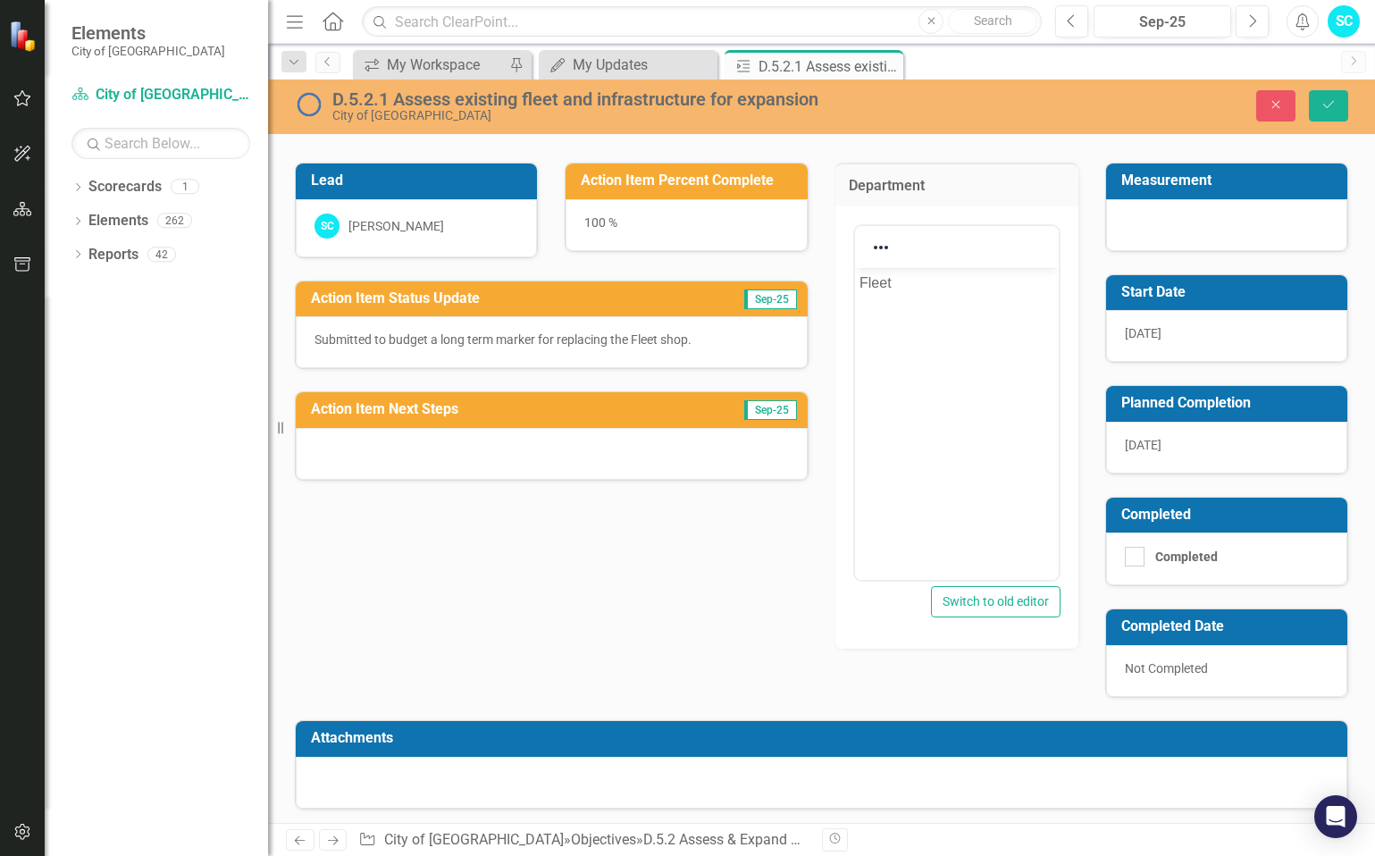
scroll to position [130, 0]
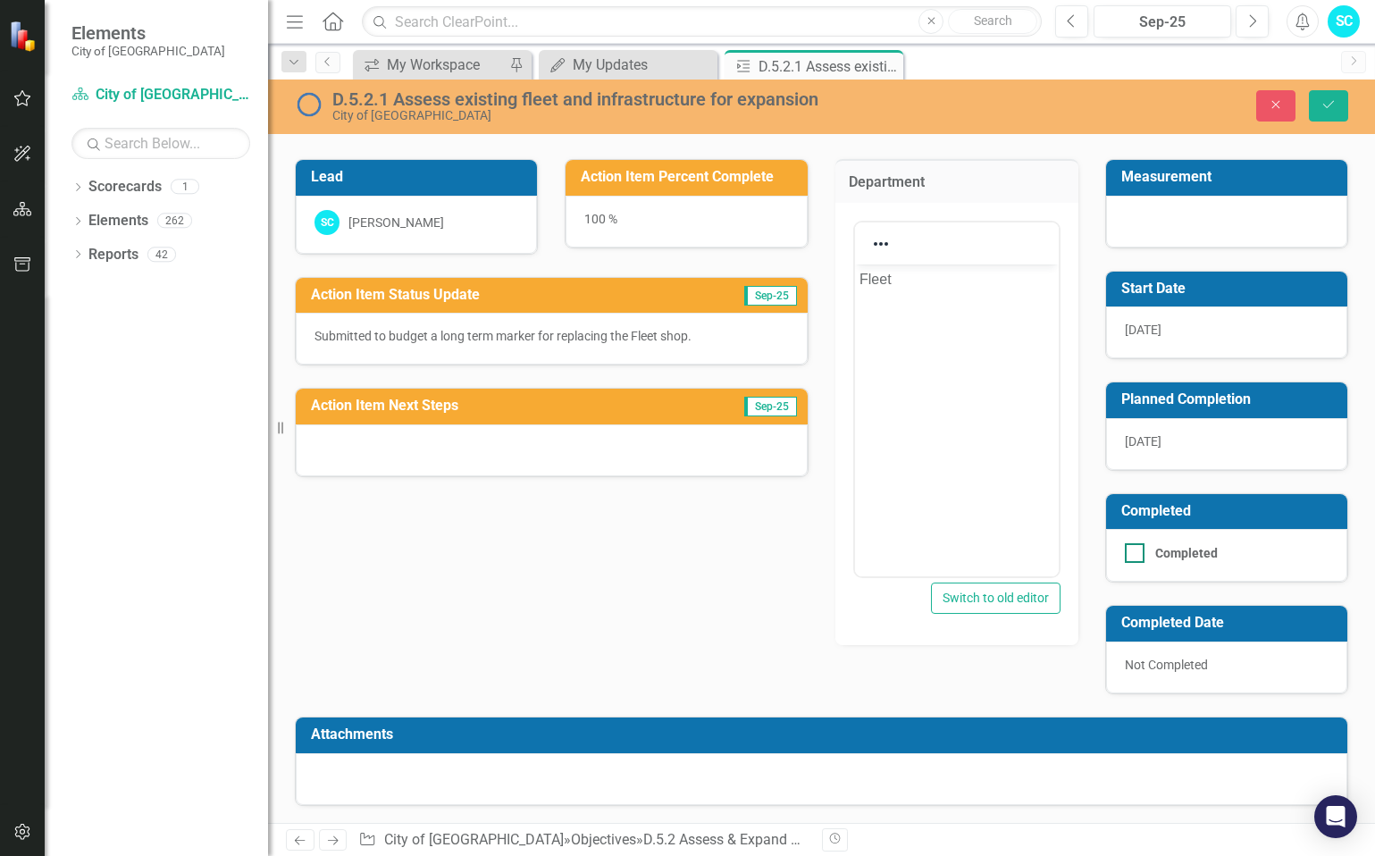
click at [1124, 554] on input "Completed" at bounding box center [1130, 549] width 12 height 12
checkbox input "true"
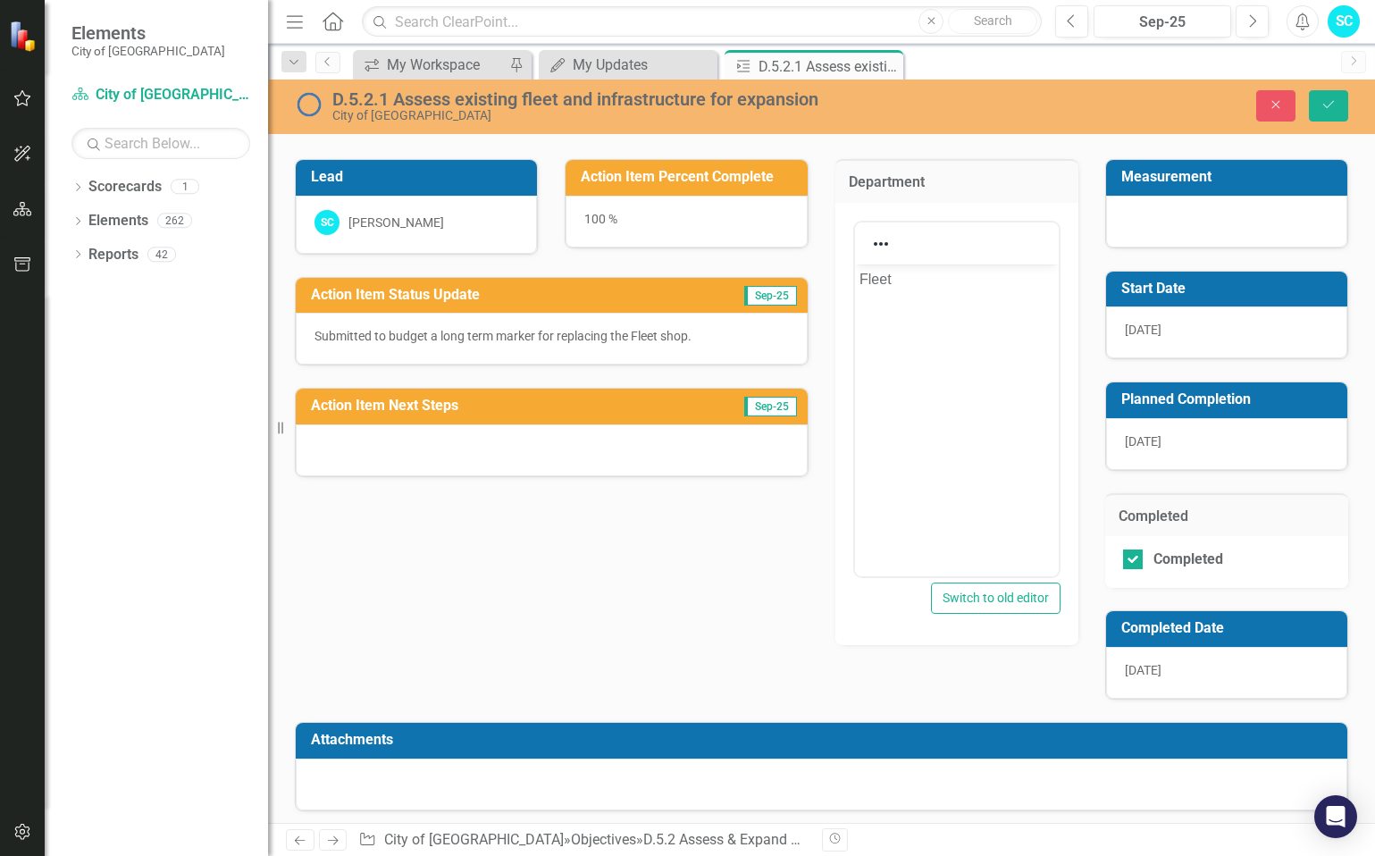
click at [1205, 667] on div "[DATE]" at bounding box center [1226, 673] width 241 height 52
click at [1138, 670] on span "[DATE]" at bounding box center [1142, 670] width 37 height 14
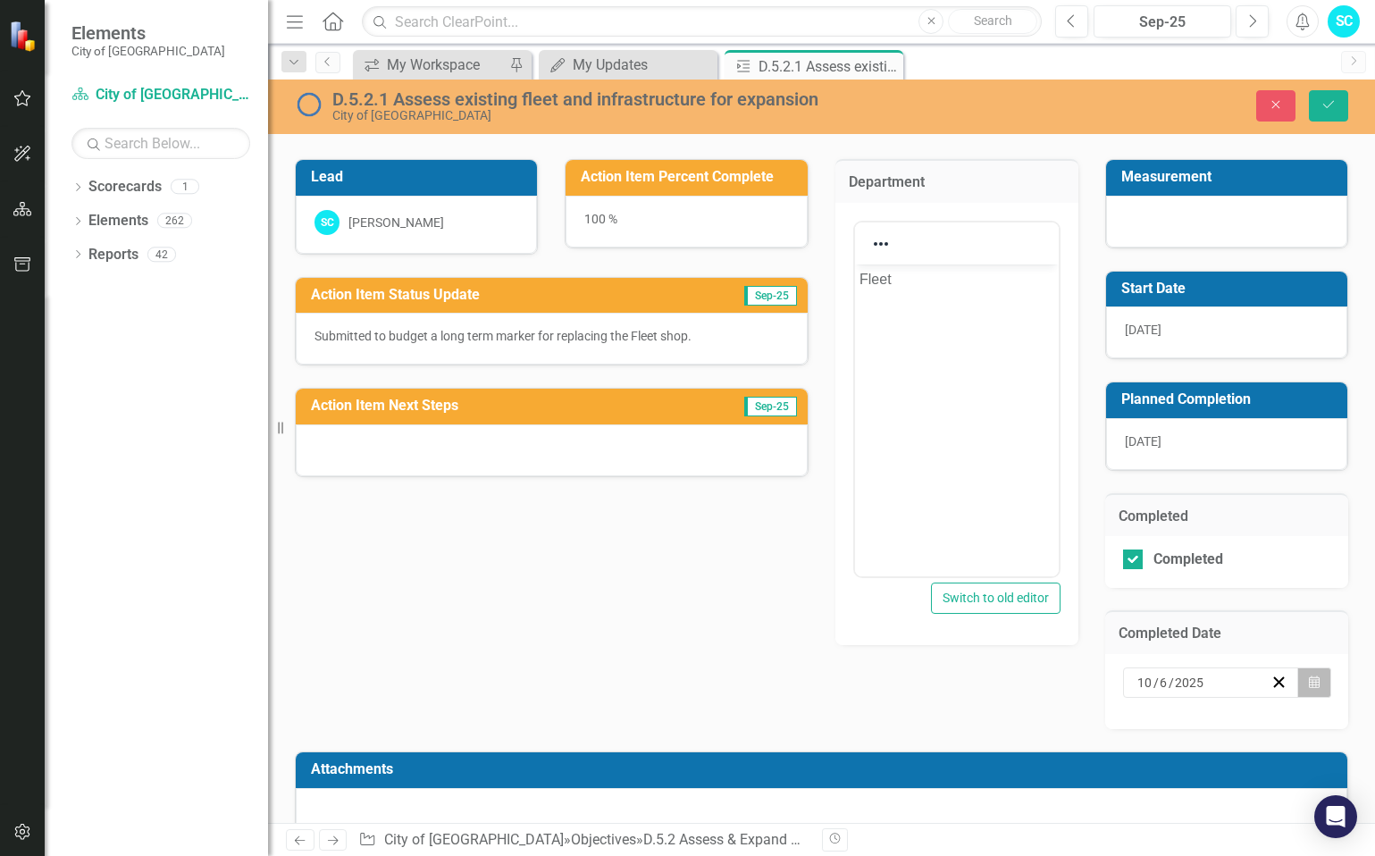
click at [1308, 676] on icon "Calendar" at bounding box center [1313, 682] width 11 height 13
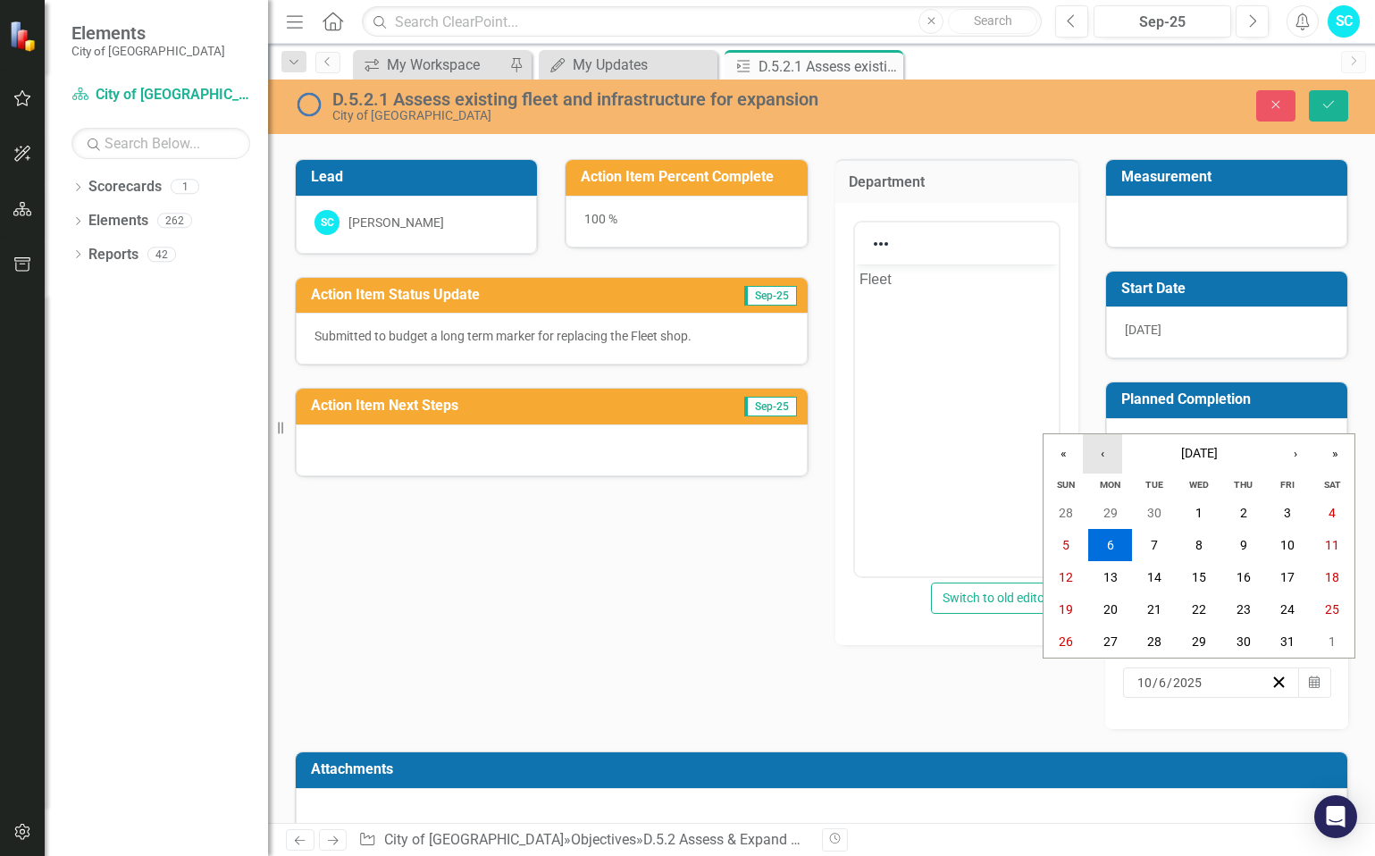
click at [1105, 454] on button "‹" at bounding box center [1101, 453] width 39 height 39
click at [1199, 547] on abbr "10" at bounding box center [1198, 545] width 14 height 14
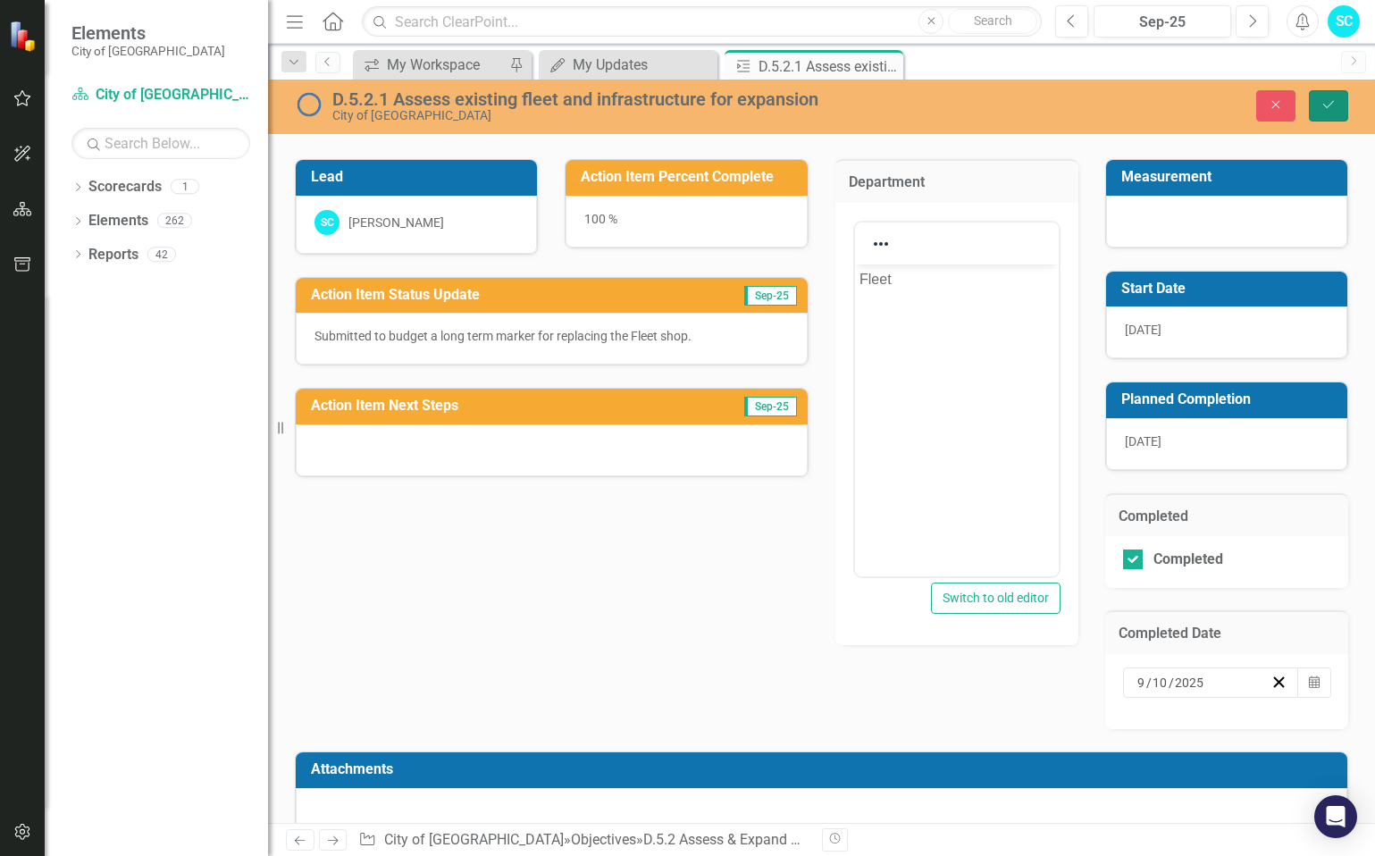
click at [1330, 98] on icon "Save" at bounding box center [1328, 104] width 16 height 13
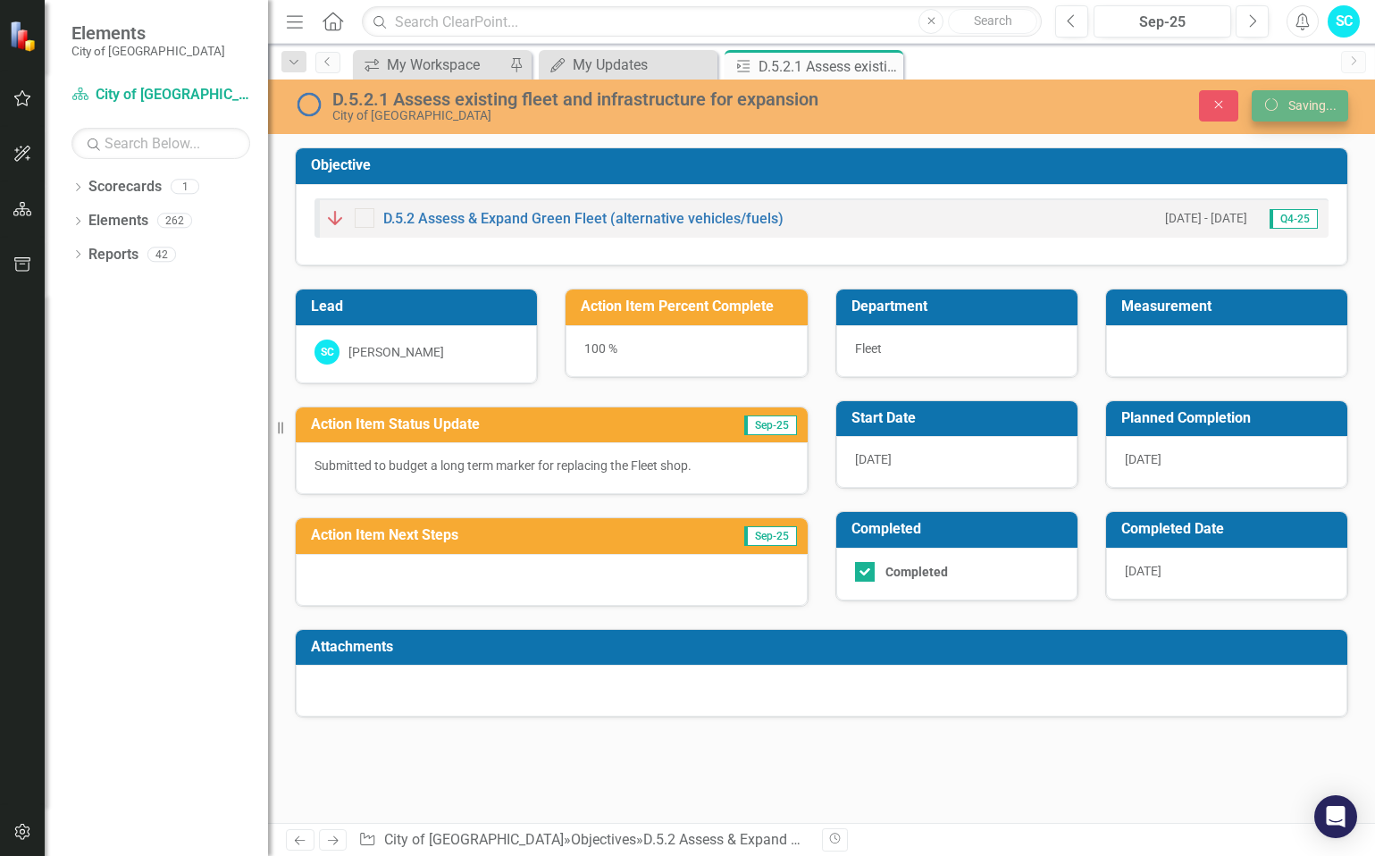
scroll to position [0, 0]
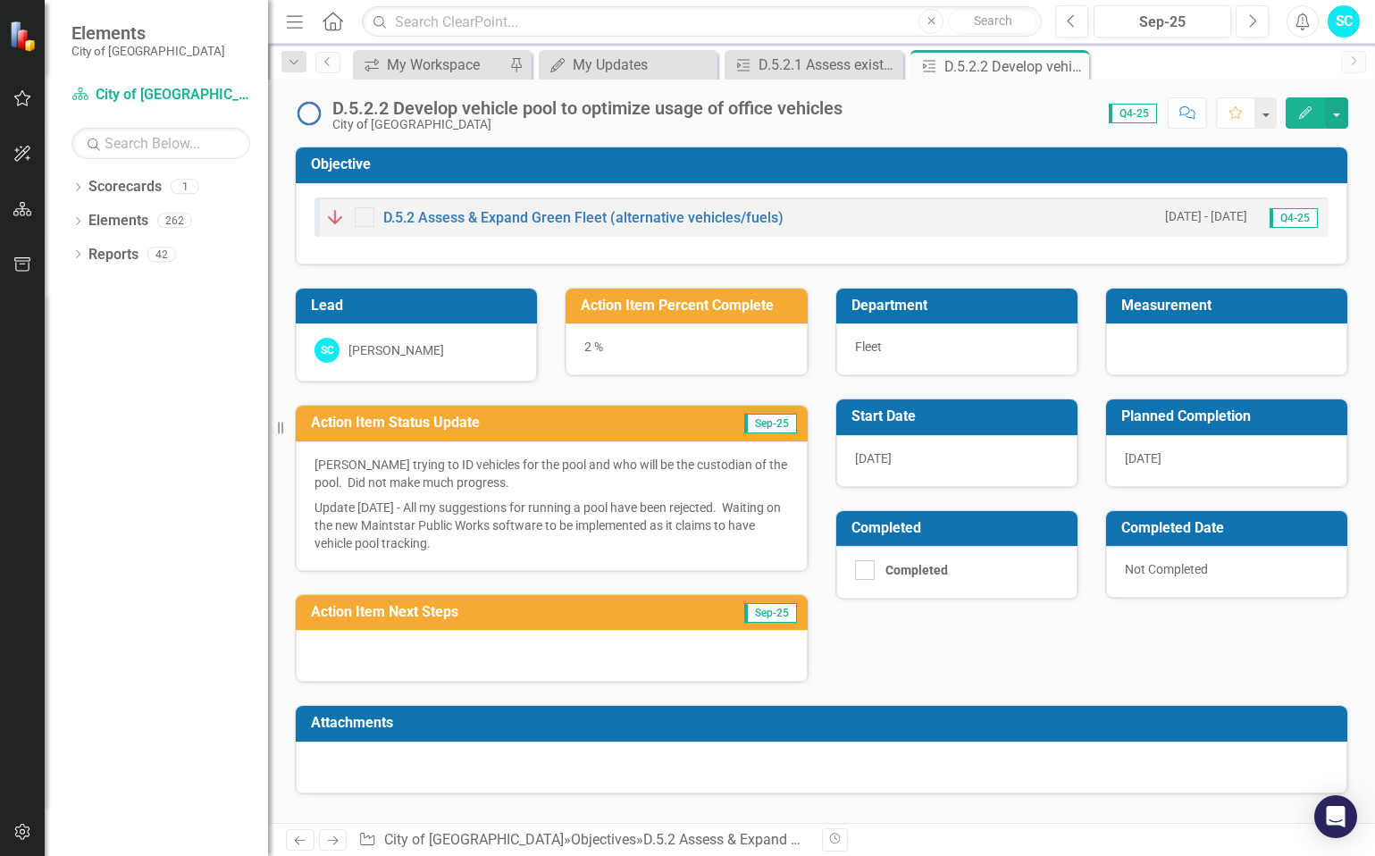
click at [1188, 297] on h3 "Measurement" at bounding box center [1229, 305] width 217 height 16
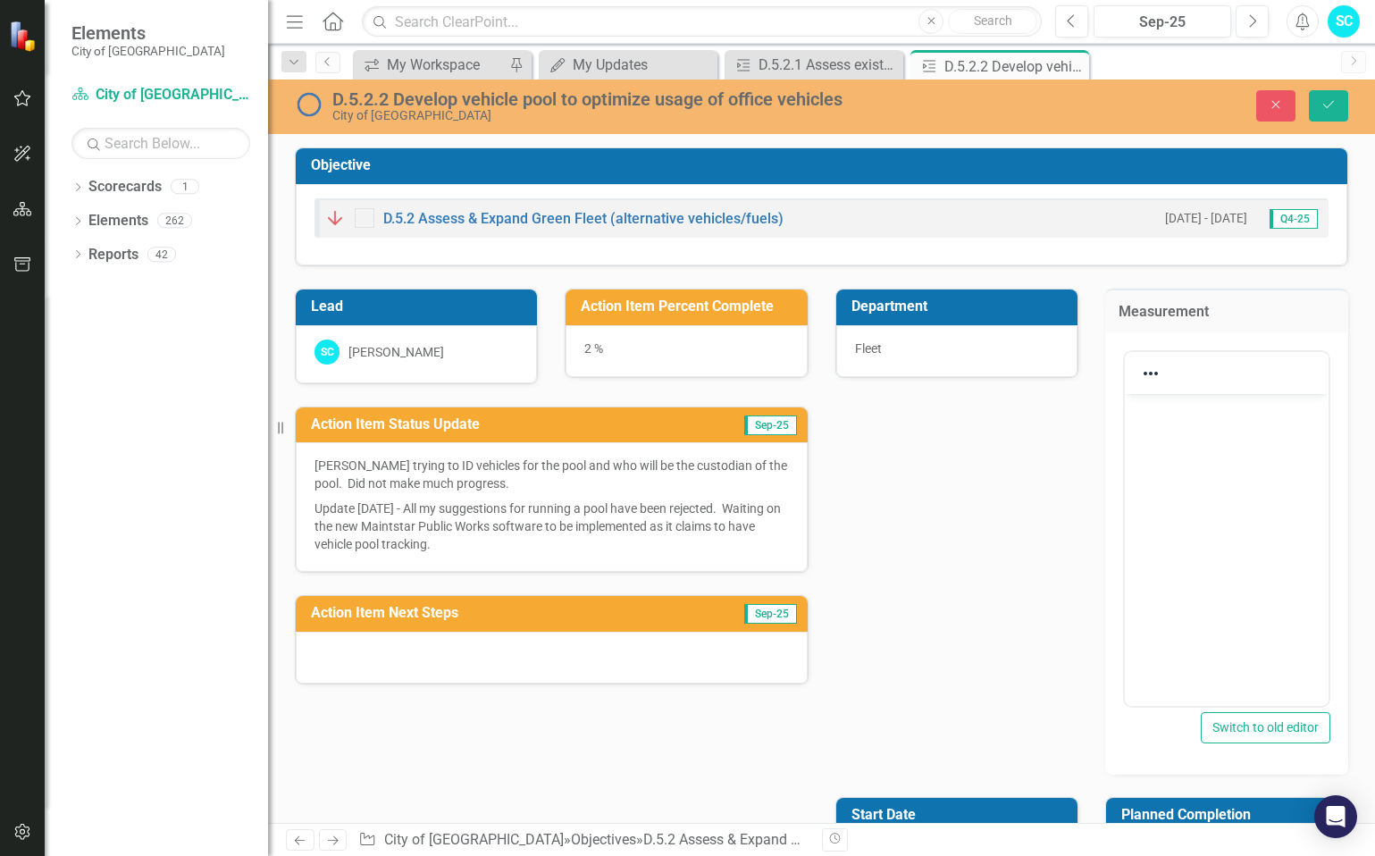
click at [696, 334] on div "2 %" at bounding box center [685, 351] width 241 height 52
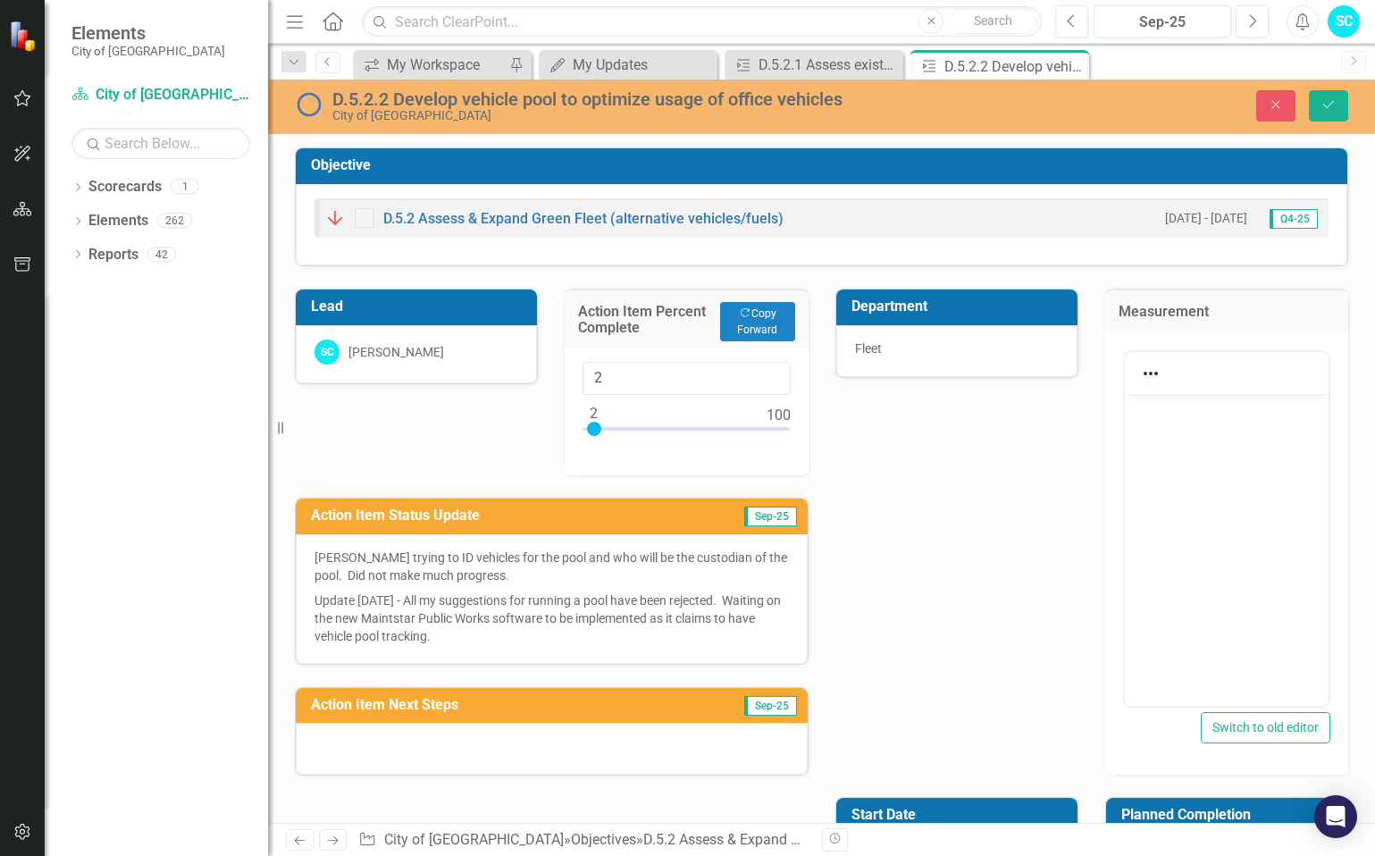
type input "3"
click at [595, 432] on div at bounding box center [596, 429] width 14 height 14
click at [870, 452] on div "Department Fleet Measurement Switch to old editor Start Date 1/1/26 Planned Com…" at bounding box center [1092, 631] width 540 height 731
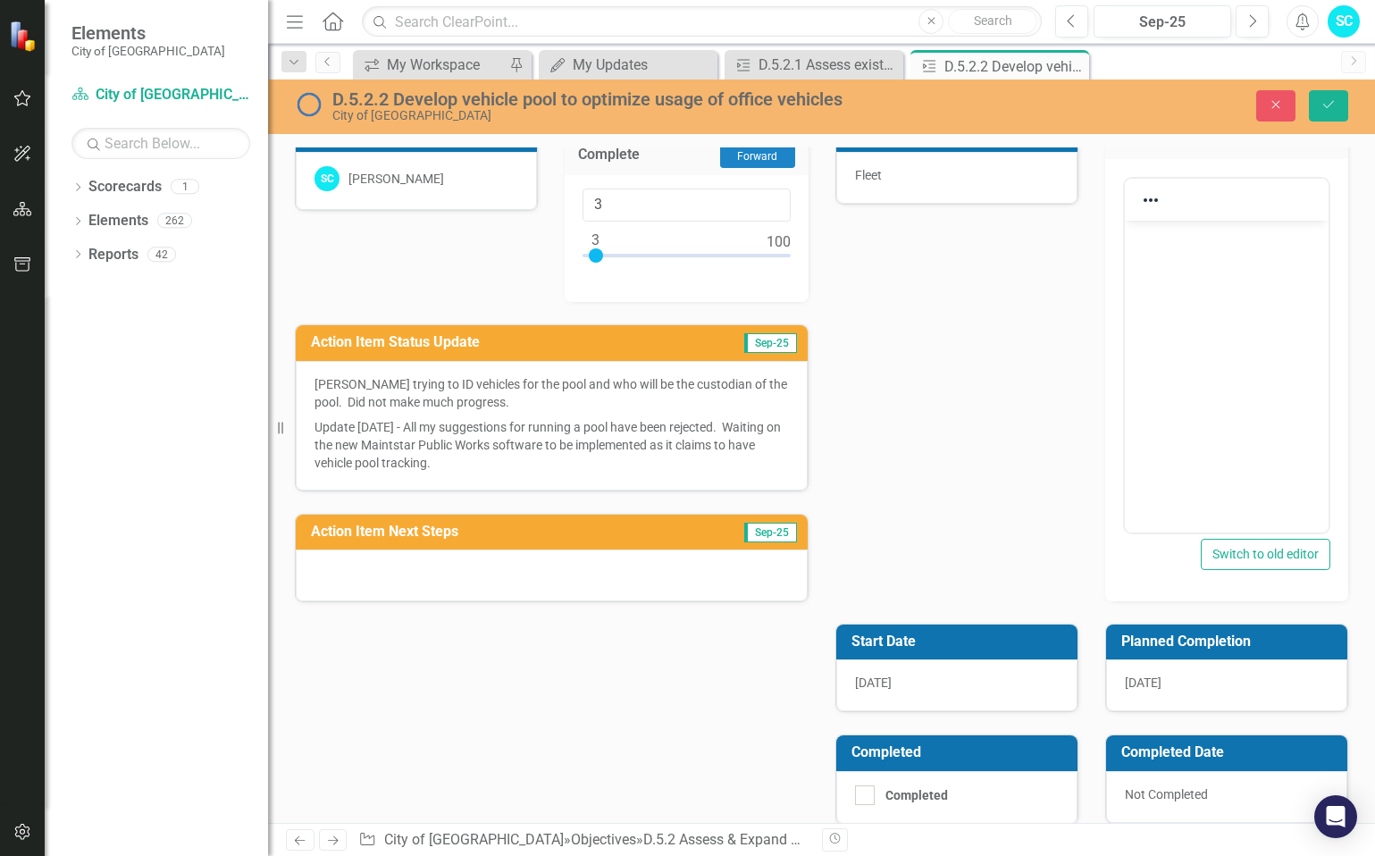
scroll to position [179, 0]
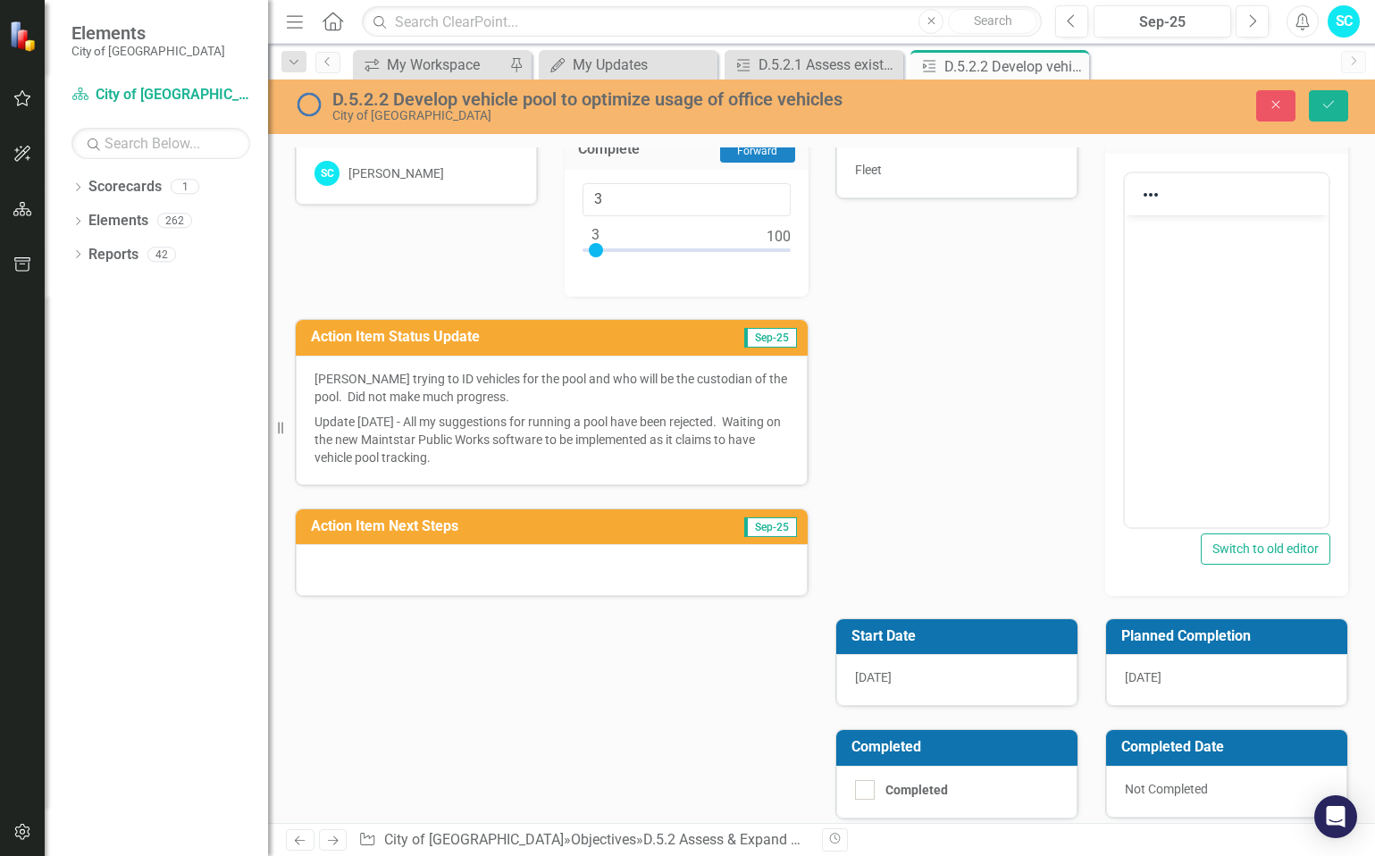
click at [620, 446] on p "Update [DATE] - All my suggestions for running a pool have been rejected. Waiti…" at bounding box center [551, 437] width 474 height 57
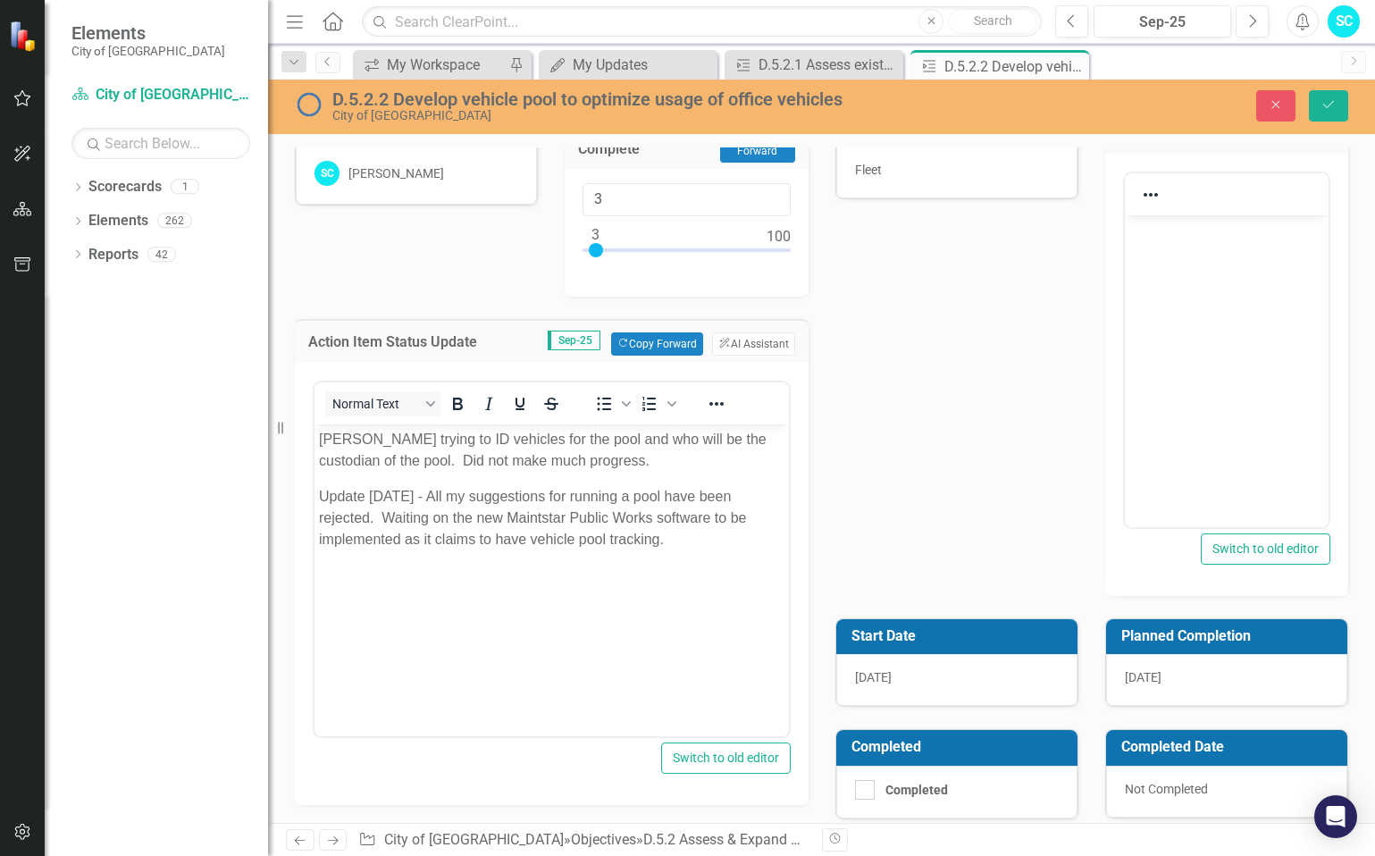
scroll to position [0, 0]
click at [887, 462] on div "Department Fleet Measurement Switch to old editor Start Date 1/1/26 Planned Com…" at bounding box center [1092, 453] width 540 height 731
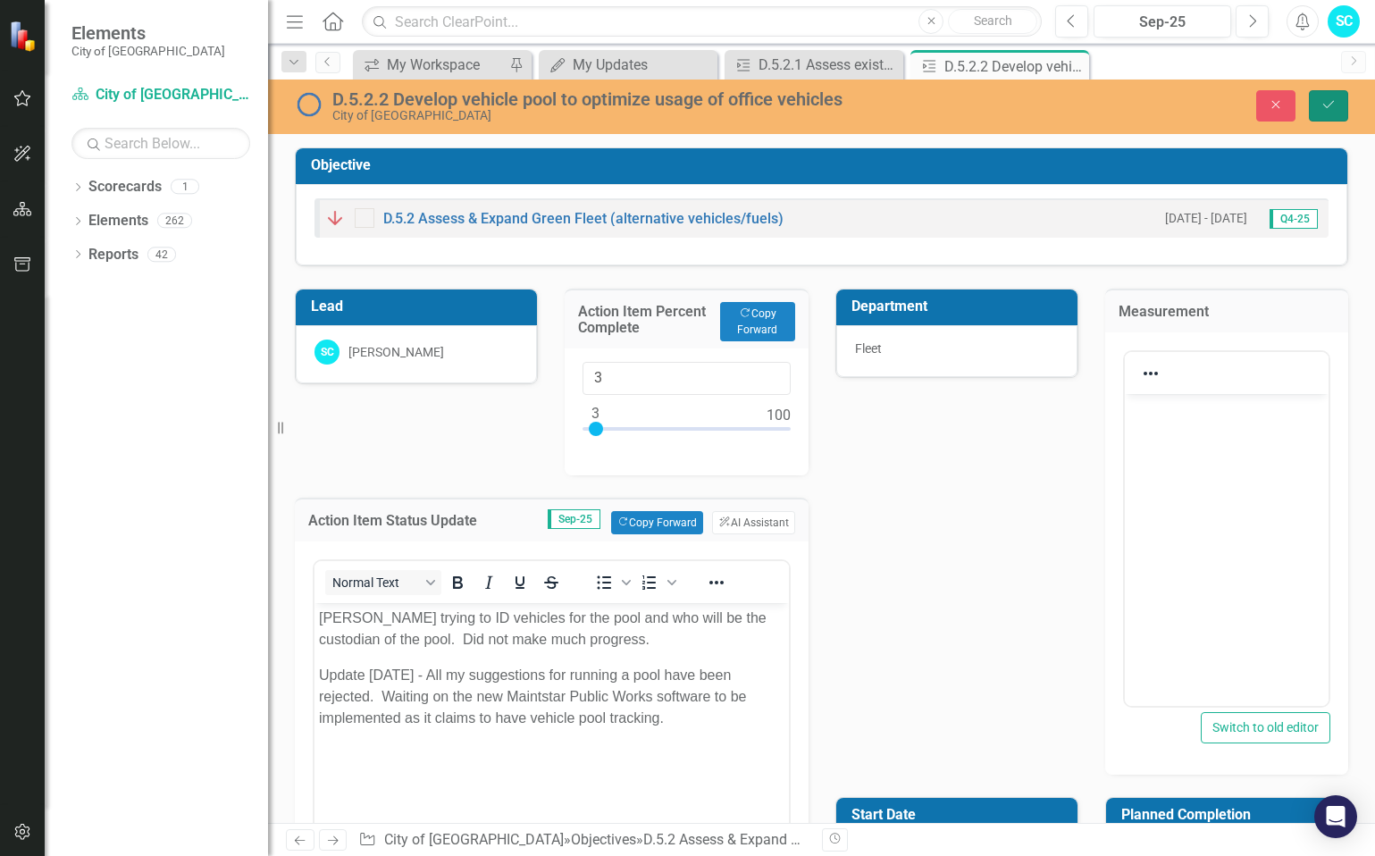
click at [1333, 99] on icon "Save" at bounding box center [1328, 104] width 16 height 13
